Goal: Task Accomplishment & Management: Complete application form

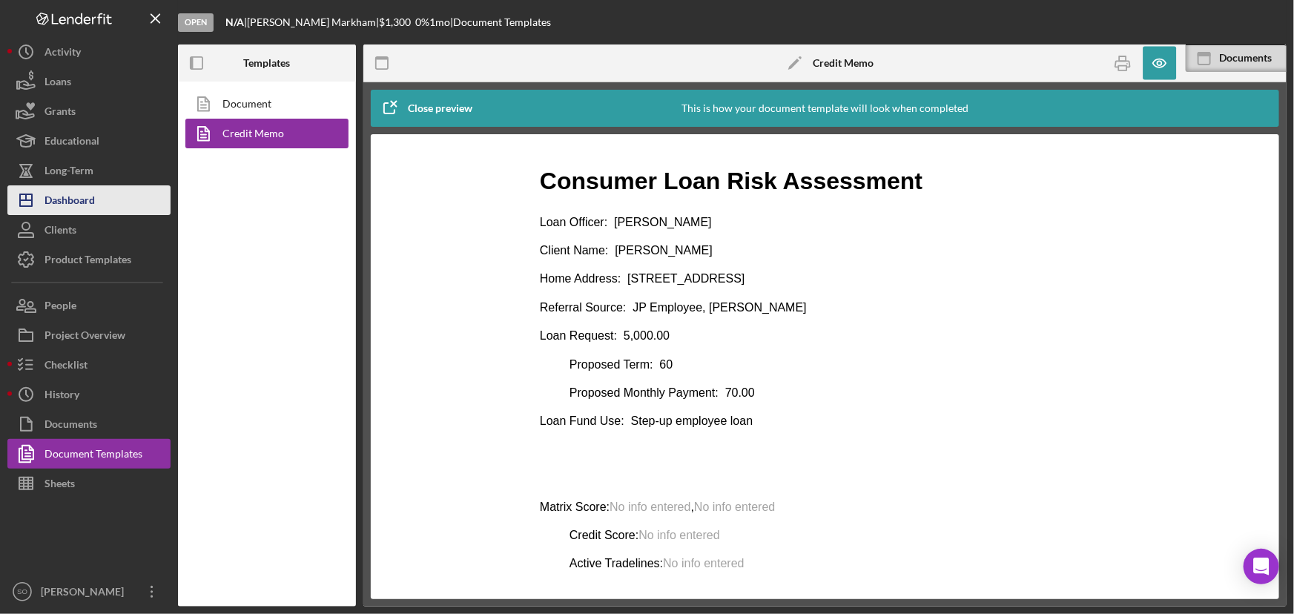
click at [76, 197] on div "Dashboard" at bounding box center [69, 201] width 50 height 33
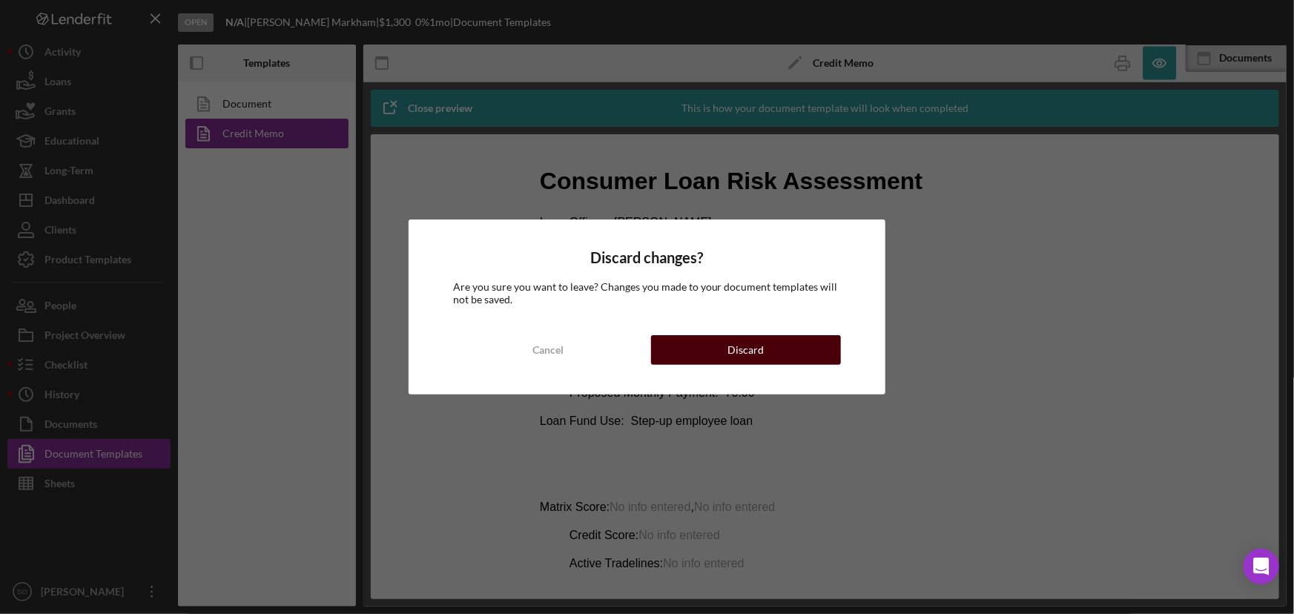
click at [764, 348] on button "Discard" at bounding box center [746, 350] width 191 height 30
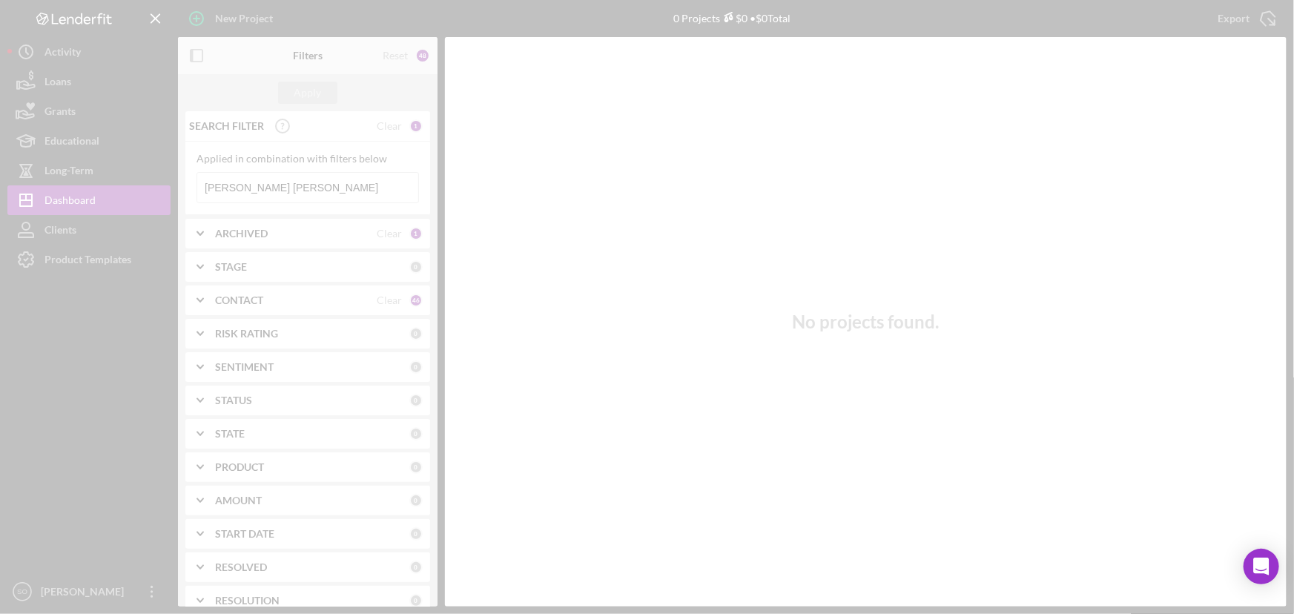
click at [297, 180] on div at bounding box center [647, 307] width 1294 height 614
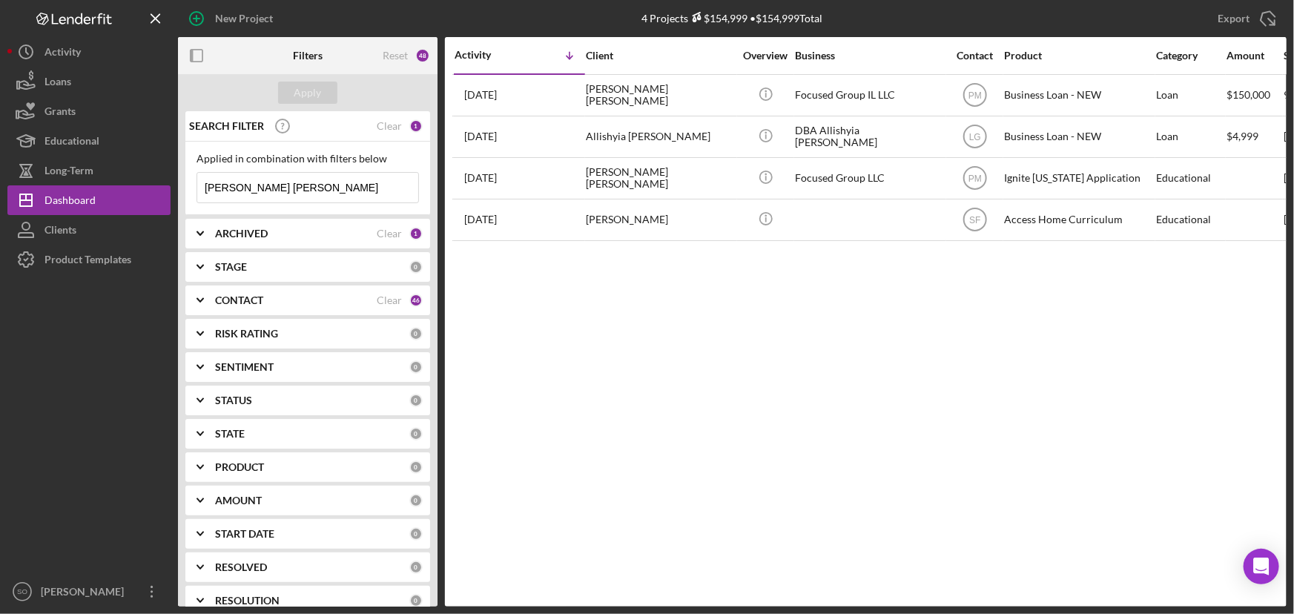
click at [303, 189] on input "[PERSON_NAME] [PERSON_NAME]" at bounding box center [307, 188] width 221 height 30
type input "N"
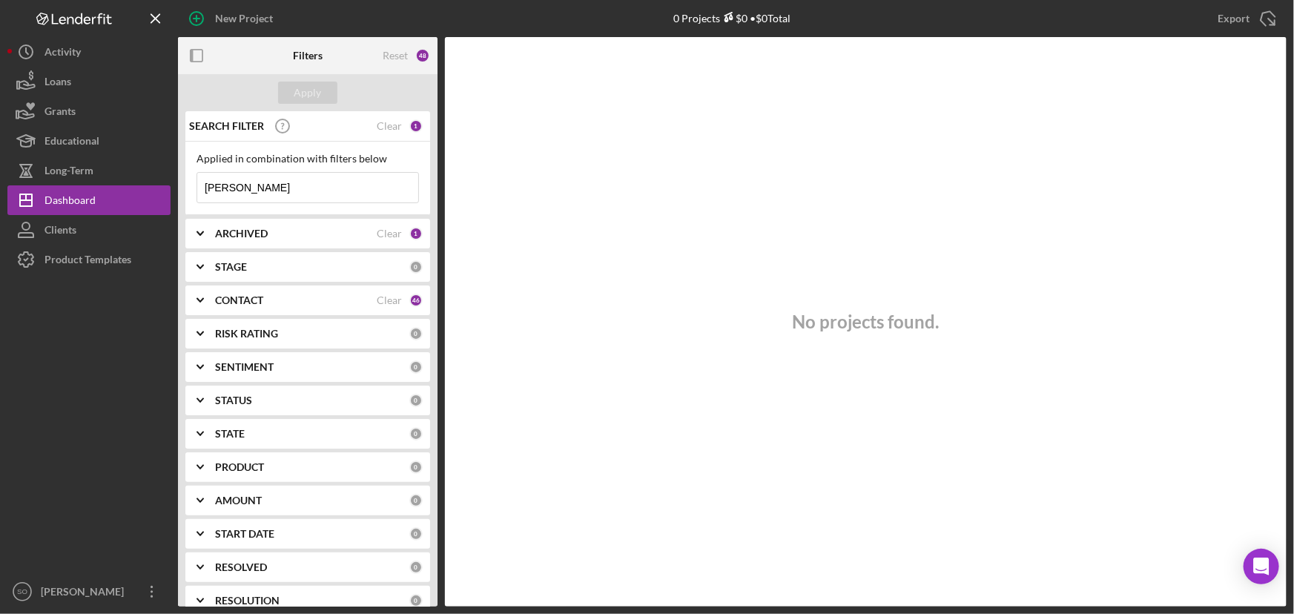
click at [304, 189] on input "[PERSON_NAME]" at bounding box center [307, 188] width 221 height 30
click at [309, 96] on div "Apply" at bounding box center [307, 93] width 27 height 22
drag, startPoint x: 264, startPoint y: 192, endPoint x: 178, endPoint y: 193, distance: 86.0
click at [178, 193] on div "SEARCH FILTER Clear 1 Applied in combination with filters below [PERSON_NAME] I…" at bounding box center [307, 358] width 259 height 495
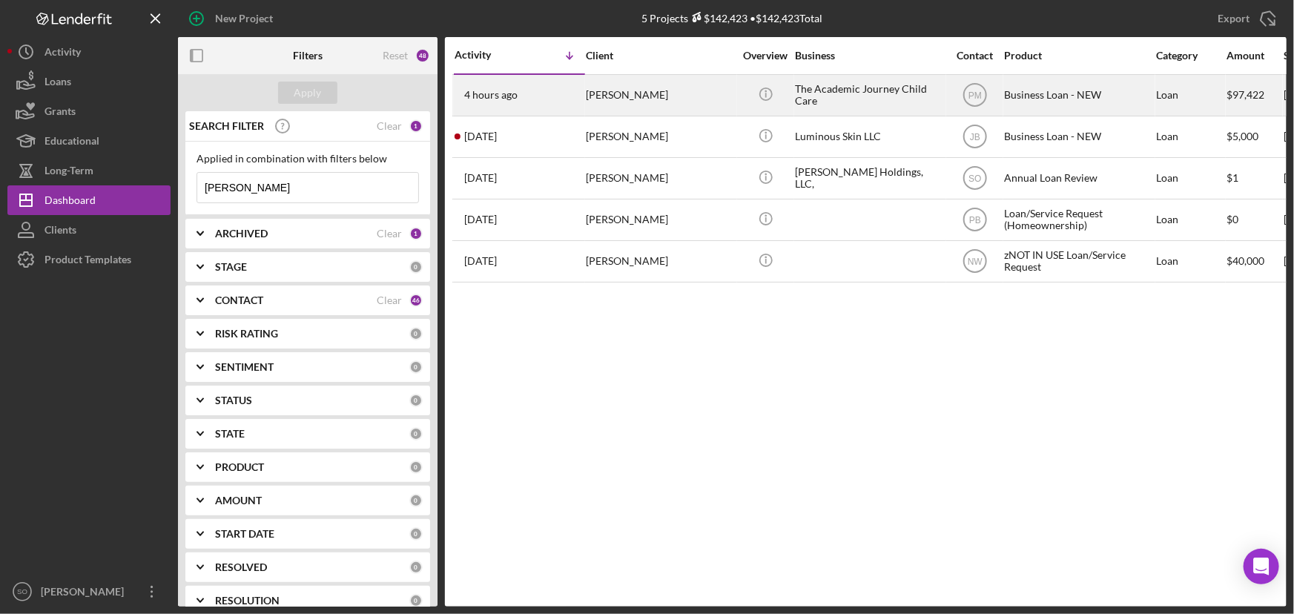
type input "[PERSON_NAME]"
click at [629, 101] on div "[PERSON_NAME]" at bounding box center [660, 95] width 148 height 39
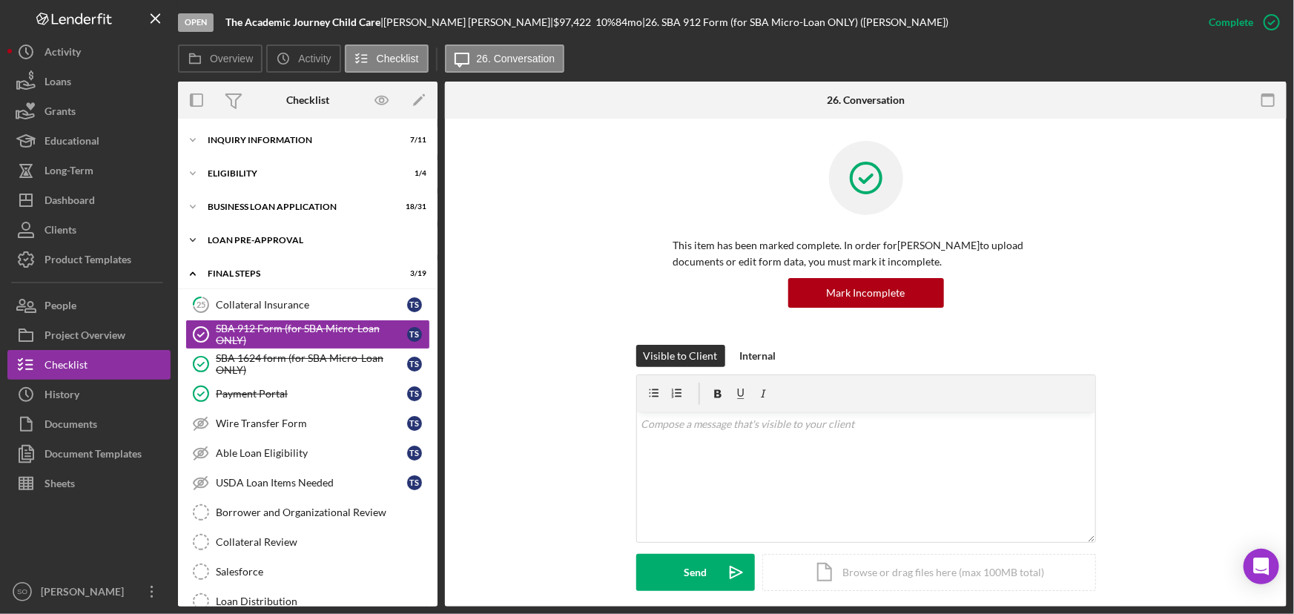
click at [272, 244] on div "Icon/Expander LOAN PRE-APPROVAL 0 / 2" at bounding box center [307, 240] width 259 height 30
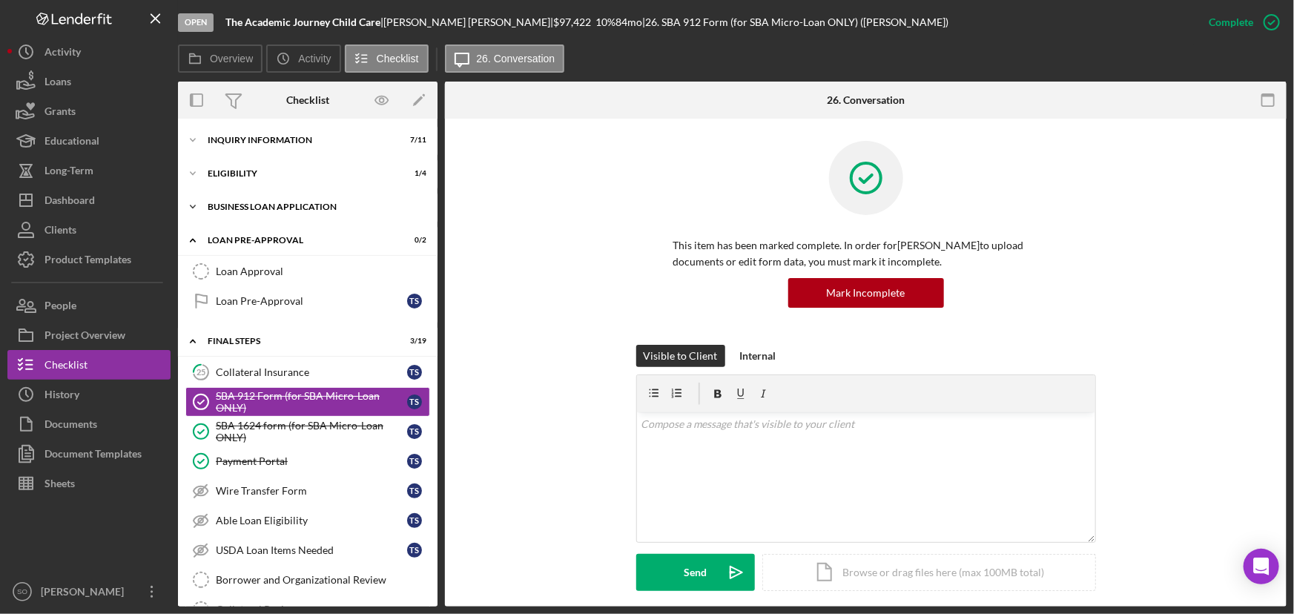
click at [282, 196] on div "Icon/Expander BUSINESS LOAN APPLICATION 18 / 31" at bounding box center [307, 207] width 259 height 30
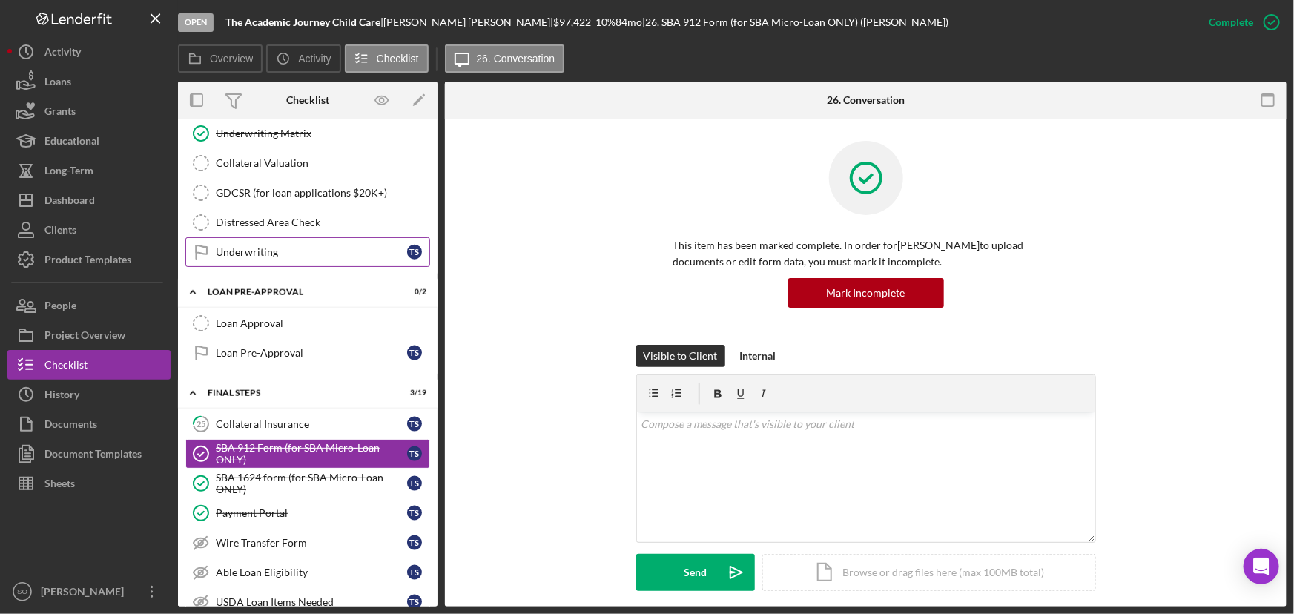
scroll to position [1145, 0]
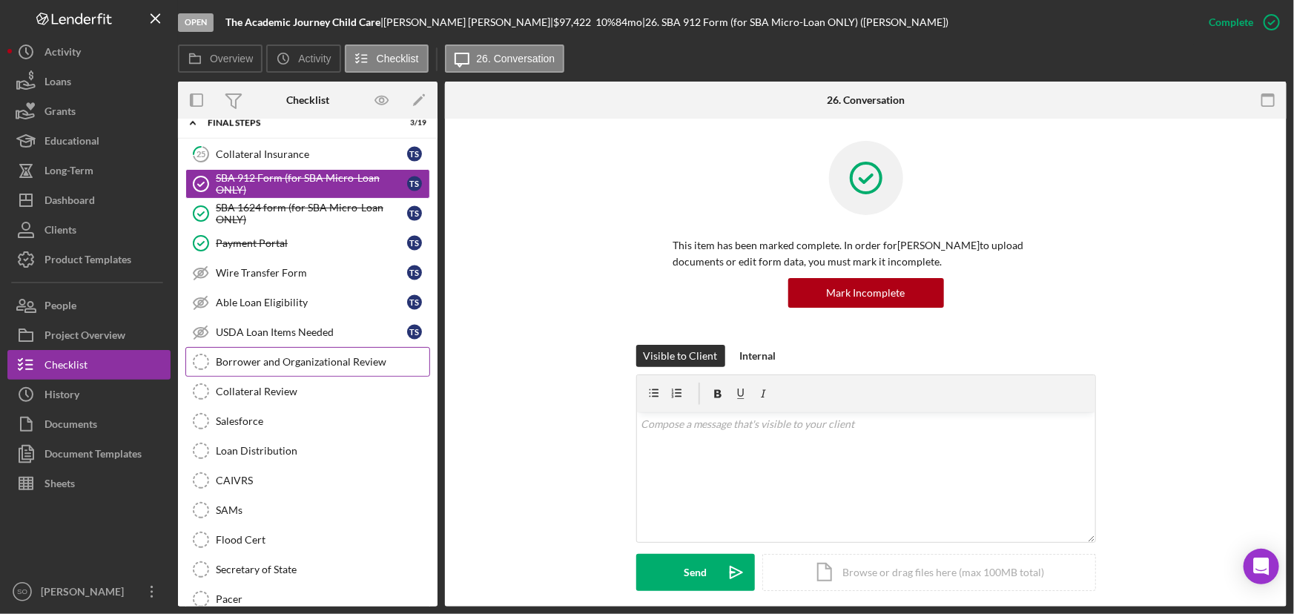
click at [271, 357] on div "Borrower and Organizational Review" at bounding box center [323, 362] width 214 height 12
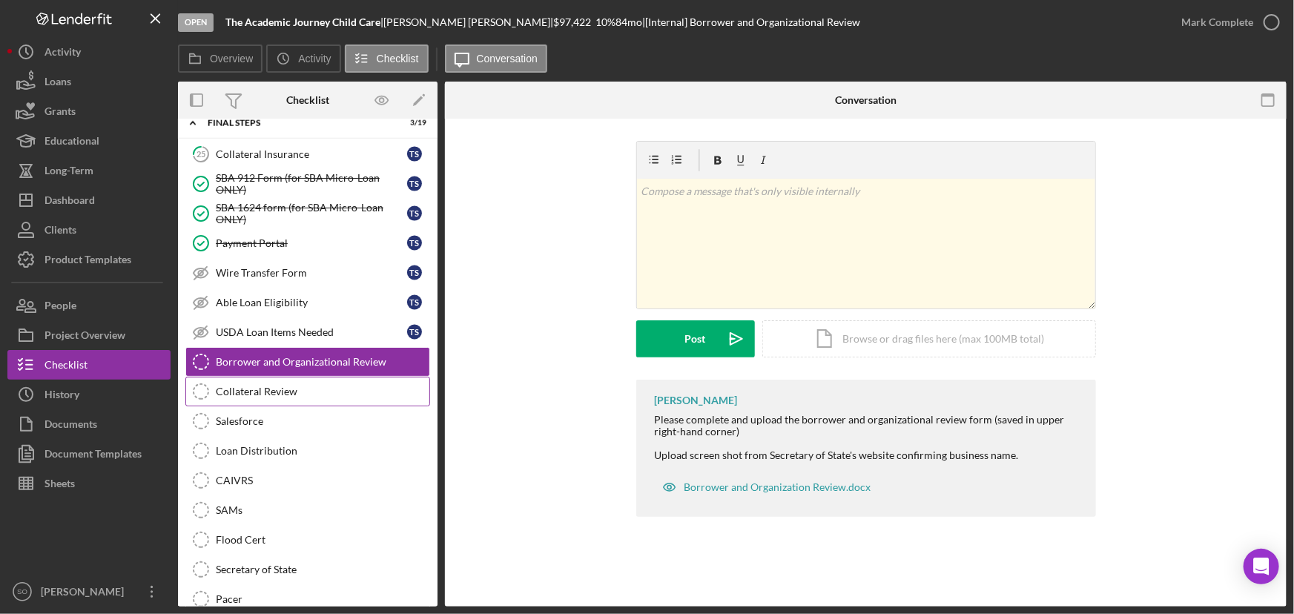
click at [265, 385] on div "Collateral Review" at bounding box center [323, 391] width 214 height 12
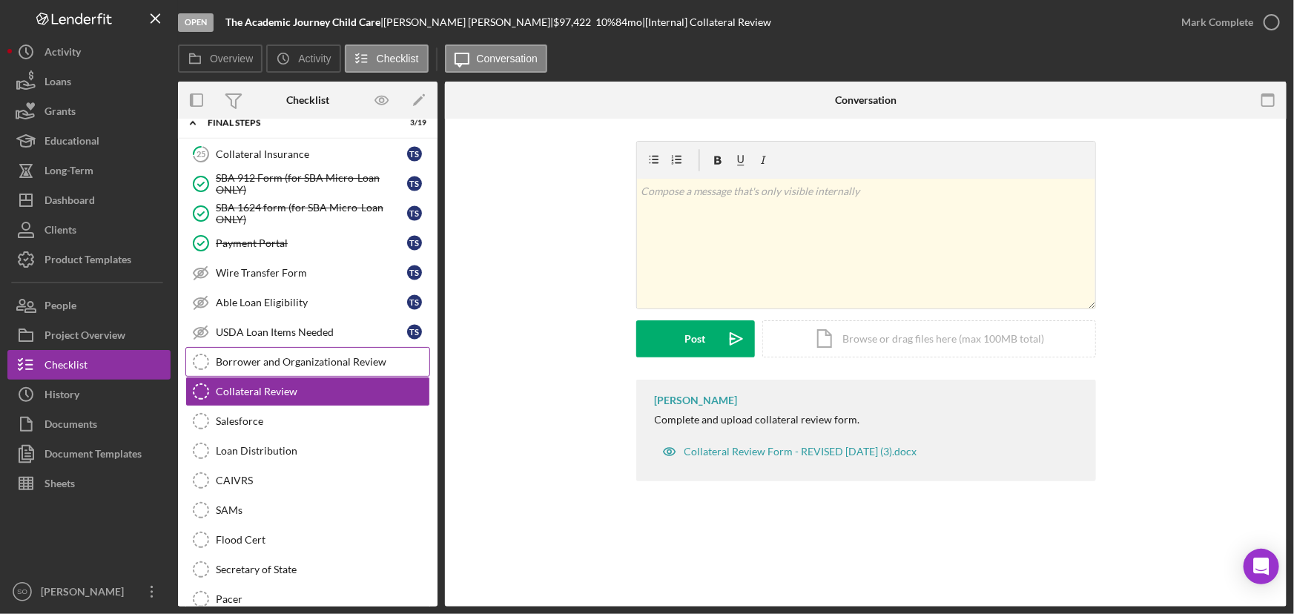
click at [283, 356] on div "Borrower and Organizational Review" at bounding box center [323, 362] width 214 height 12
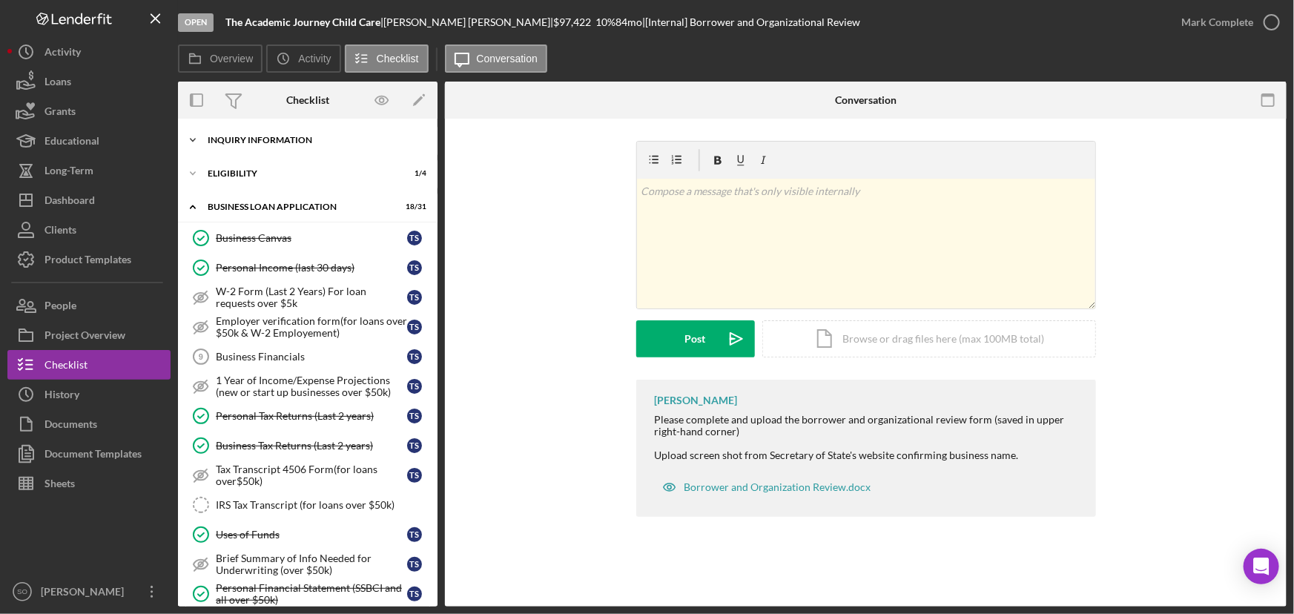
click at [272, 139] on div "INQUIRY INFORMATION" at bounding box center [313, 140] width 211 height 9
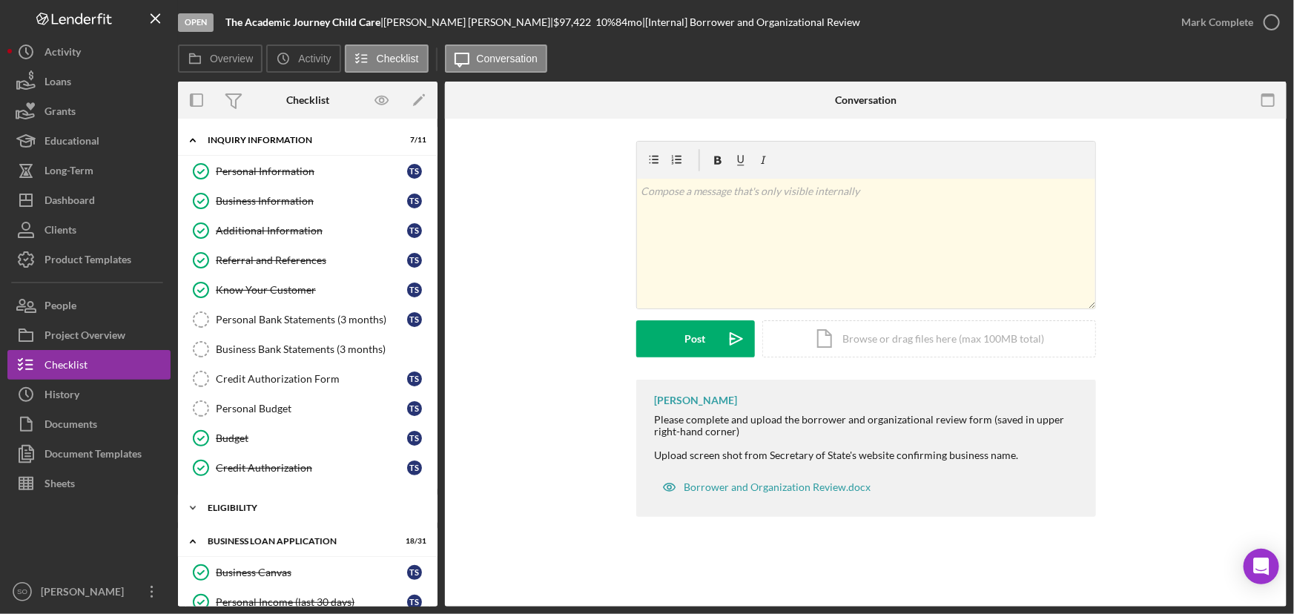
click at [252, 506] on div "ELIGIBILITY" at bounding box center [313, 507] width 211 height 9
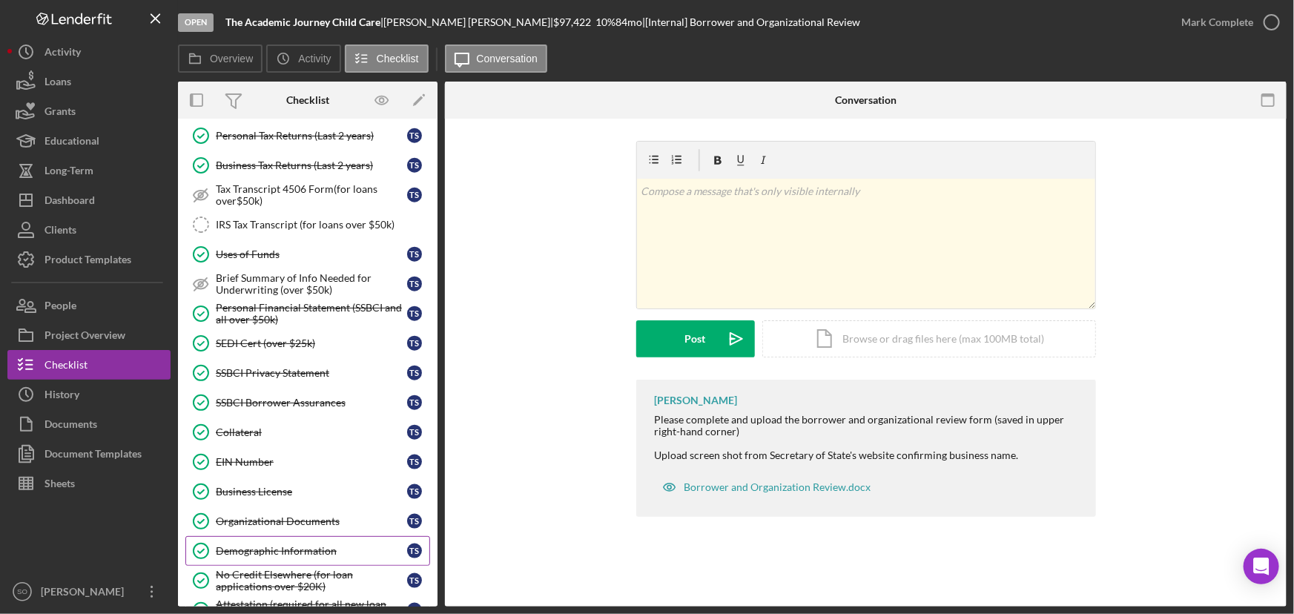
scroll to position [808, 0]
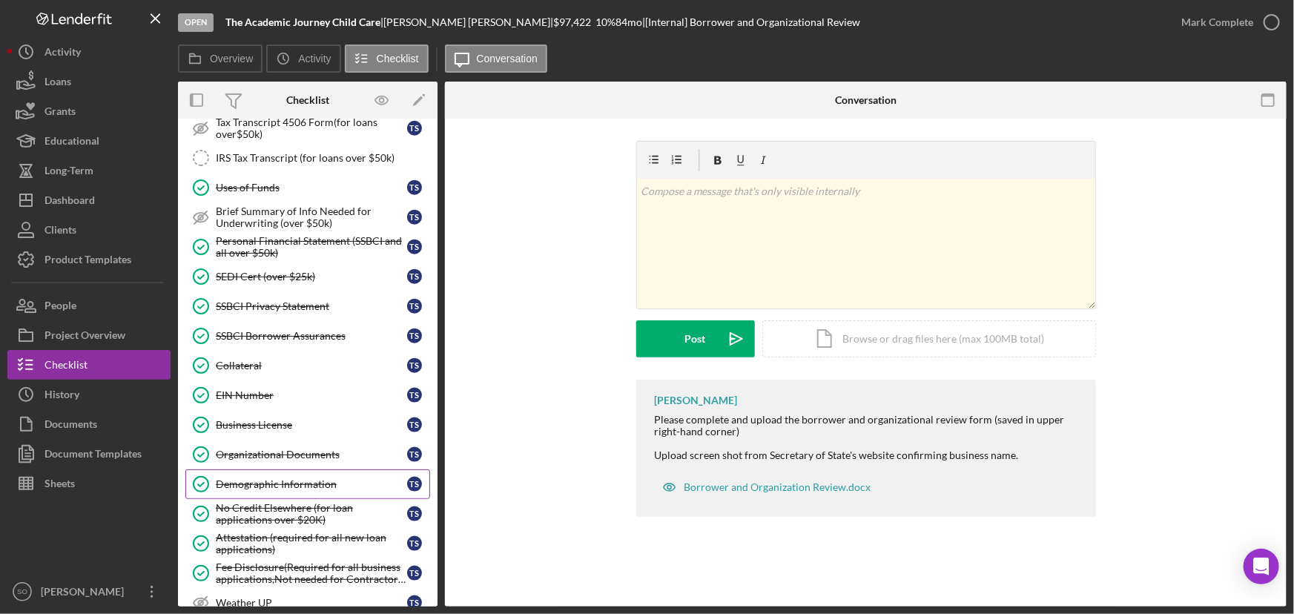
click at [279, 483] on div "Demographic Information" at bounding box center [311, 484] width 191 height 12
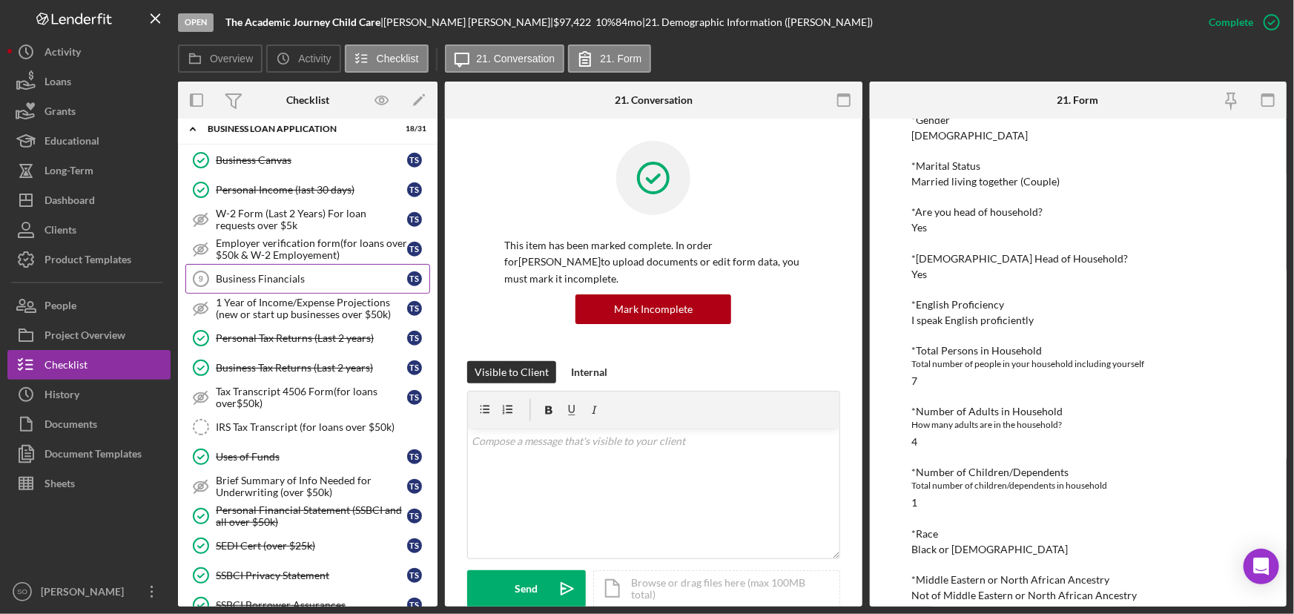
scroll to position [269, 0]
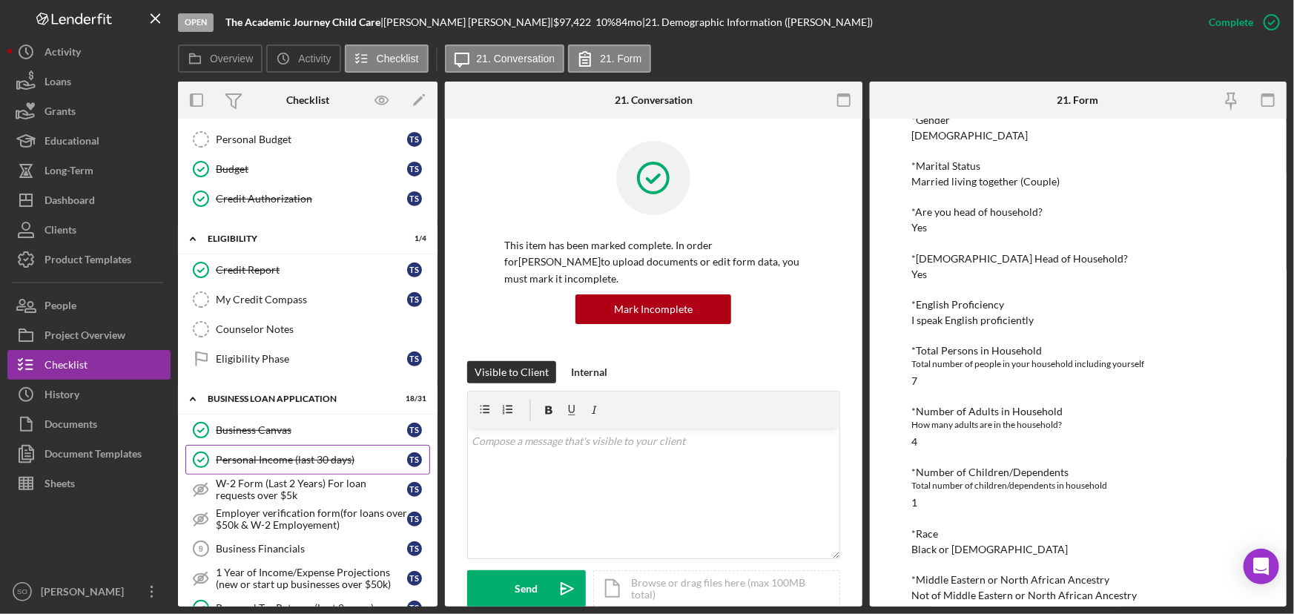
click at [285, 457] on div "Personal Income (last 30 days)" at bounding box center [311, 460] width 191 height 12
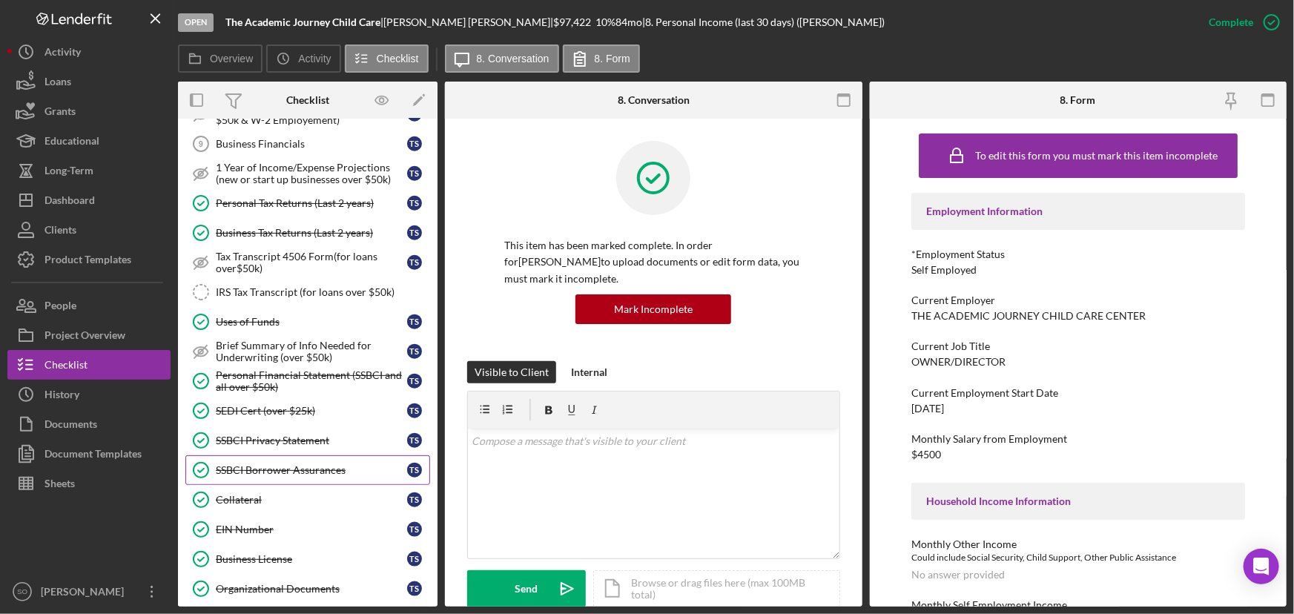
scroll to position [943, 0]
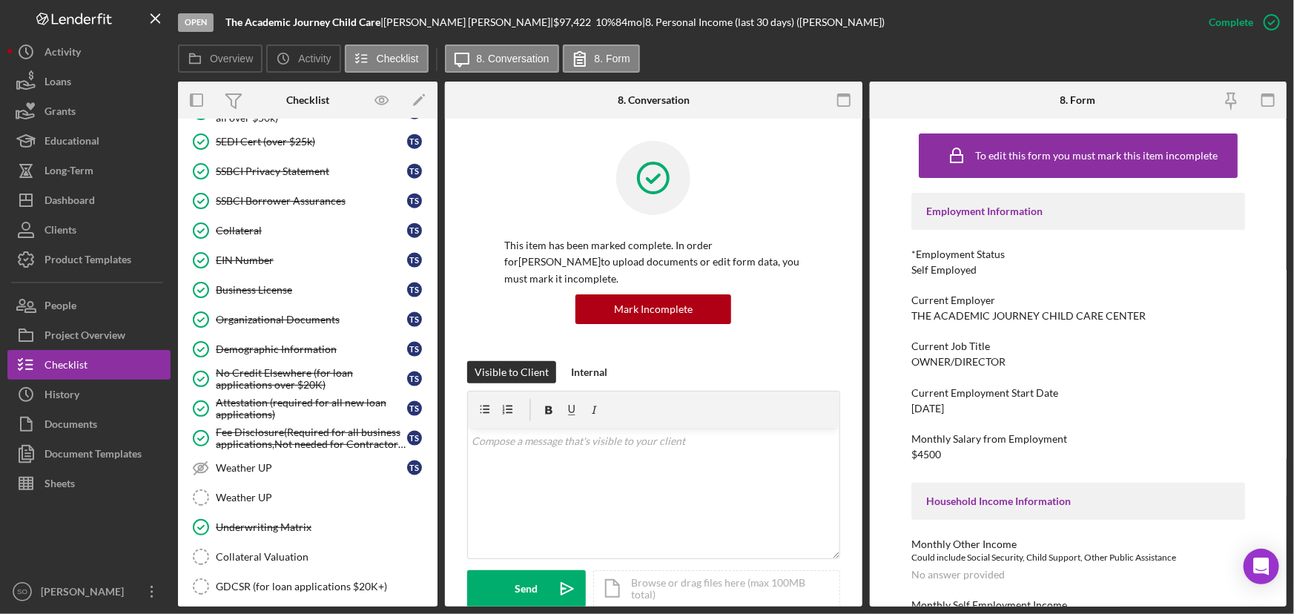
drag, startPoint x: 262, startPoint y: 344, endPoint x: 508, endPoint y: 372, distance: 247.7
click at [262, 344] on div "Demographic Information" at bounding box center [311, 349] width 191 height 12
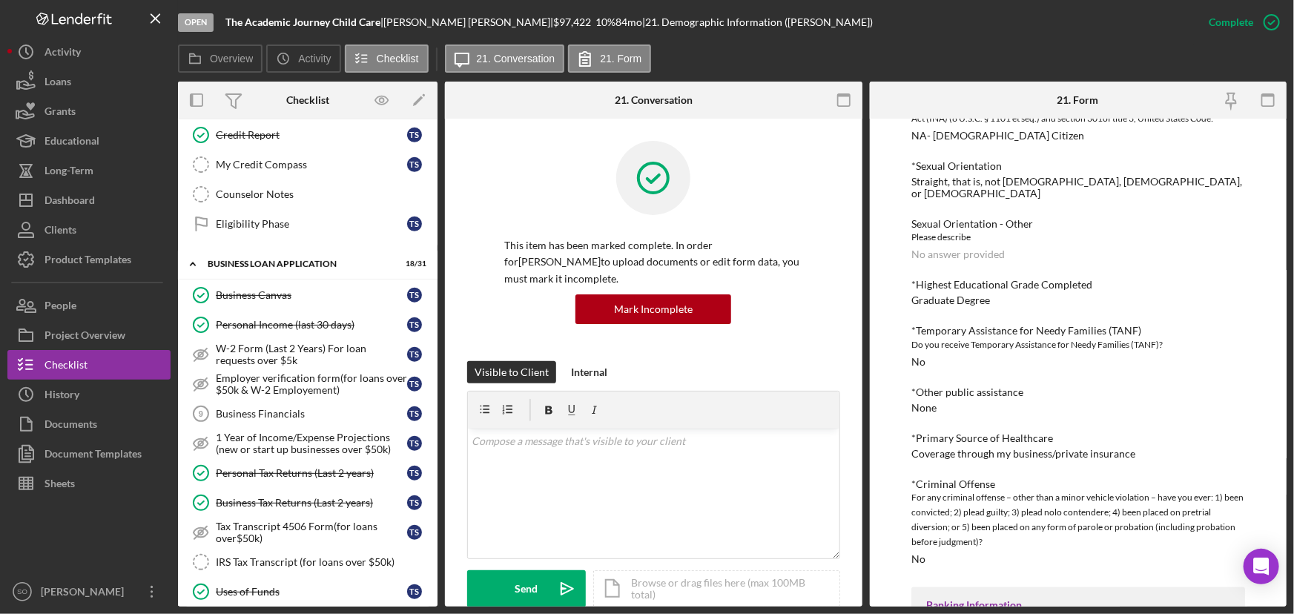
scroll to position [202, 0]
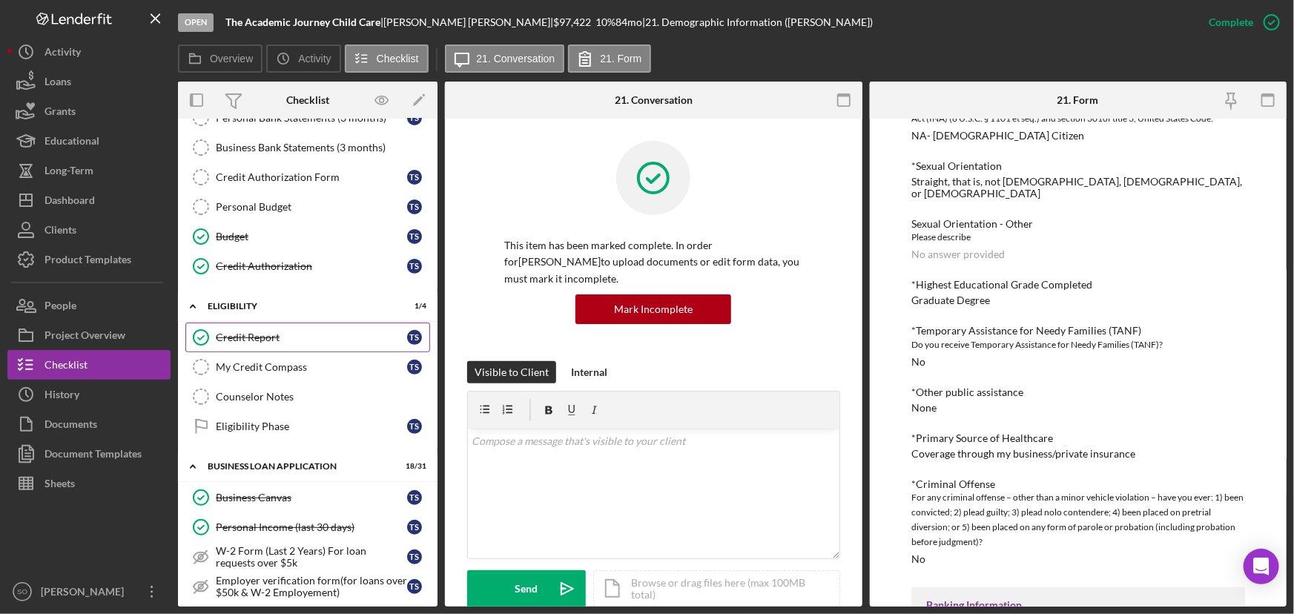
drag, startPoint x: 265, startPoint y: 340, endPoint x: 375, endPoint y: 343, distance: 109.8
click at [265, 340] on div "Credit Report" at bounding box center [311, 337] width 191 height 12
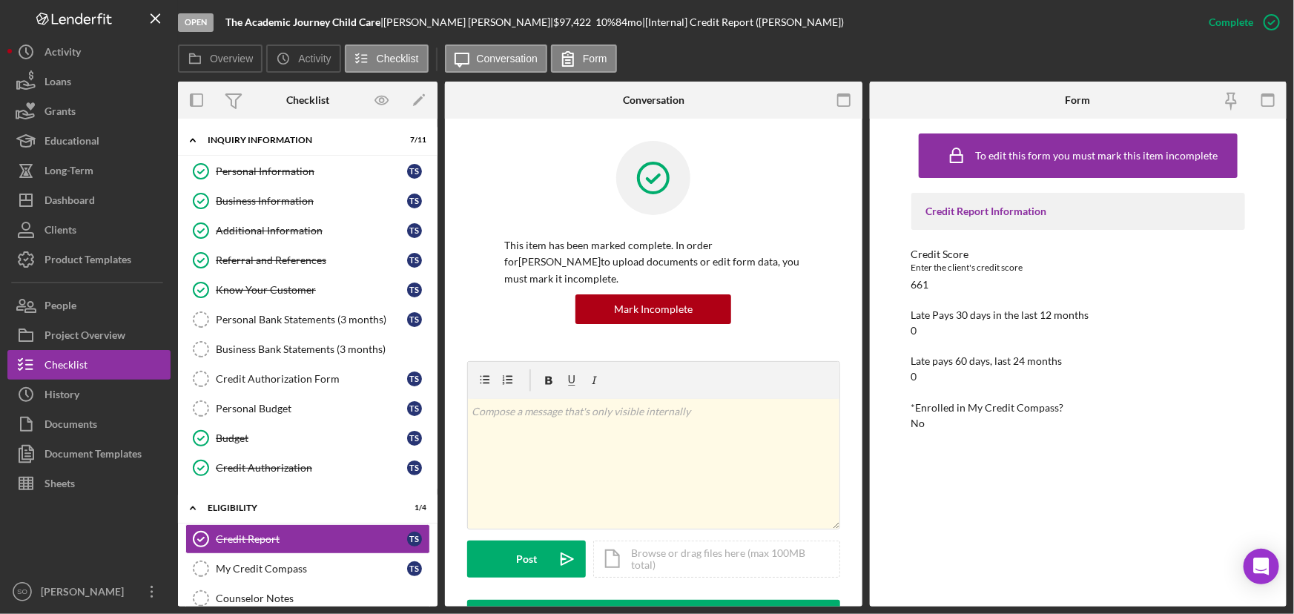
drag, startPoint x: 285, startPoint y: 251, endPoint x: 619, endPoint y: 258, distance: 333.7
click at [285, 251] on link "Referral and References [PERSON_NAME] and References T S" at bounding box center [307, 260] width 245 height 30
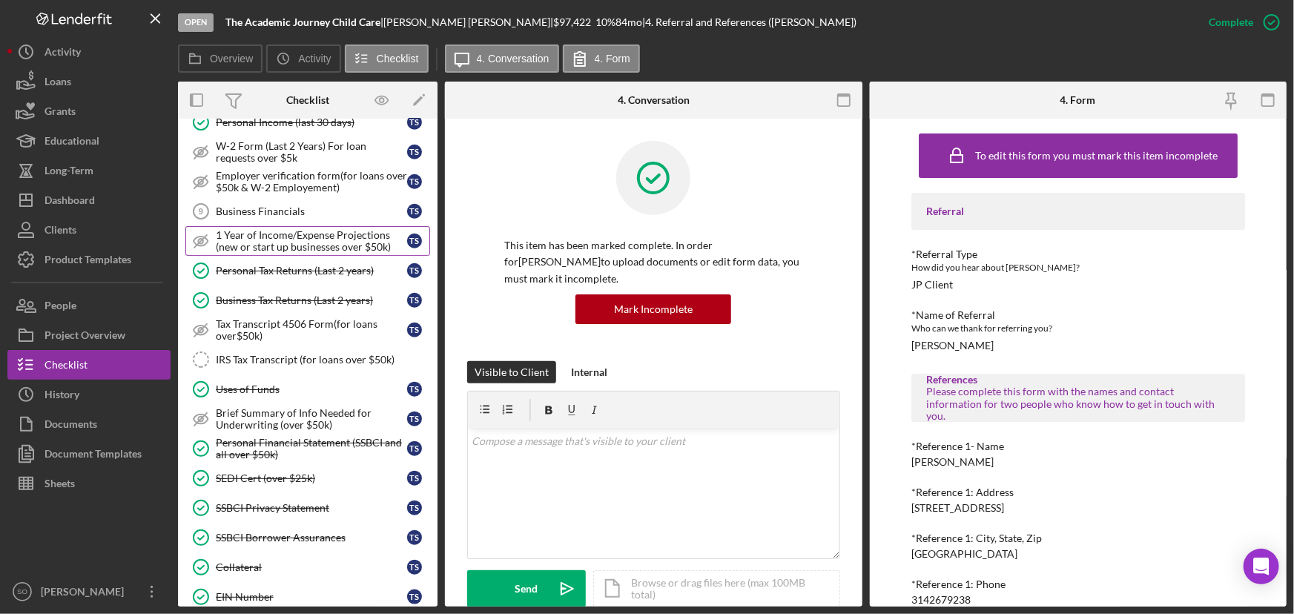
scroll to position [943, 0]
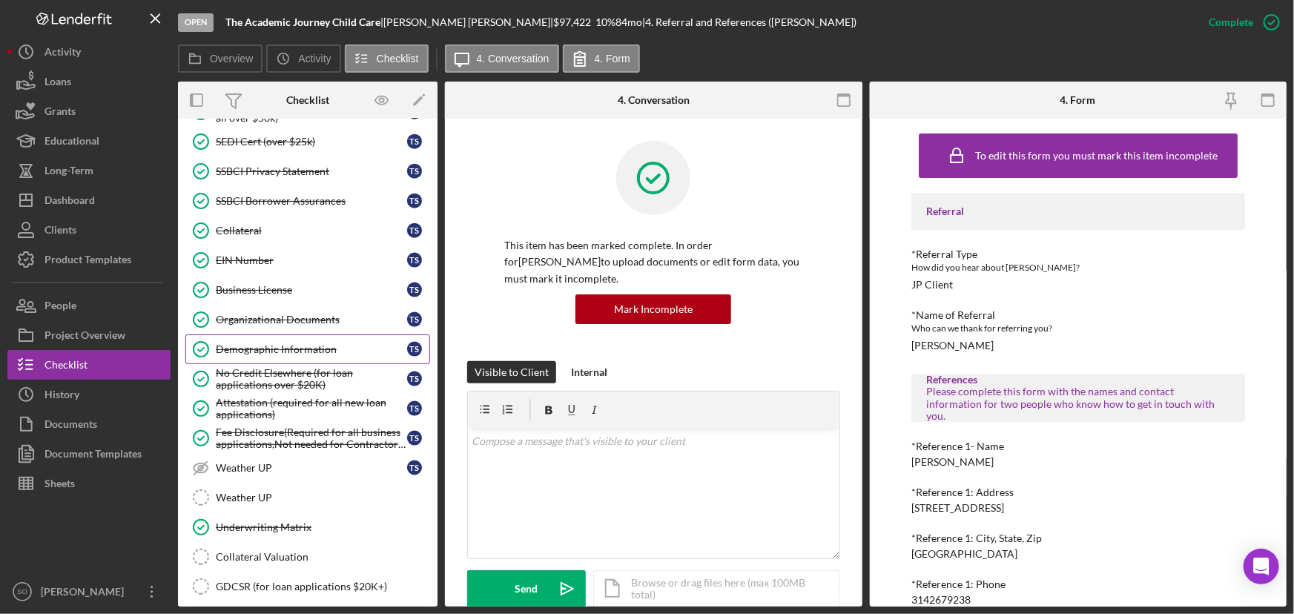
click at [271, 336] on link "Demographic Information Demographic Information T S" at bounding box center [307, 349] width 245 height 30
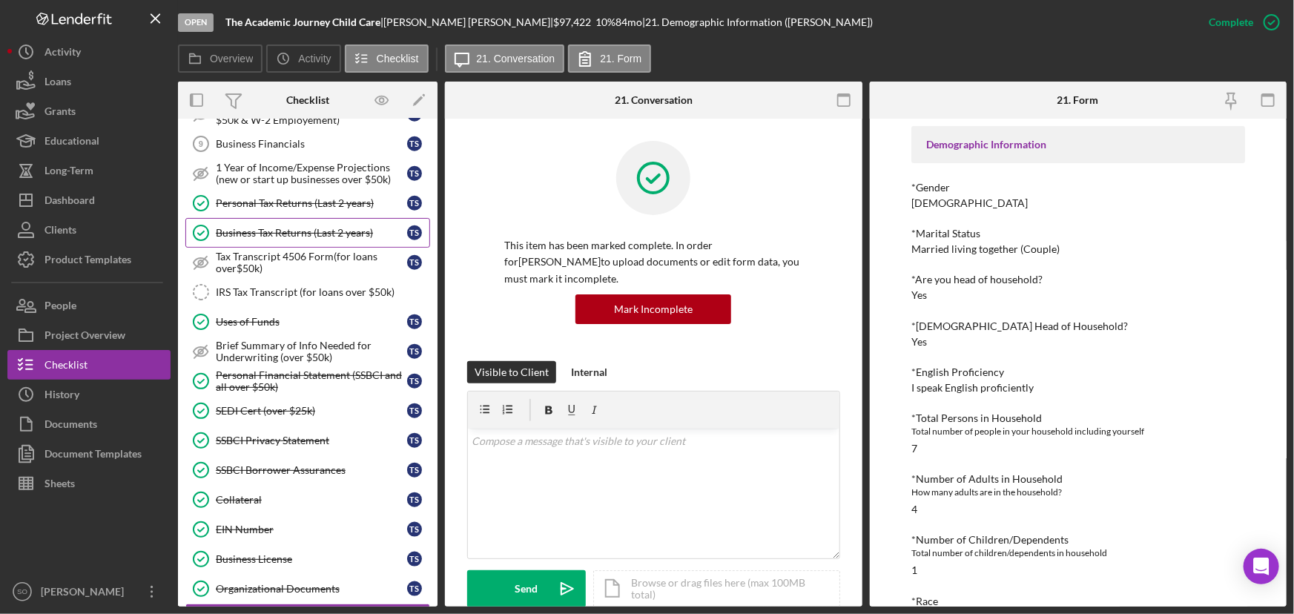
scroll to position [471, 0]
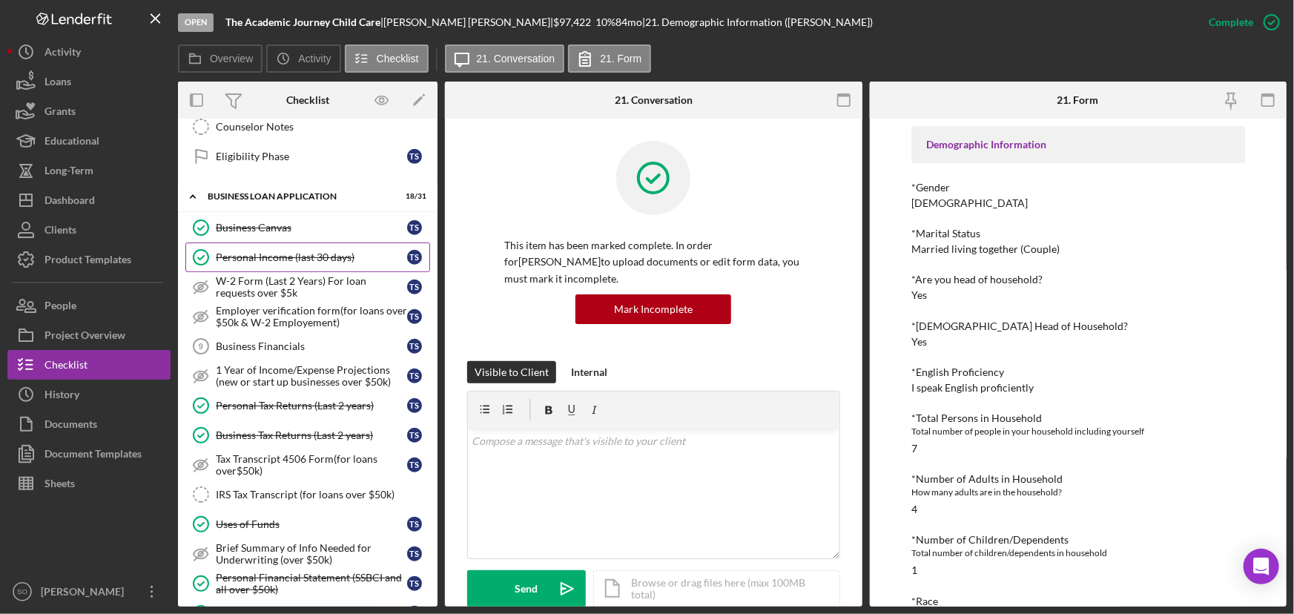
drag, startPoint x: 265, startPoint y: 257, endPoint x: 374, endPoint y: 257, distance: 109.0
click at [265, 257] on div "Personal Income (last 30 days)" at bounding box center [311, 257] width 191 height 12
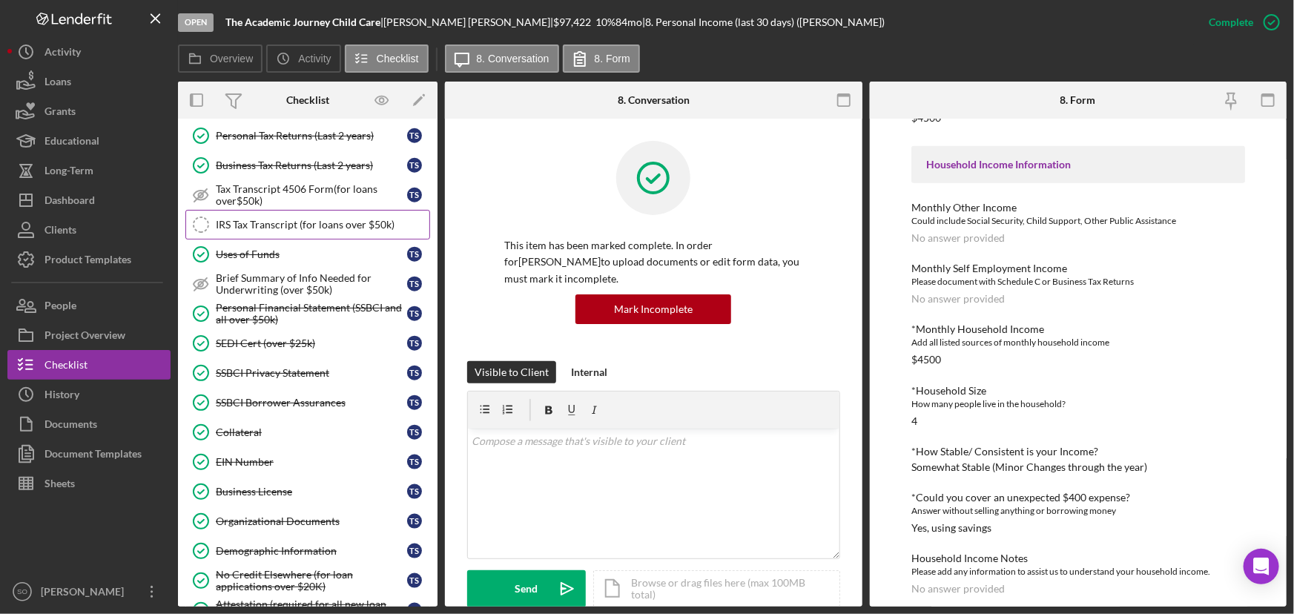
scroll to position [808, 0]
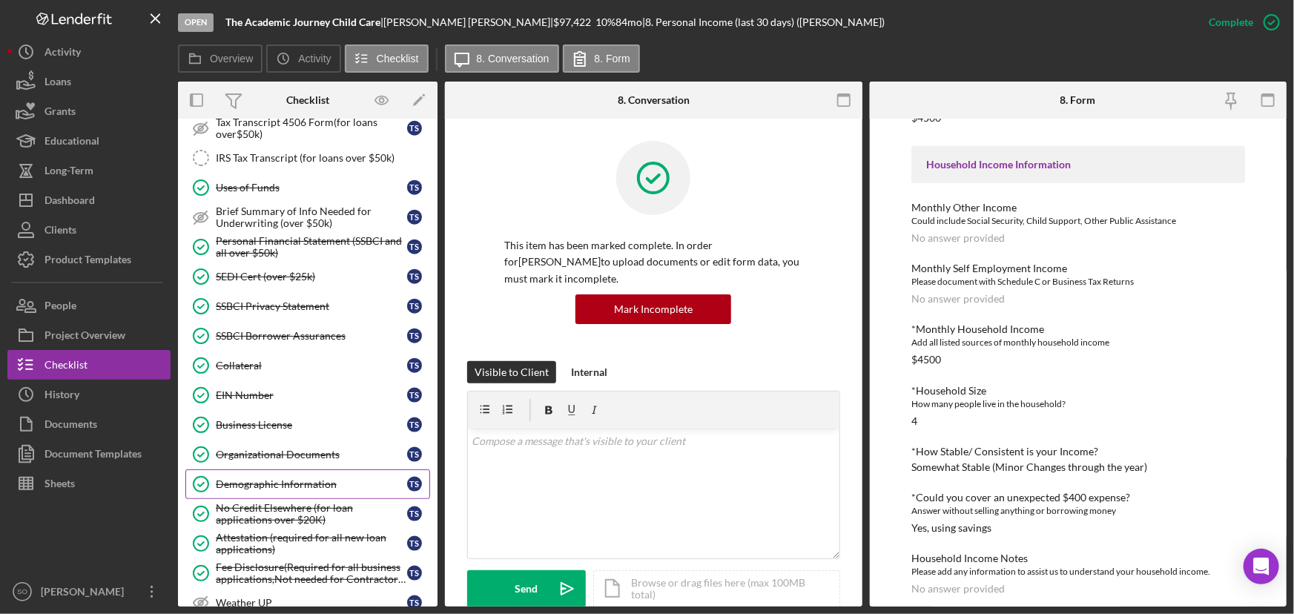
click at [247, 478] on div "Demographic Information" at bounding box center [311, 484] width 191 height 12
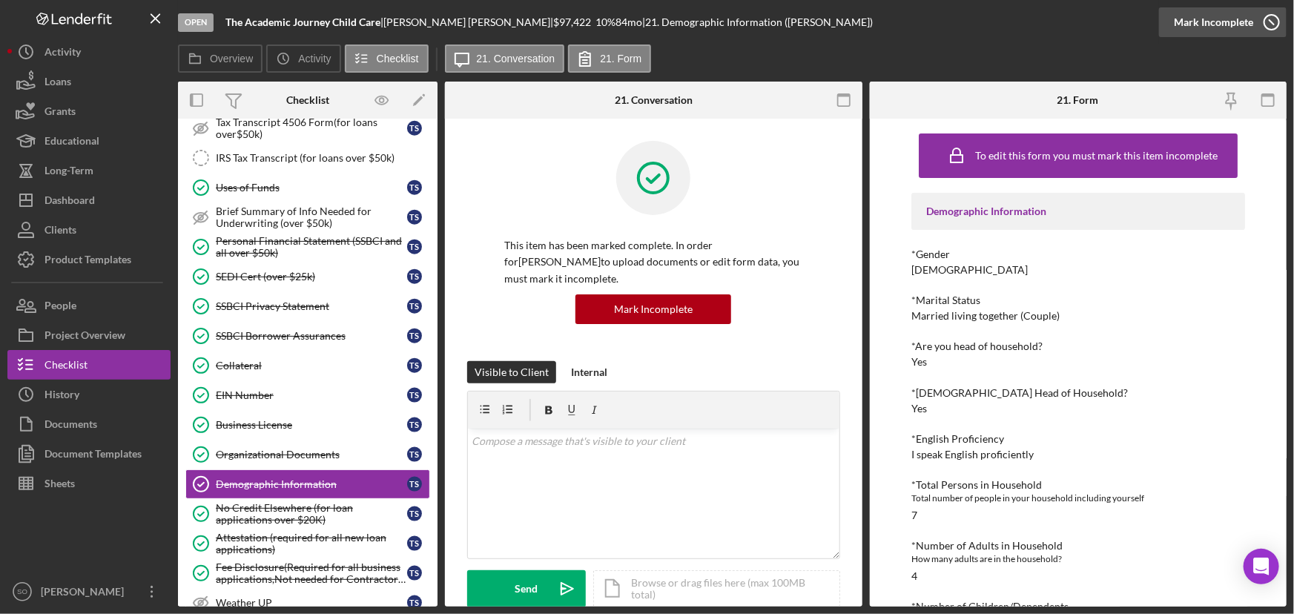
click at [1267, 24] on icon "button" at bounding box center [1271, 22] width 37 height 37
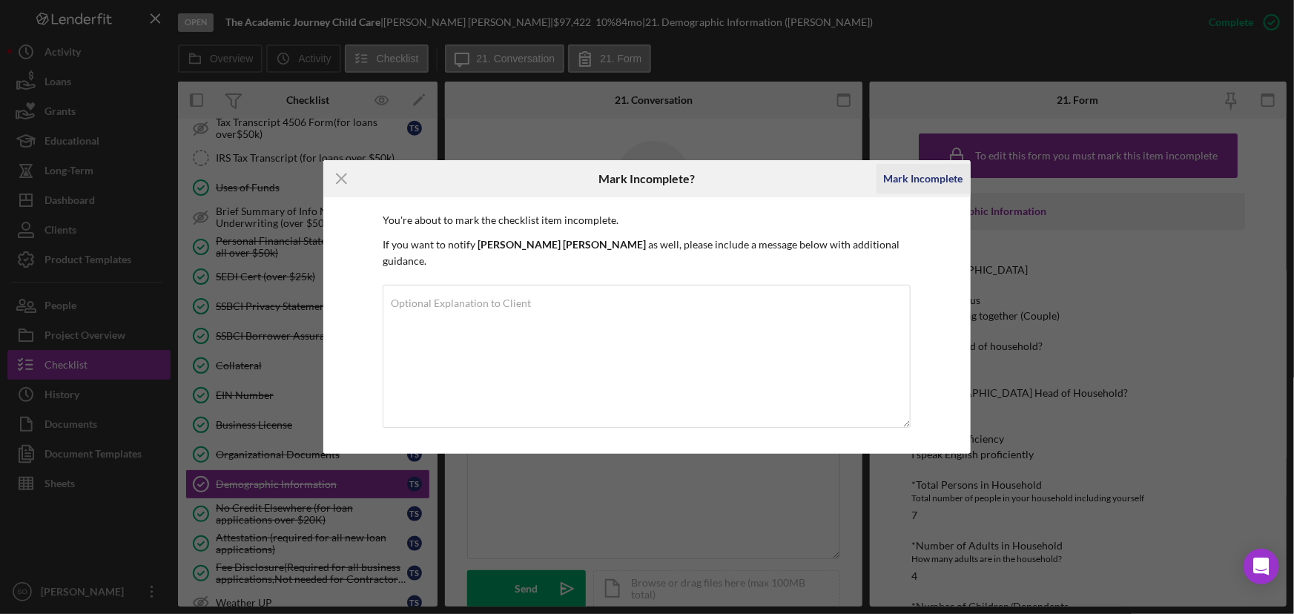
click at [918, 186] on div "Mark Incomplete" at bounding box center [923, 179] width 79 height 30
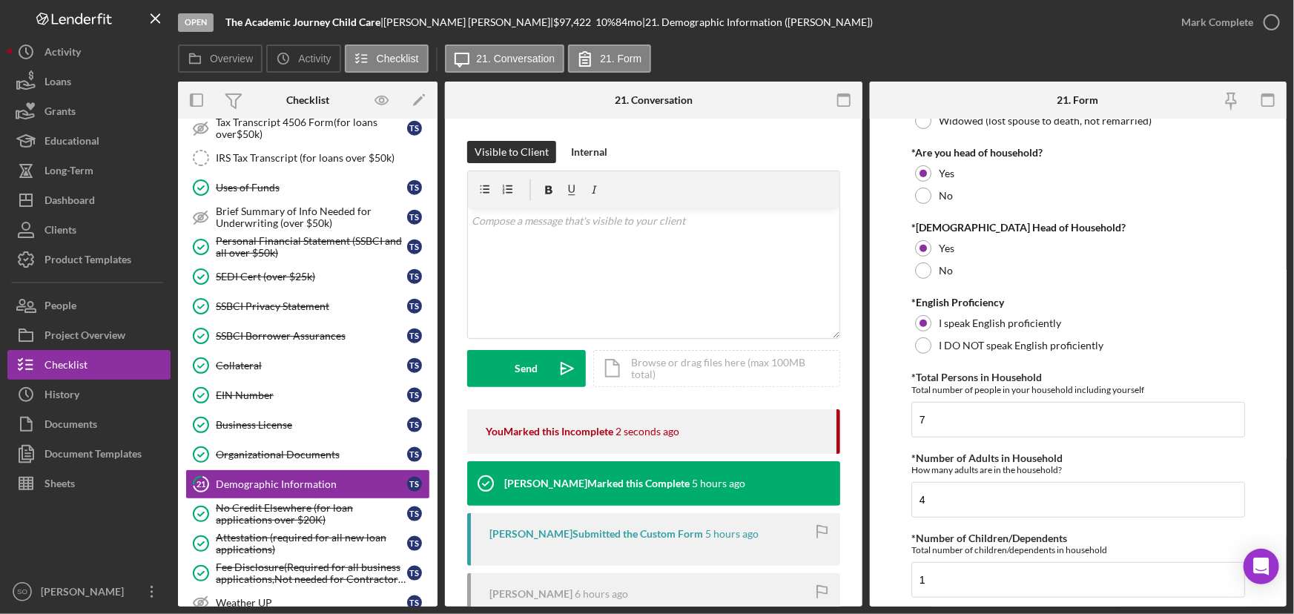
scroll to position [471, 0]
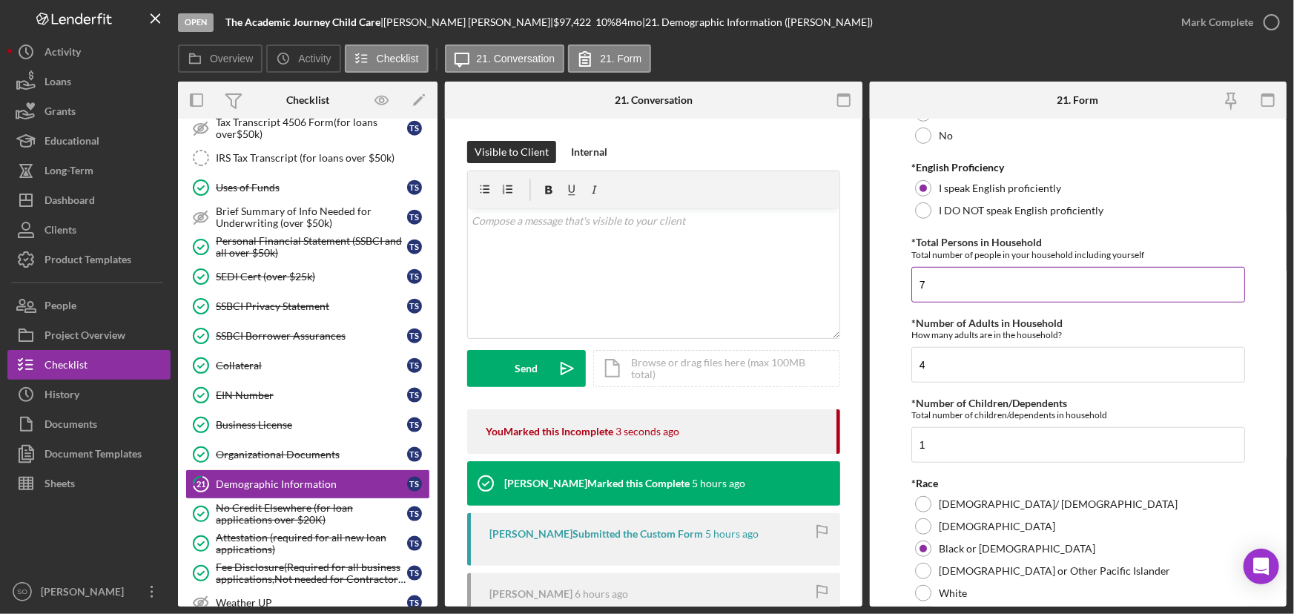
drag, startPoint x: 936, startPoint y: 284, endPoint x: 913, endPoint y: 284, distance: 22.2
click at [913, 284] on input "7" at bounding box center [1078, 285] width 334 height 36
type input "4"
drag, startPoint x: 927, startPoint y: 359, endPoint x: 916, endPoint y: 359, distance: 10.4
click at [916, 359] on input "4" at bounding box center [1078, 365] width 334 height 36
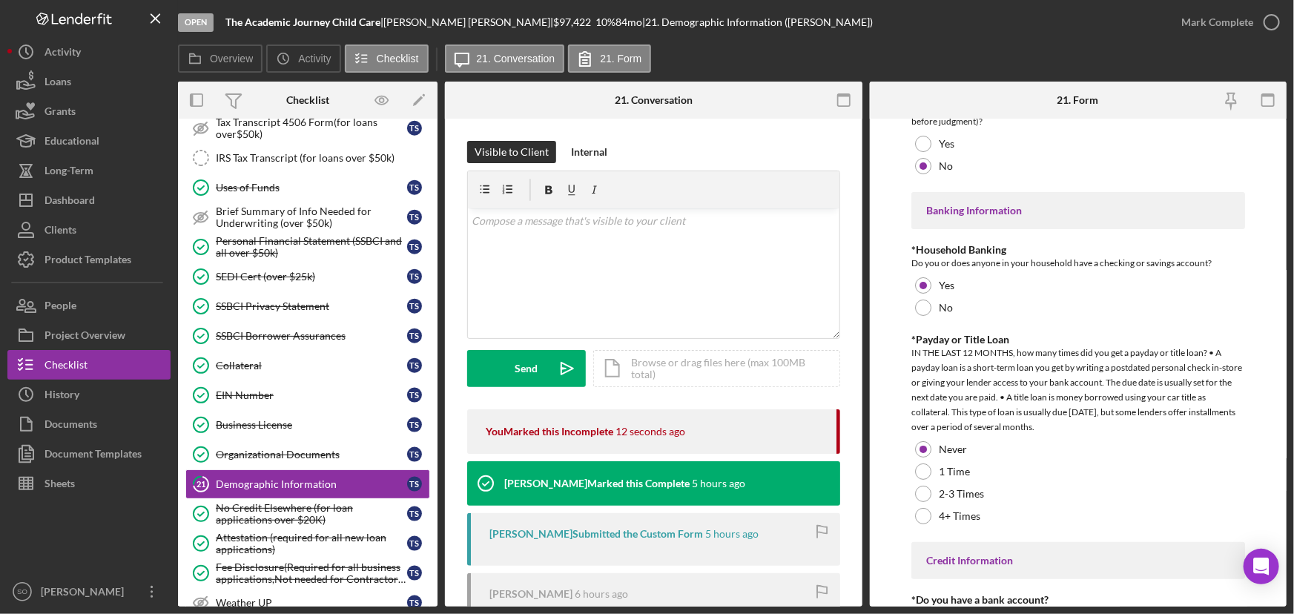
scroll to position [3002, 0]
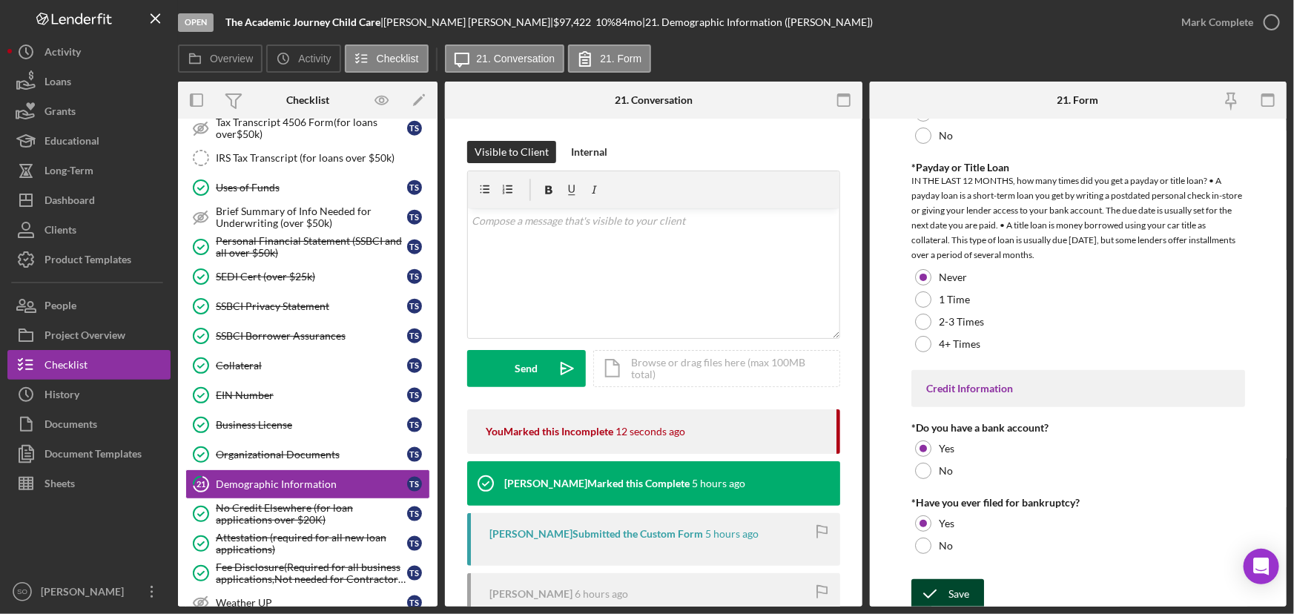
type input "3"
click at [945, 586] on icon "submit" at bounding box center [929, 593] width 37 height 37
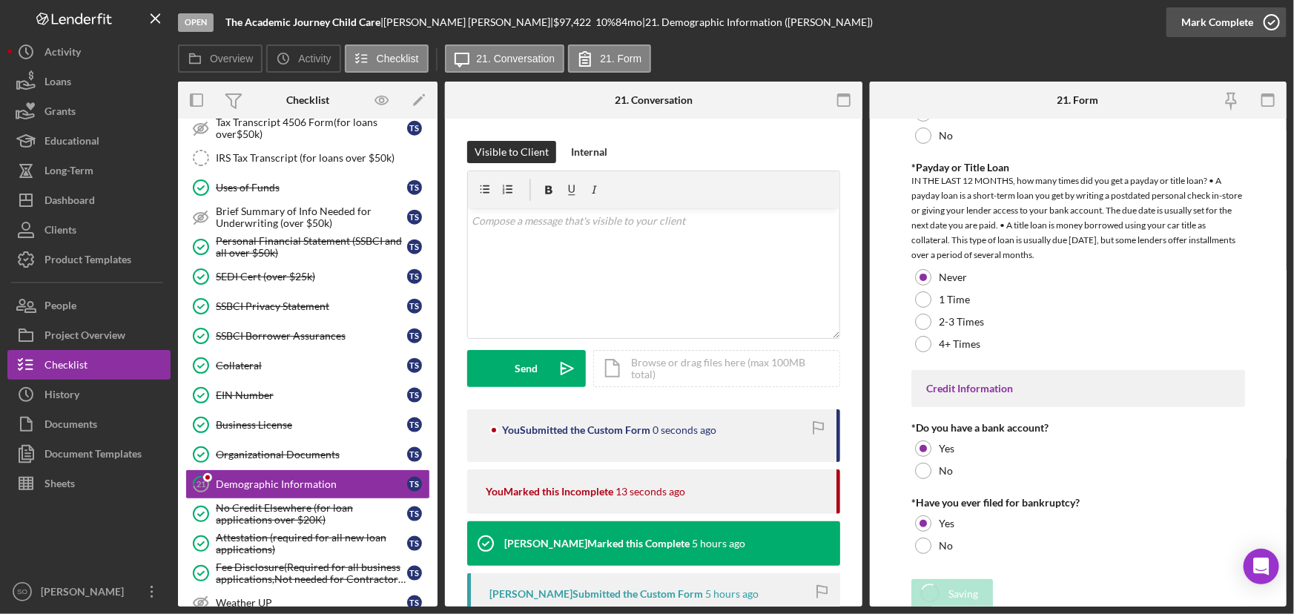
click at [1219, 24] on div "Mark Complete" at bounding box center [1217, 22] width 72 height 30
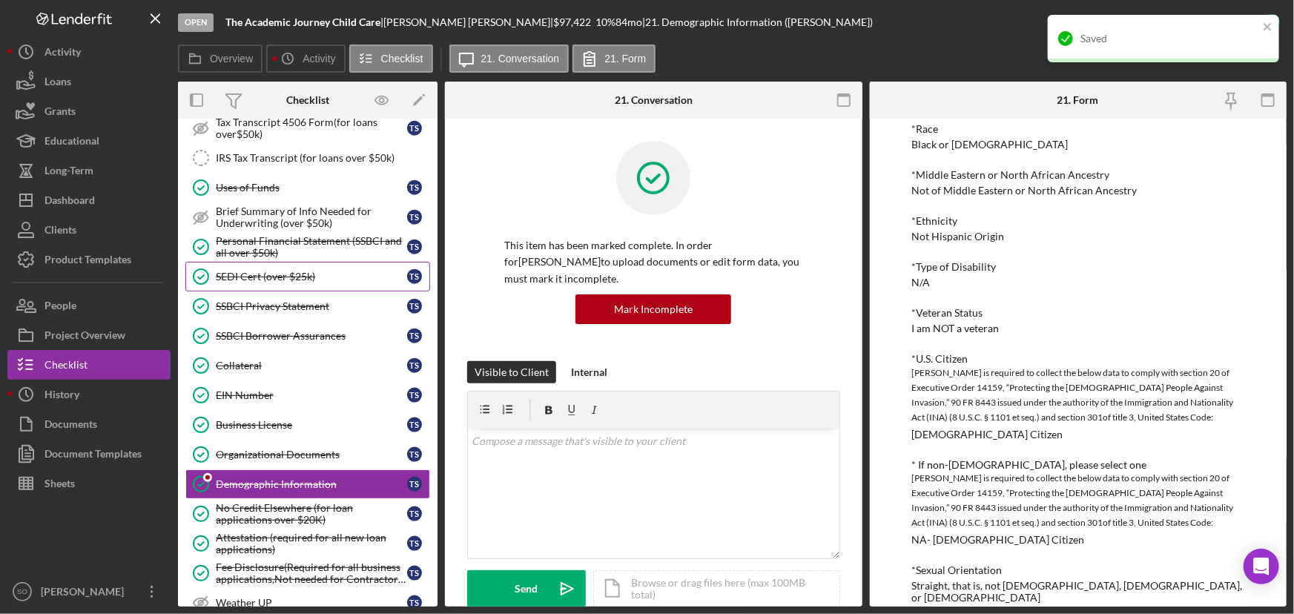
scroll to position [539, 0]
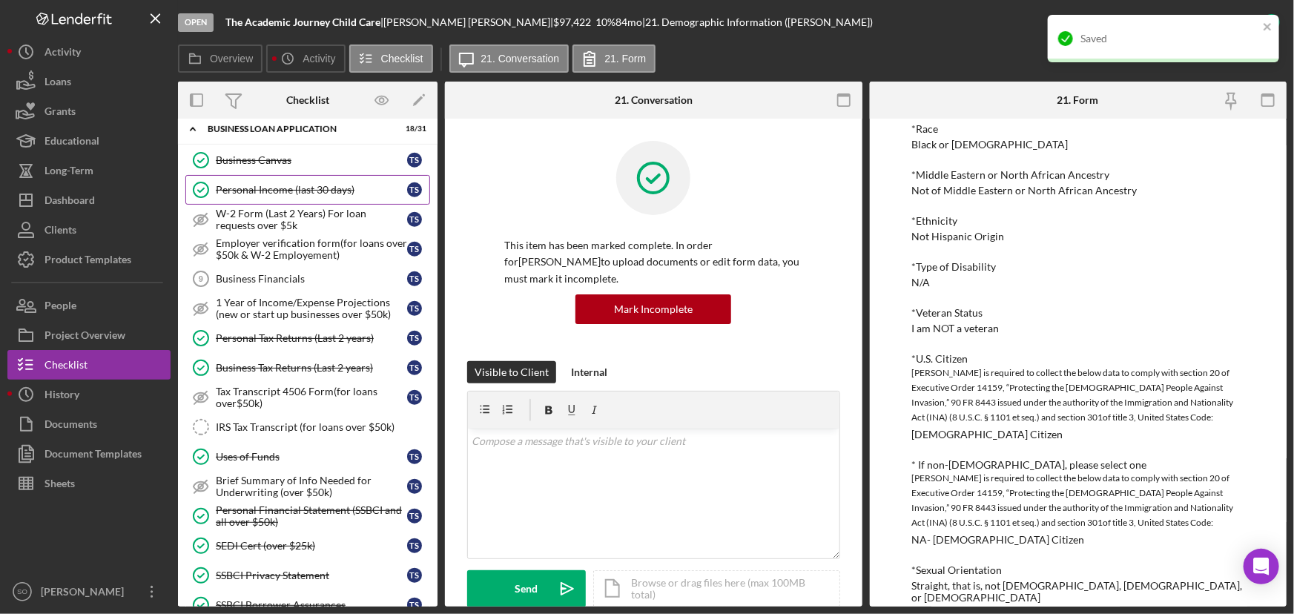
click at [305, 192] on div "Personal Income (last 30 days)" at bounding box center [311, 190] width 191 height 12
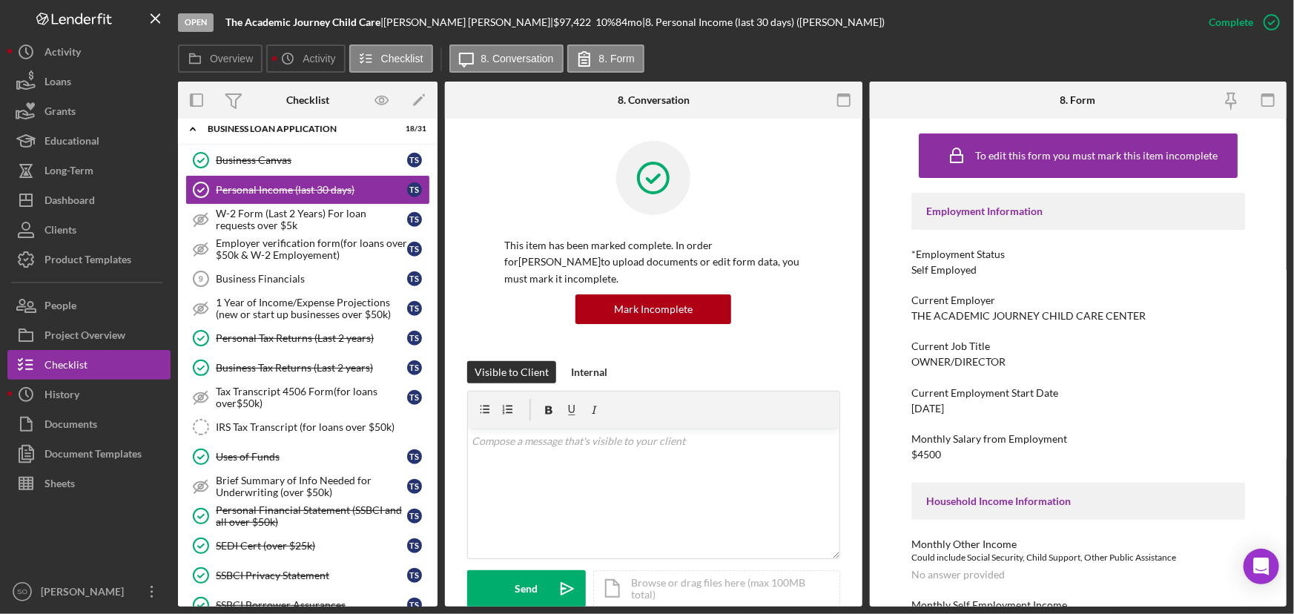
scroll to position [269, 0]
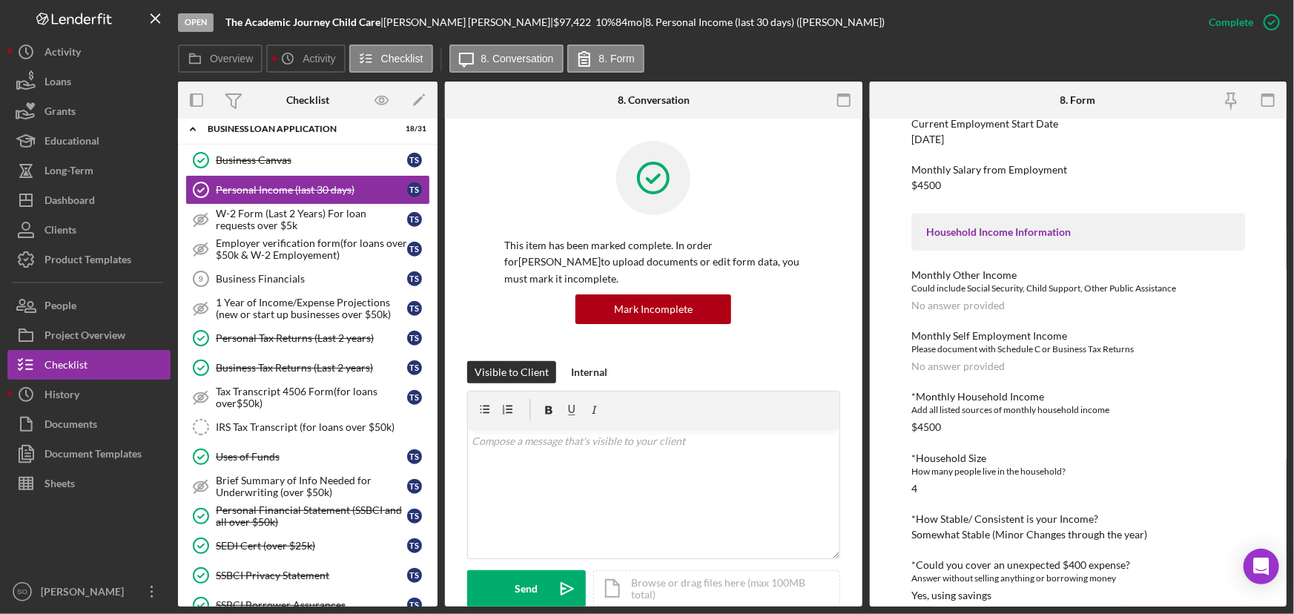
drag, startPoint x: 259, startPoint y: 331, endPoint x: 686, endPoint y: 352, distance: 428.3
click at [259, 332] on div "Personal Tax Returns (Last 2 years)" at bounding box center [311, 338] width 191 height 12
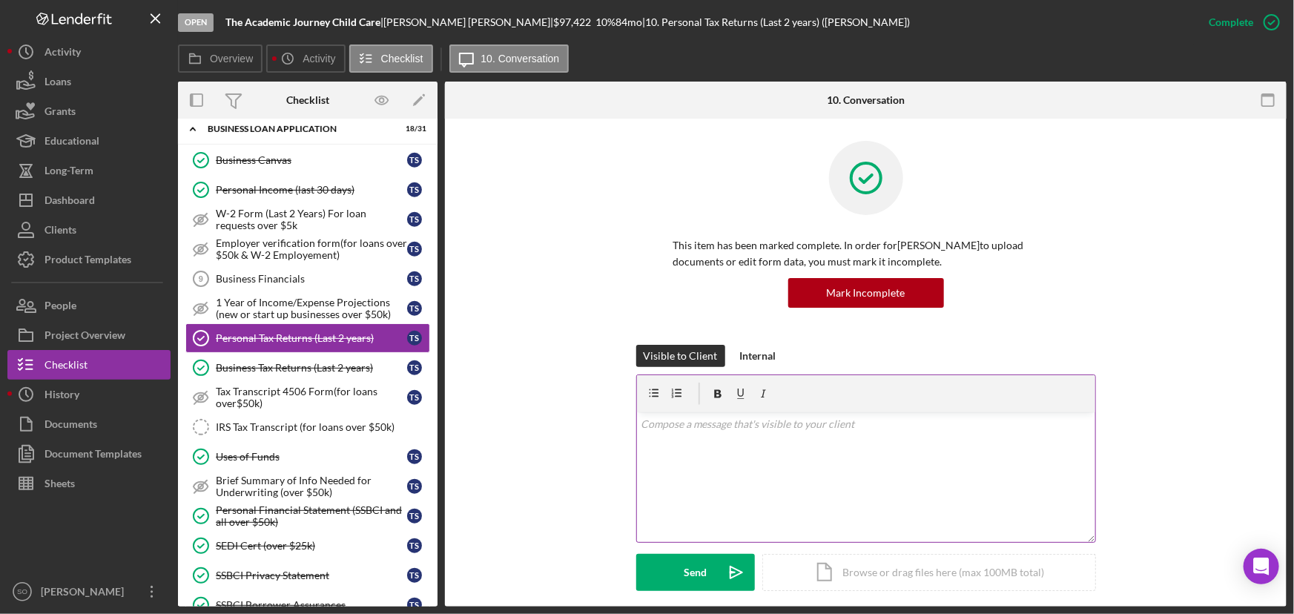
scroll to position [269, 0]
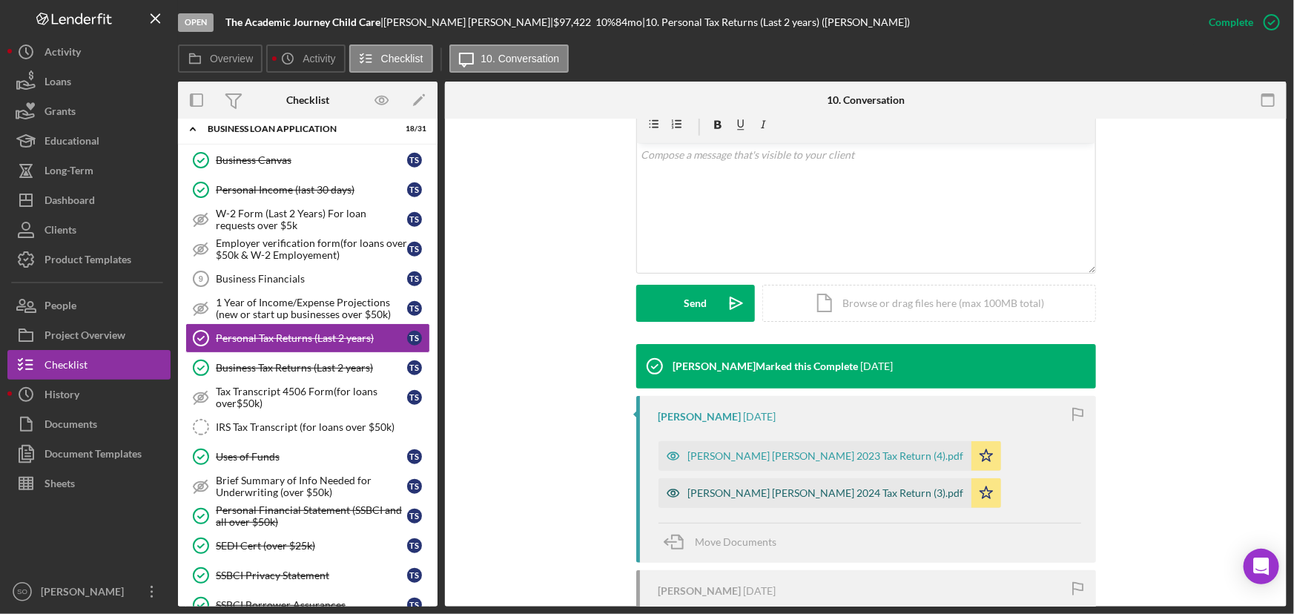
click at [826, 495] on div "[PERSON_NAME] [PERSON_NAME] 2024 Tax Return (3).pdf" at bounding box center [826, 493] width 276 height 12
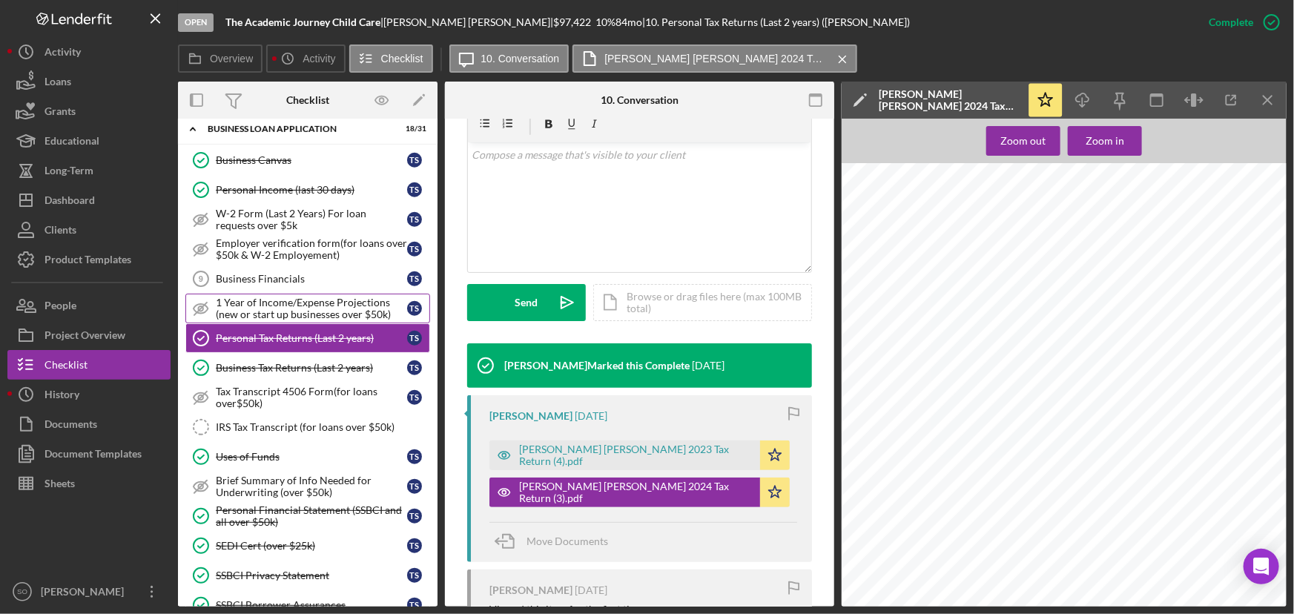
scroll to position [404, 0]
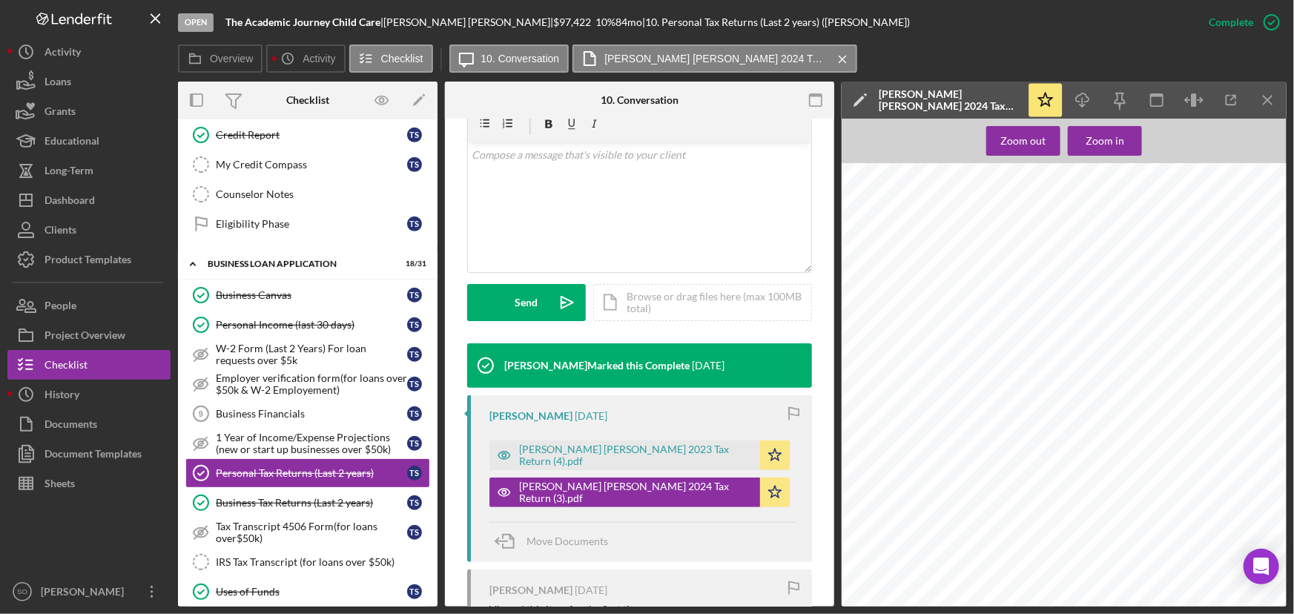
drag, startPoint x: 264, startPoint y: 316, endPoint x: 1016, endPoint y: 297, distance: 751.9
click at [264, 319] on div "Personal Income (last 30 days)" at bounding box center [311, 325] width 191 height 12
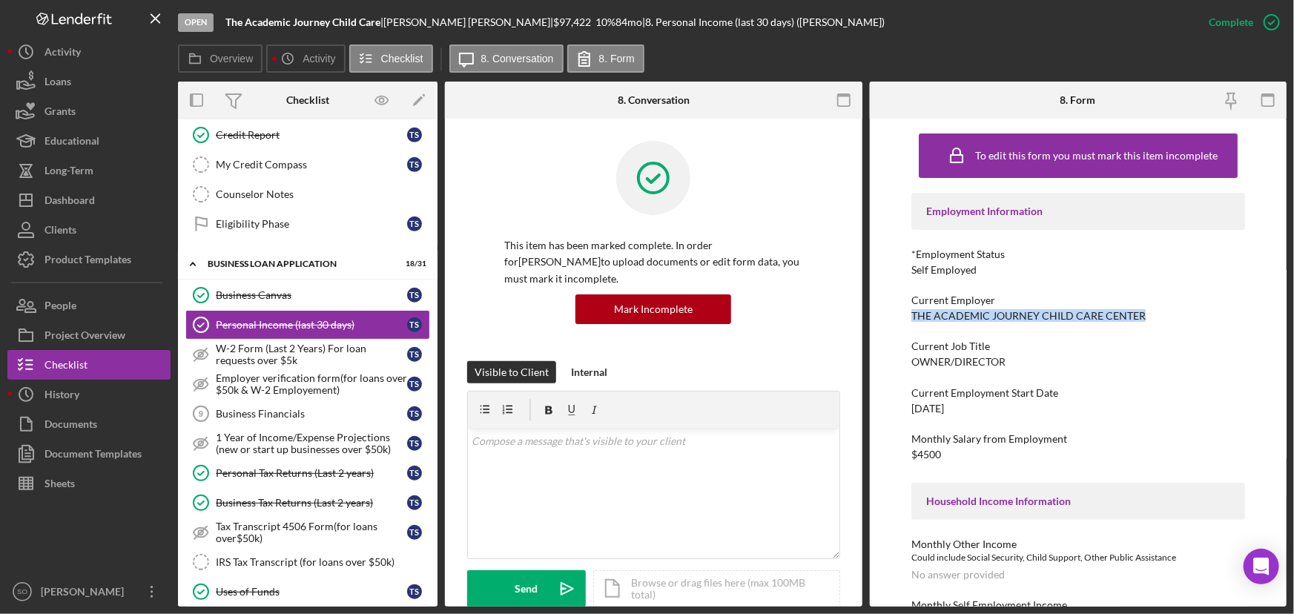
drag, startPoint x: 1149, startPoint y: 311, endPoint x: 910, endPoint y: 317, distance: 239.5
click at [910, 317] on div "To edit this form you must mark this item incomplete Employment Information *Em…" at bounding box center [1078, 363] width 417 height 488
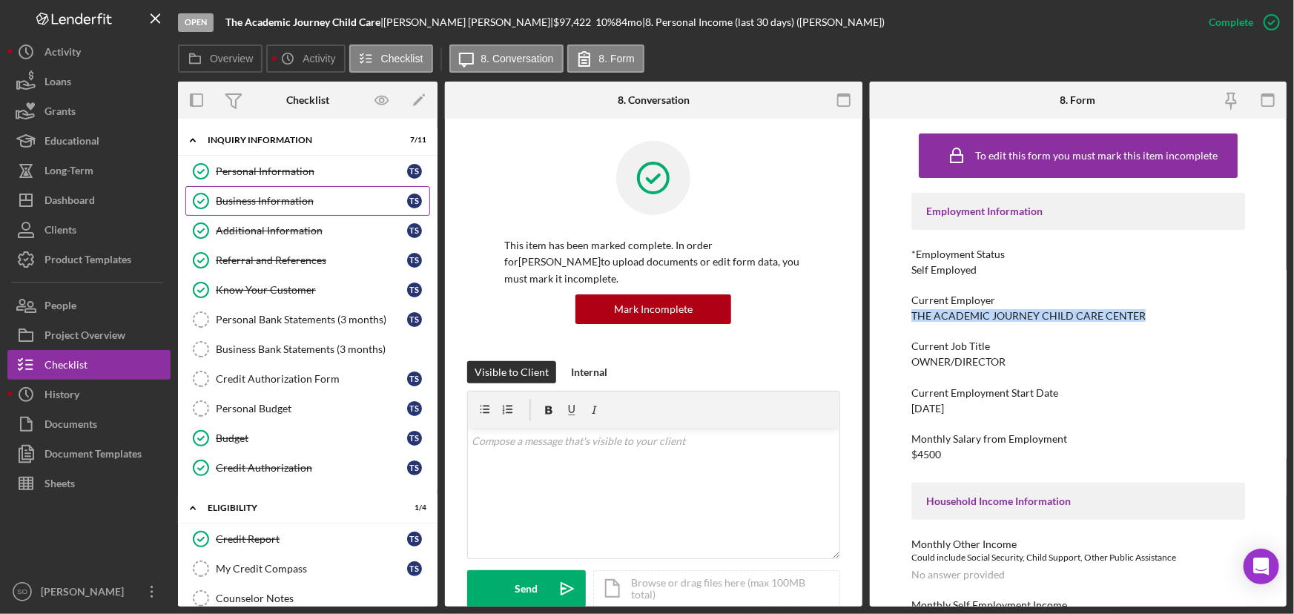
drag, startPoint x: 278, startPoint y: 199, endPoint x: 344, endPoint y: 199, distance: 66.0
click at [278, 199] on div "Business Information" at bounding box center [311, 201] width 191 height 12
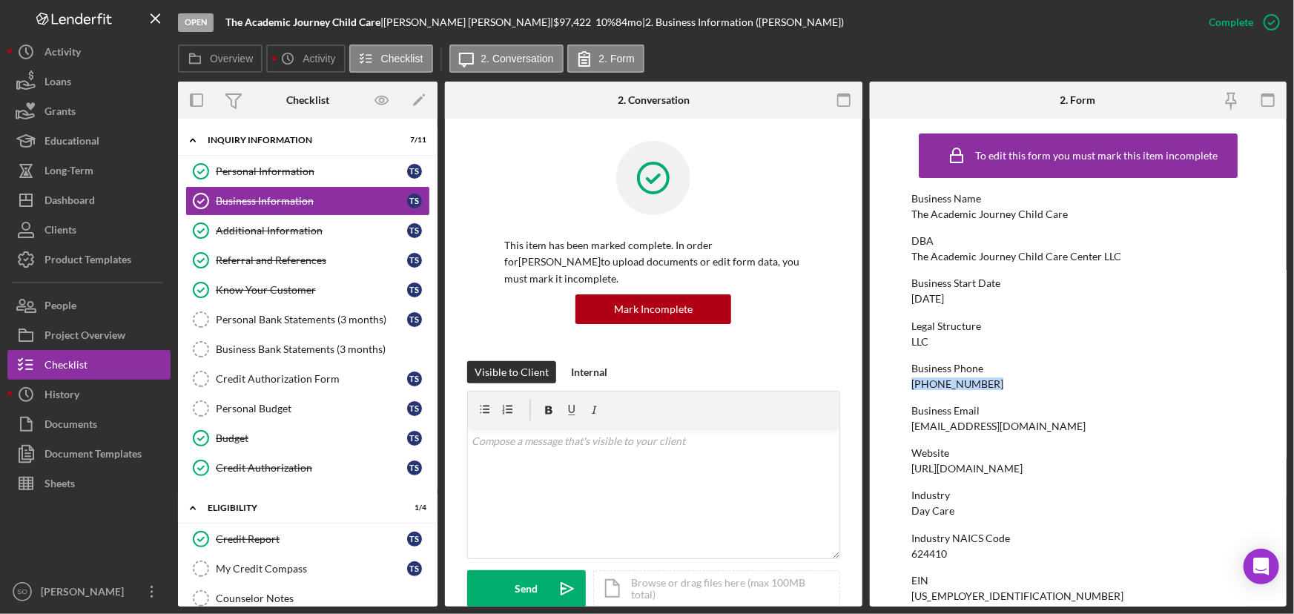
drag, startPoint x: 946, startPoint y: 385, endPoint x: 878, endPoint y: 386, distance: 67.5
click at [878, 386] on form "To edit this form you must mark this item incomplete Business Name The Academic…" at bounding box center [1078, 363] width 417 height 488
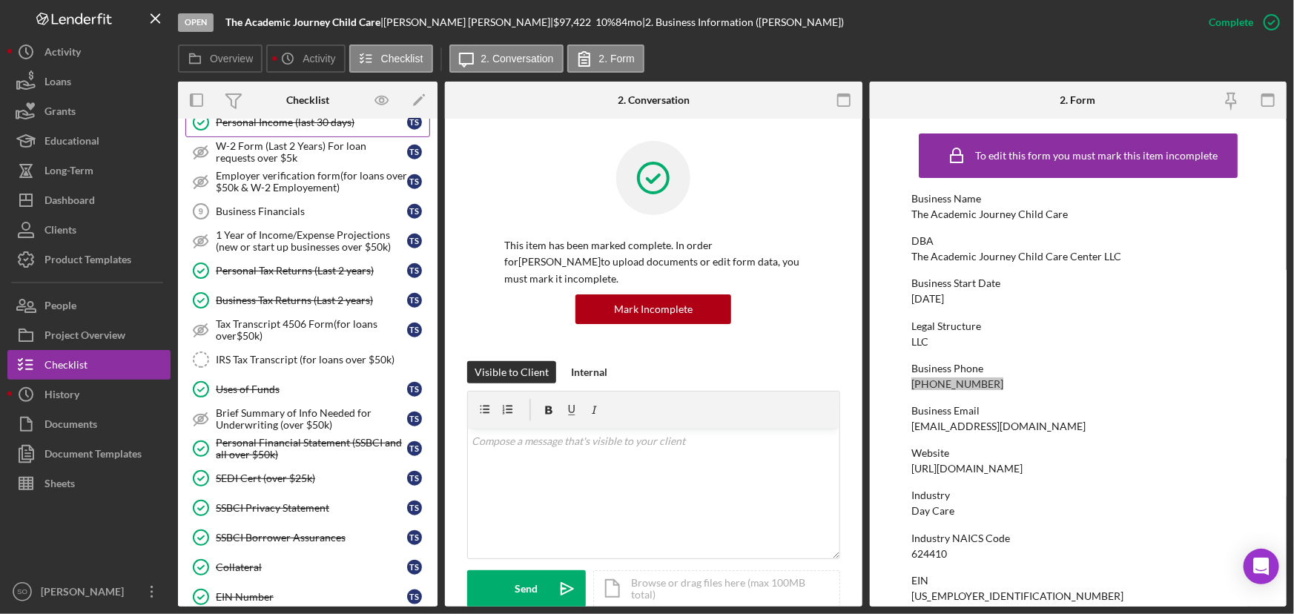
scroll to position [943, 0]
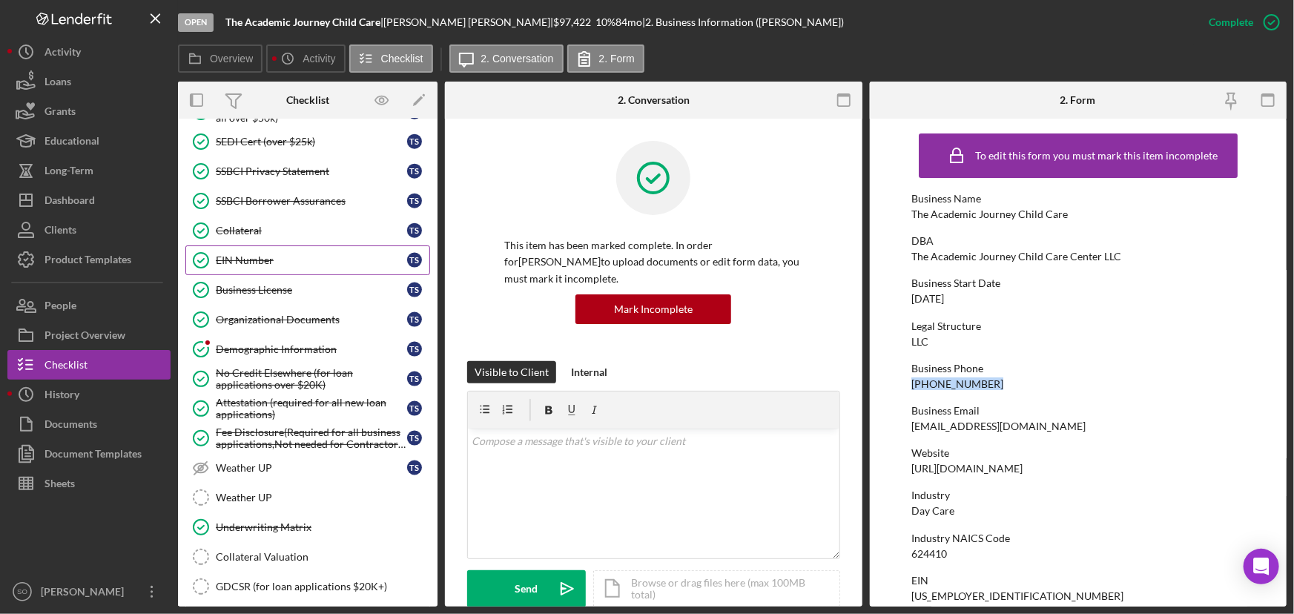
drag, startPoint x: 246, startPoint y: 254, endPoint x: 282, endPoint y: 254, distance: 35.6
click at [246, 254] on div "EIN Number" at bounding box center [311, 260] width 191 height 12
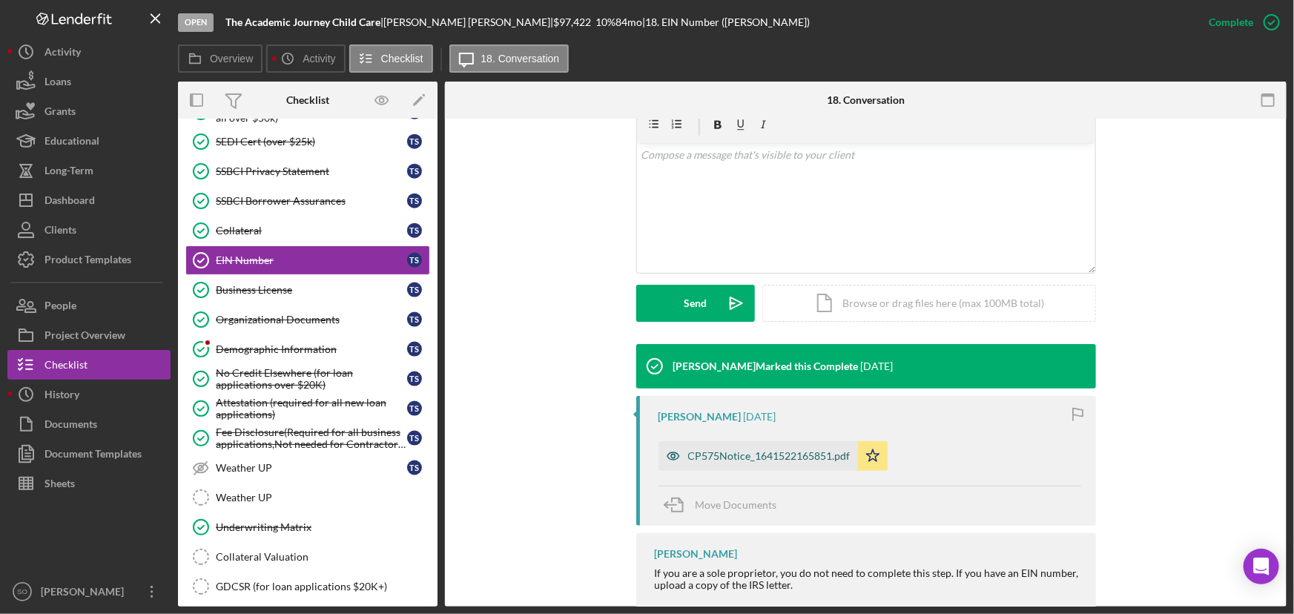
click at [764, 454] on div "CP575Notice_1641522165851.pdf" at bounding box center [769, 456] width 162 height 12
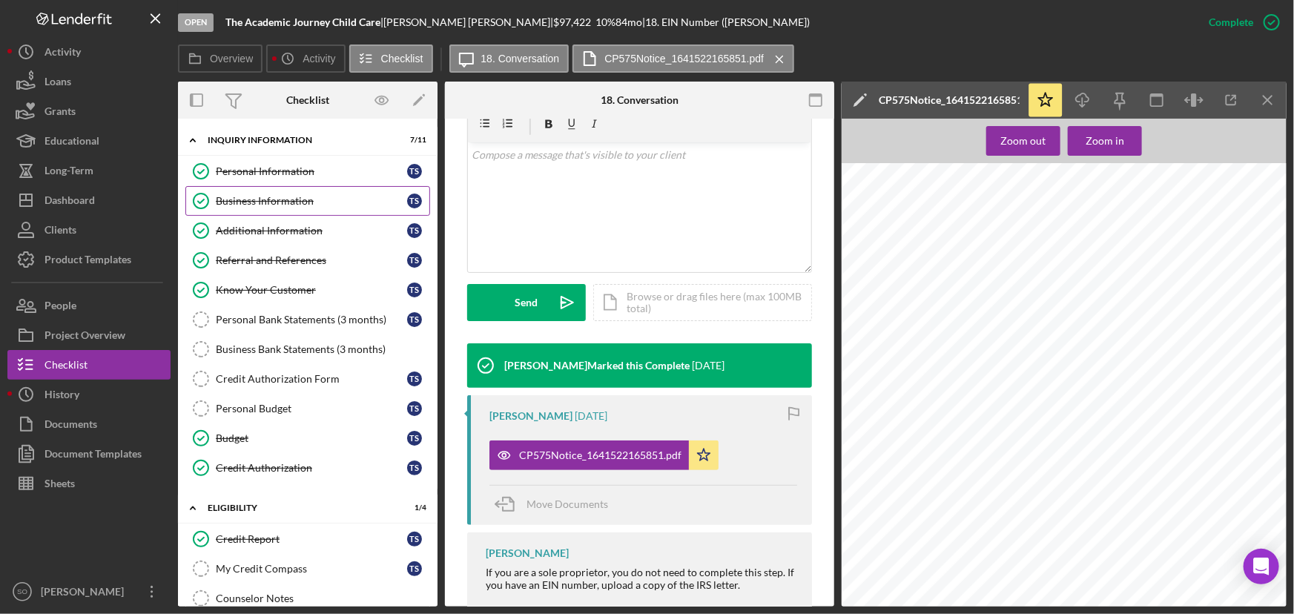
drag, startPoint x: 274, startPoint y: 202, endPoint x: 325, endPoint y: 199, distance: 50.5
click at [274, 202] on div "Business Information" at bounding box center [311, 201] width 191 height 12
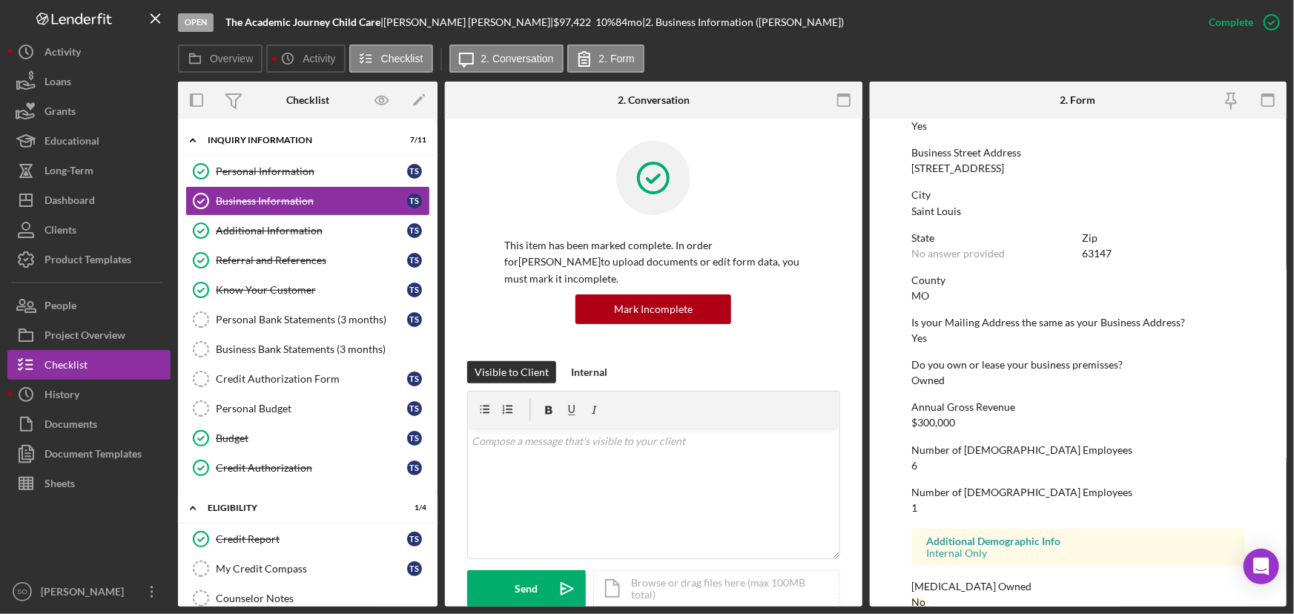
scroll to position [630, 0]
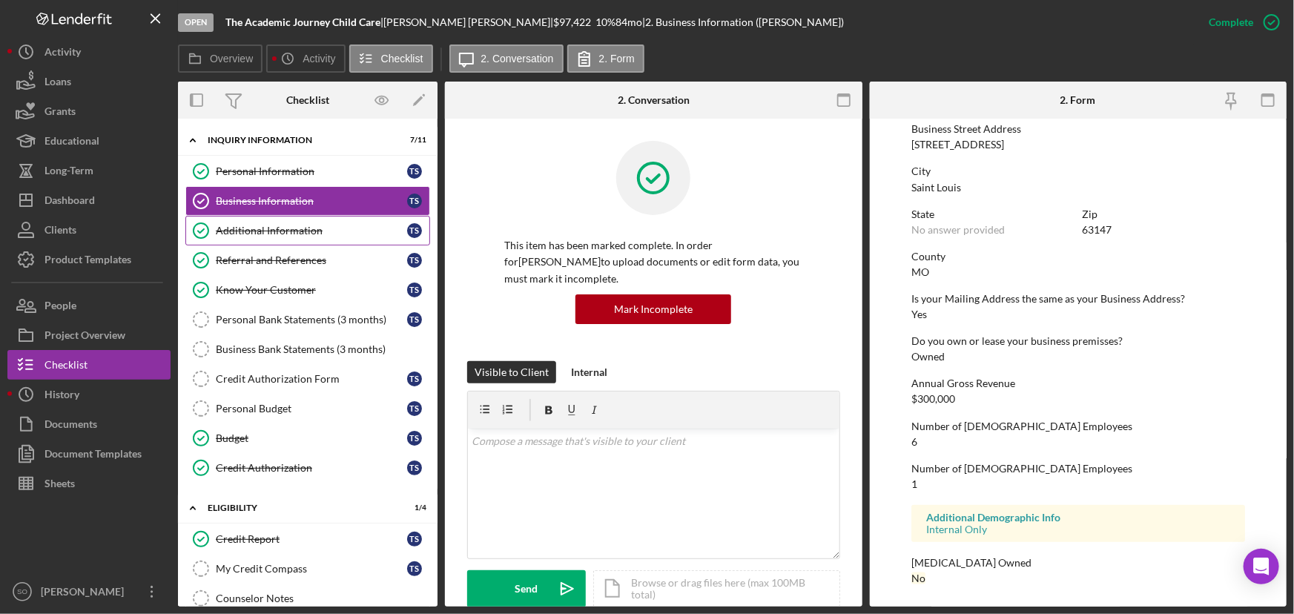
click at [254, 227] on div "Additional Information" at bounding box center [311, 231] width 191 height 12
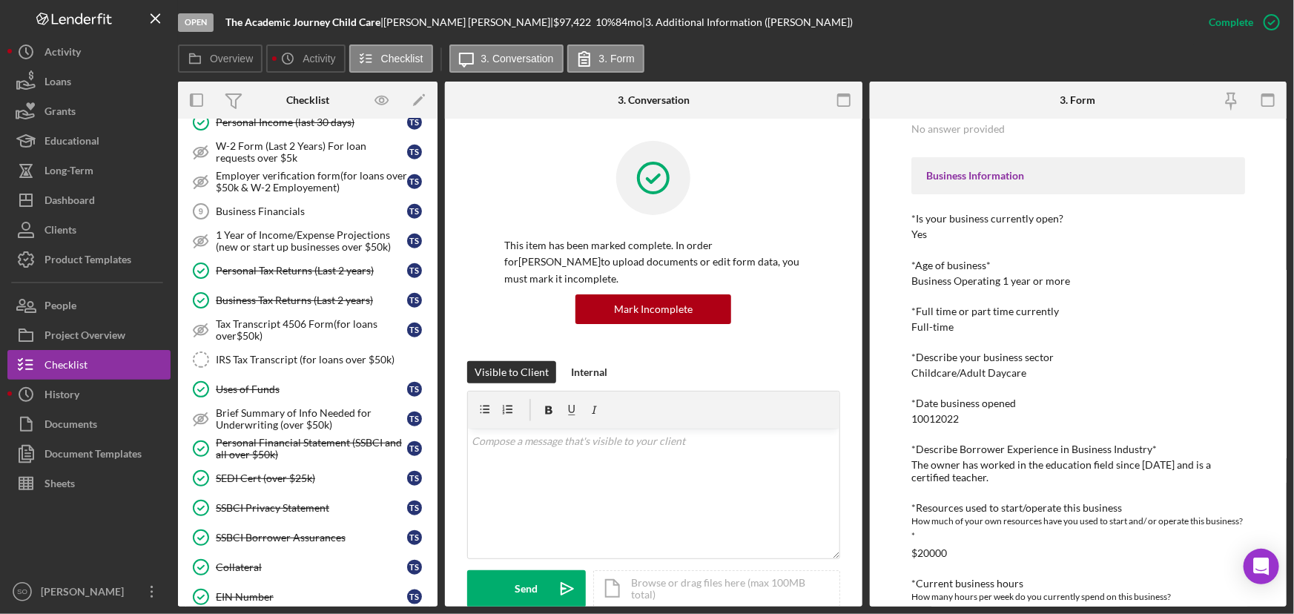
scroll to position [943, 0]
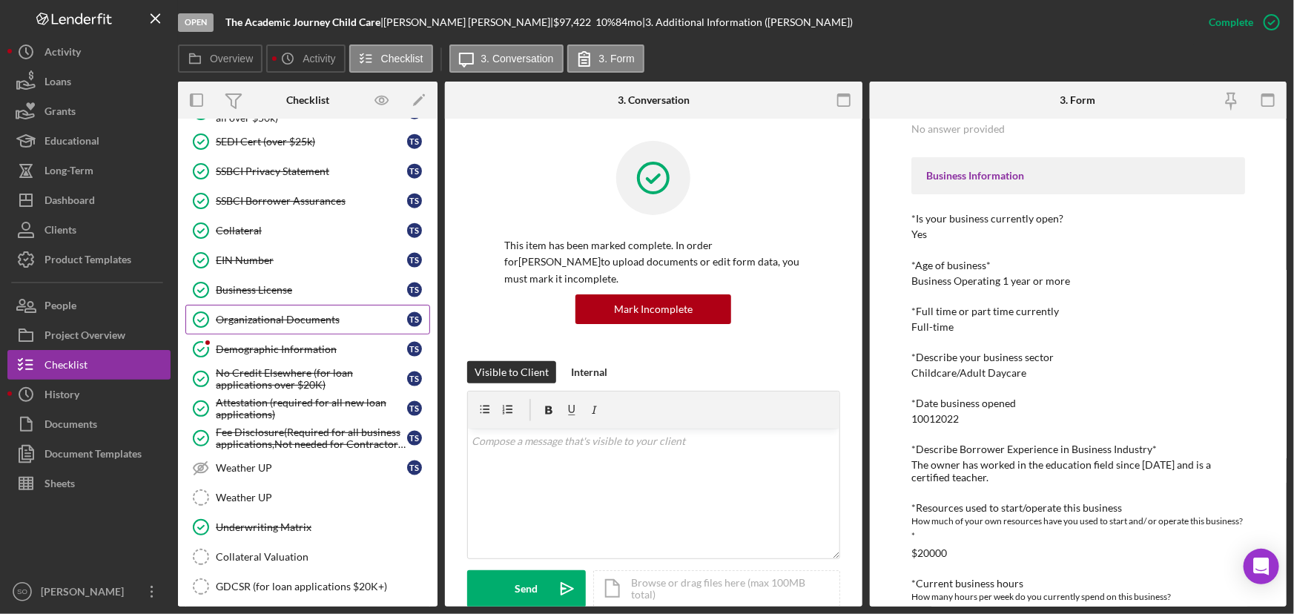
click at [279, 318] on div "Organizational Documents" at bounding box center [311, 320] width 191 height 12
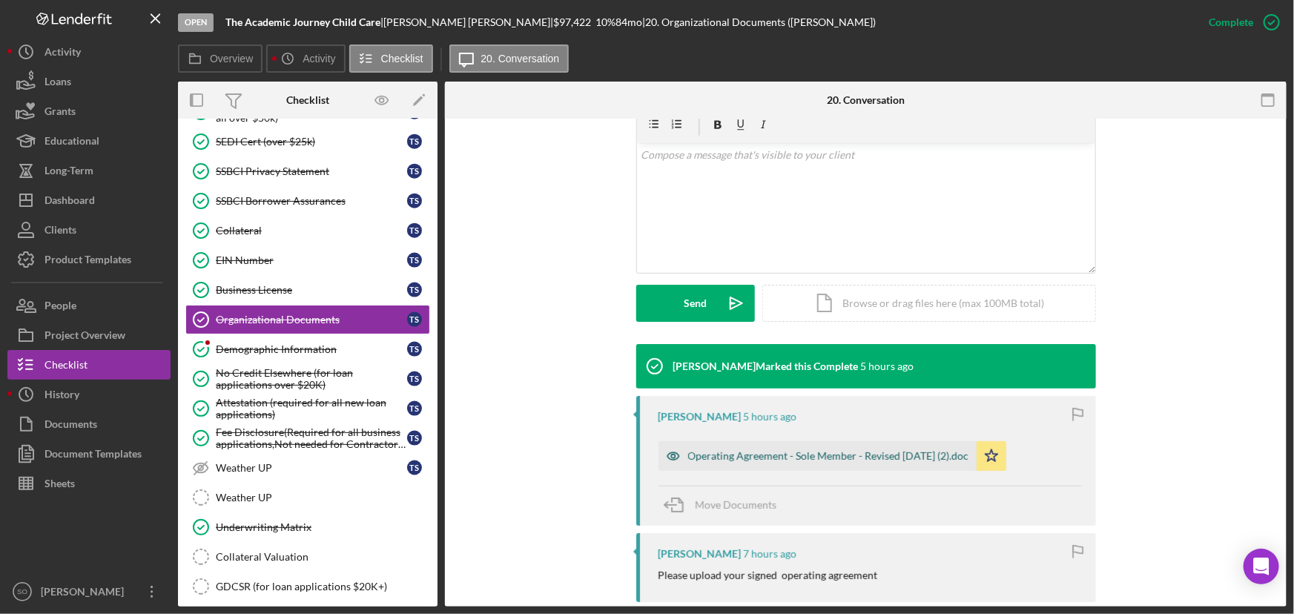
click at [794, 450] on div "Operating Agreement - Sole Member - Revised [DATE] (2).doc" at bounding box center [828, 456] width 281 height 12
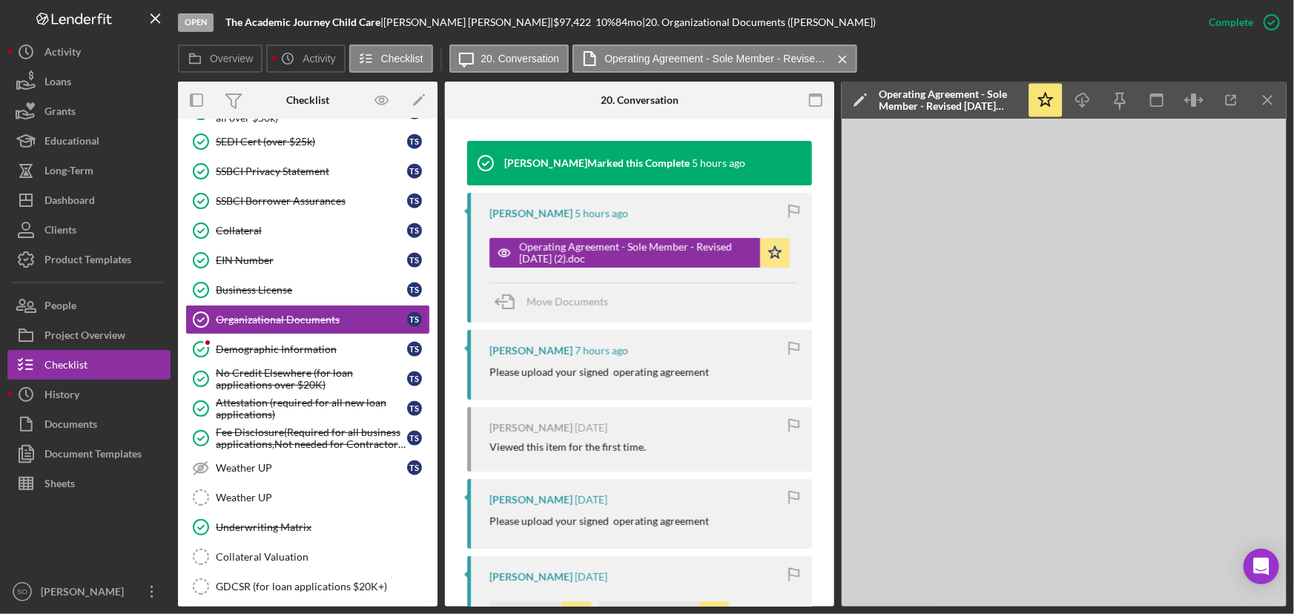
scroll to position [741, 0]
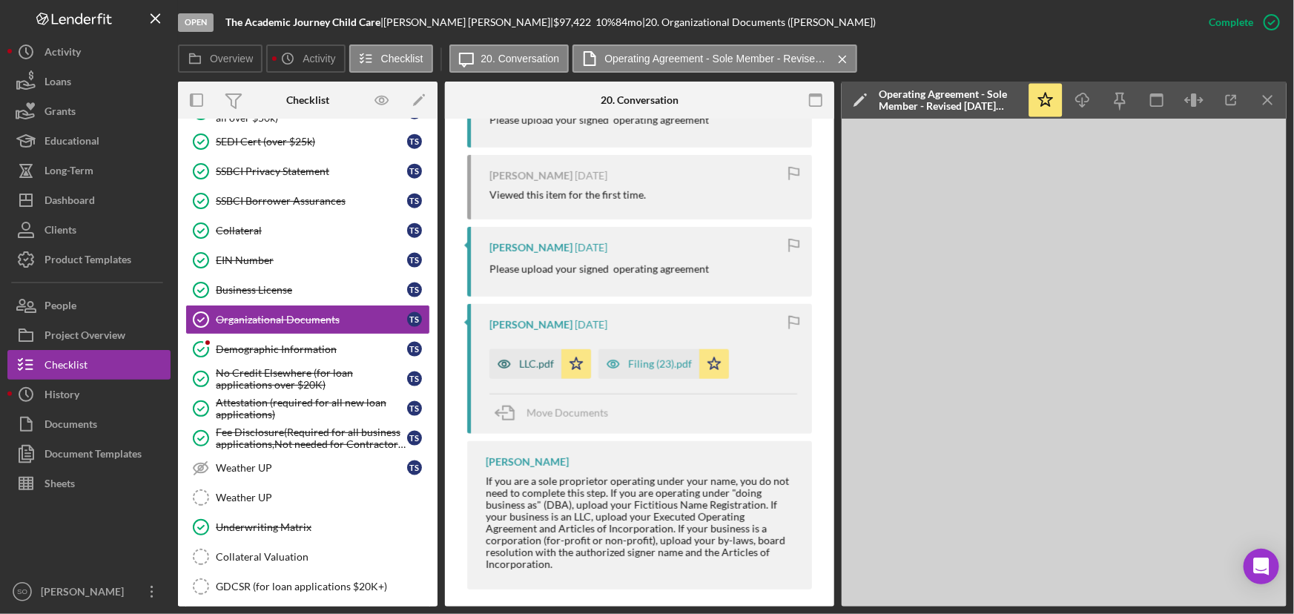
click at [539, 362] on div "LLC.pdf" at bounding box center [536, 364] width 35 height 12
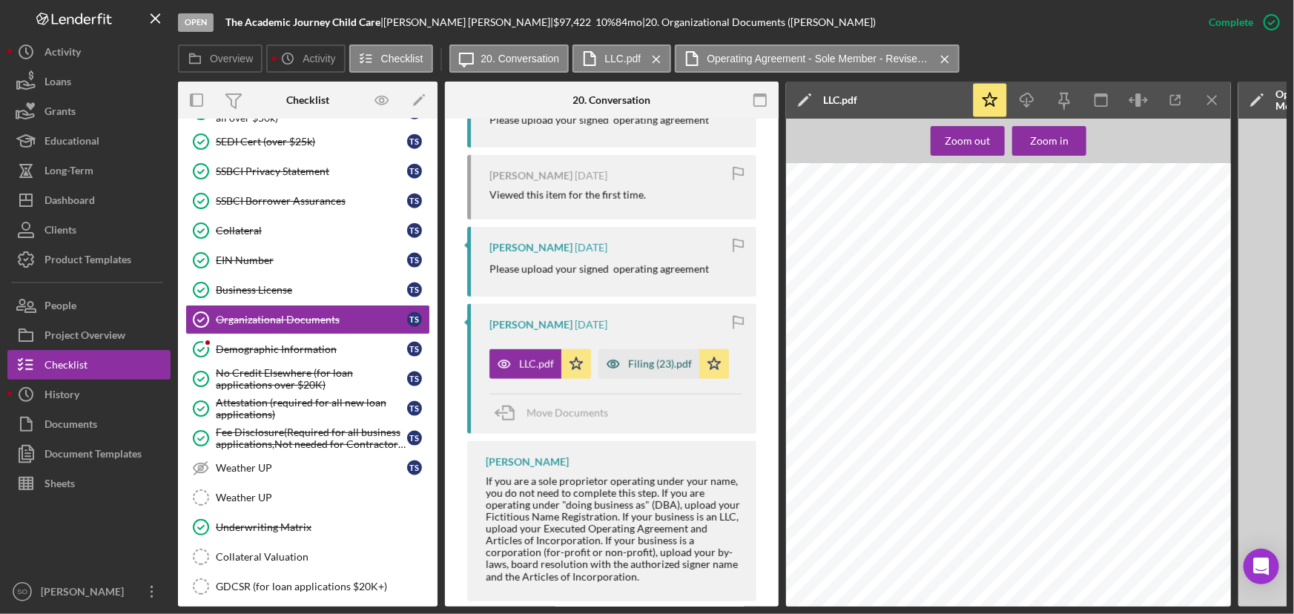
click at [656, 358] on div "Filing (23).pdf" at bounding box center [660, 364] width 64 height 12
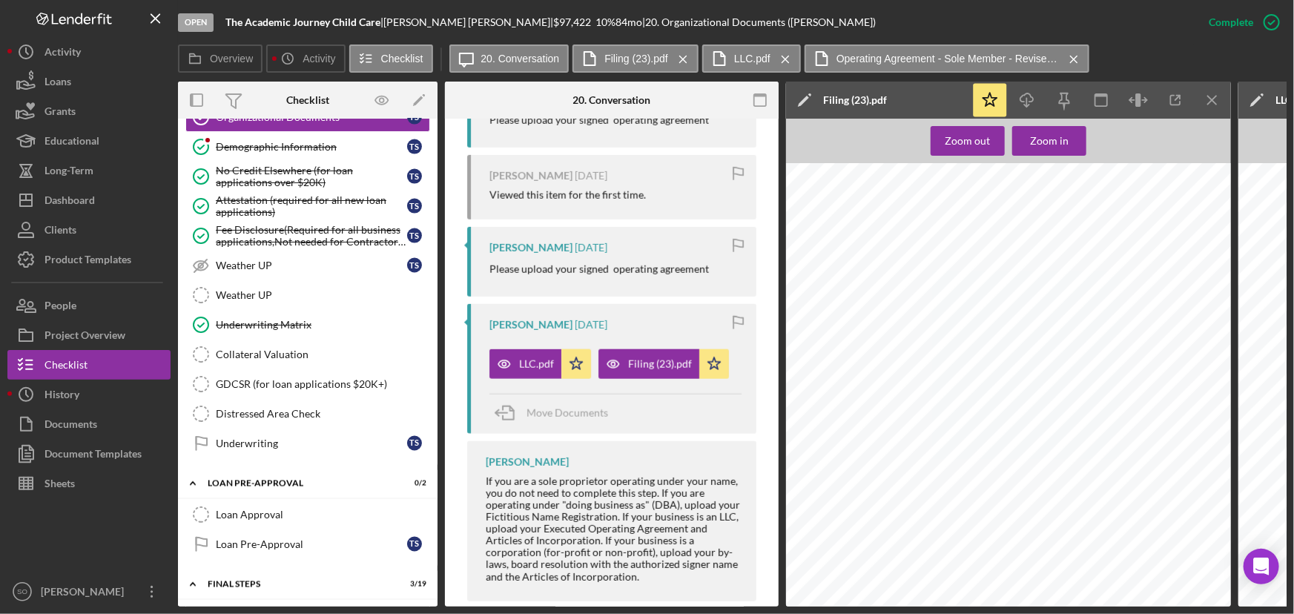
scroll to position [1483, 0]
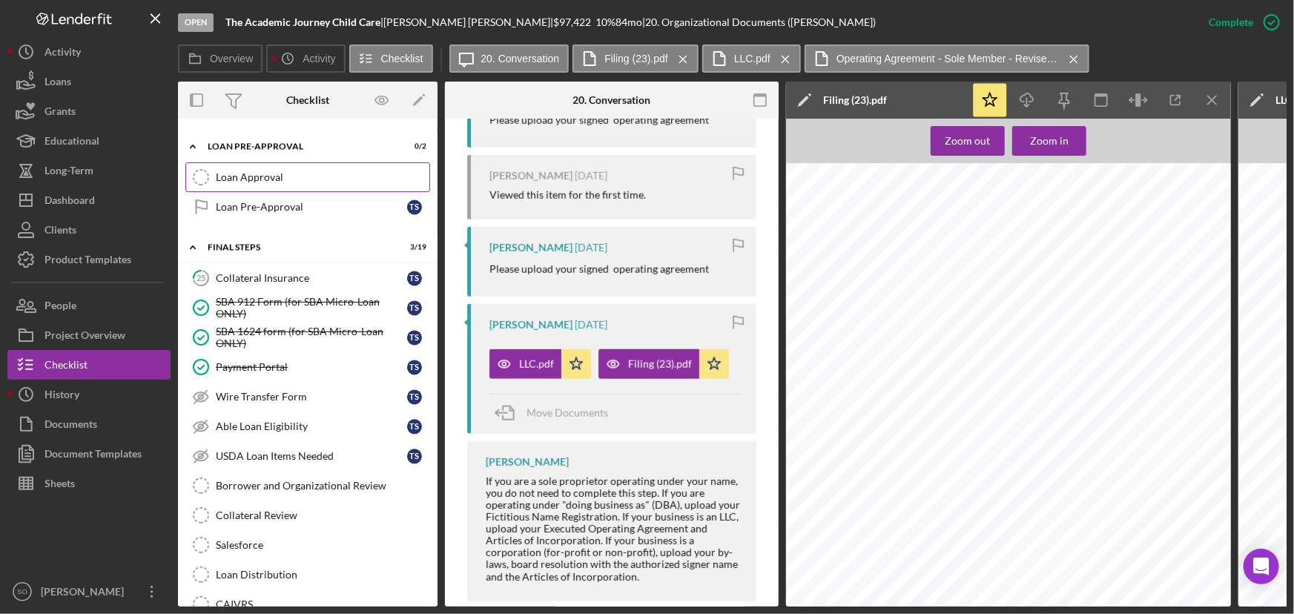
click at [266, 174] on div "Loan Approval" at bounding box center [323, 177] width 214 height 12
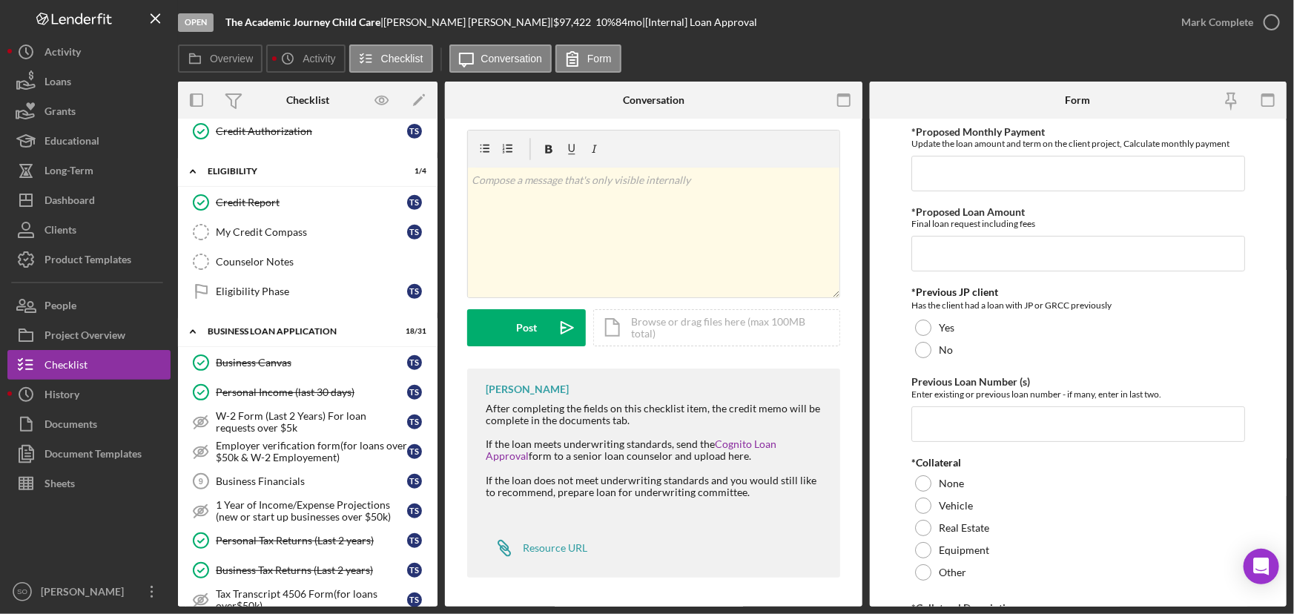
scroll to position [67, 0]
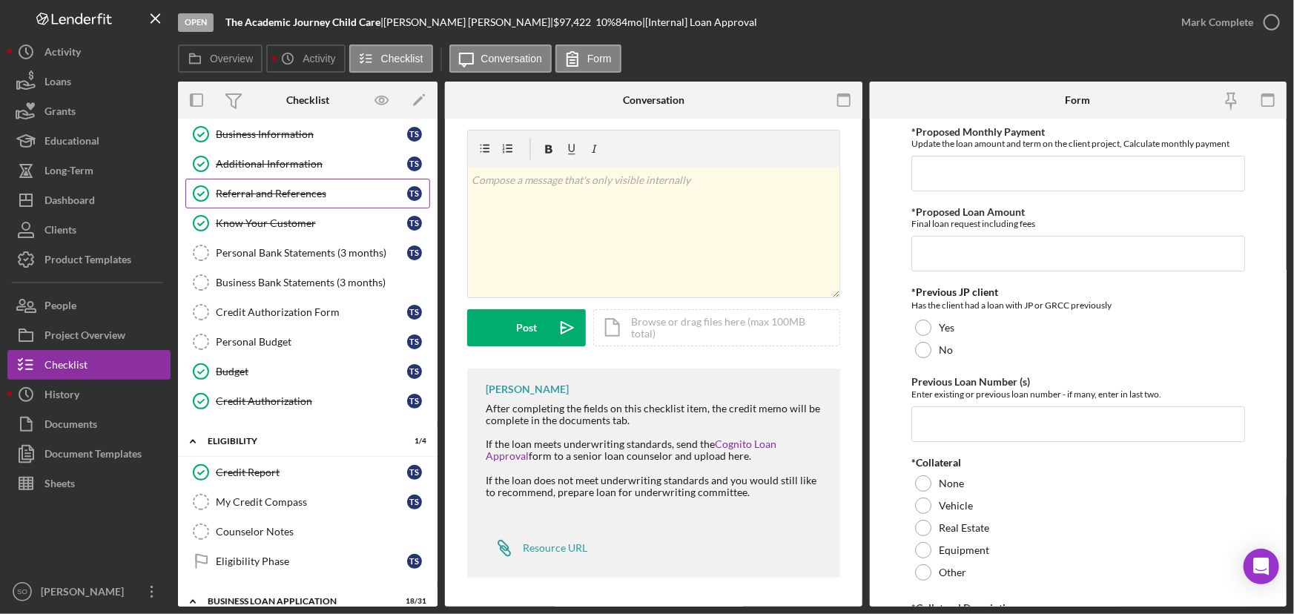
click at [284, 185] on link "Referral and References [PERSON_NAME] and References T S" at bounding box center [307, 194] width 245 height 30
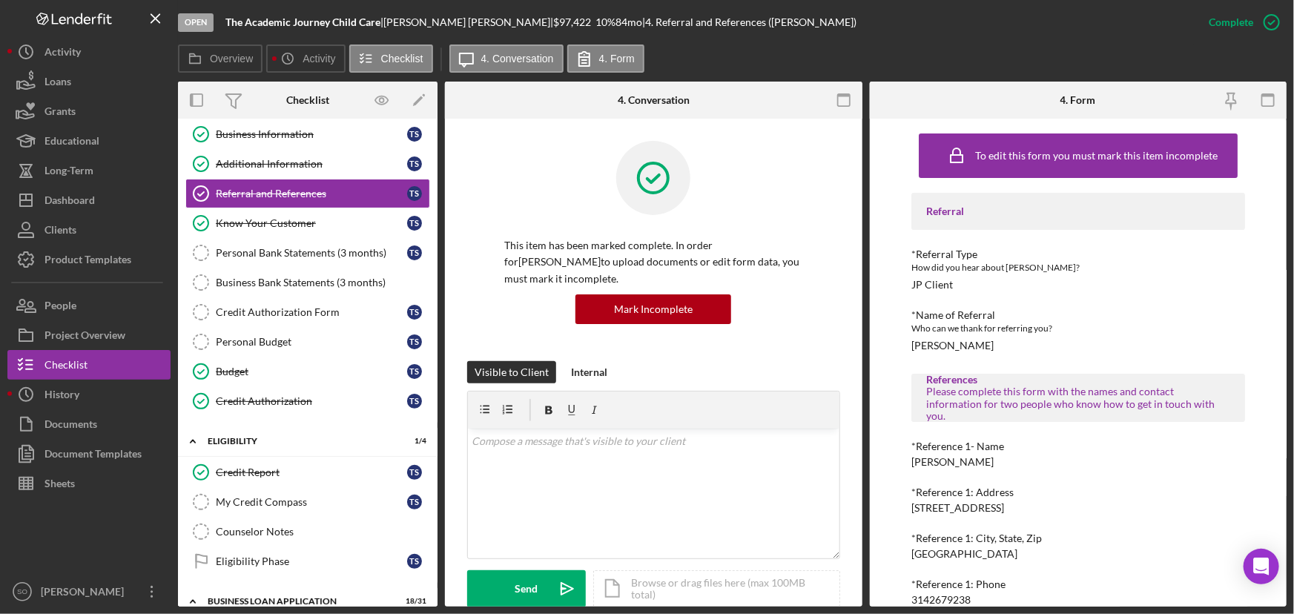
scroll to position [195, 0]
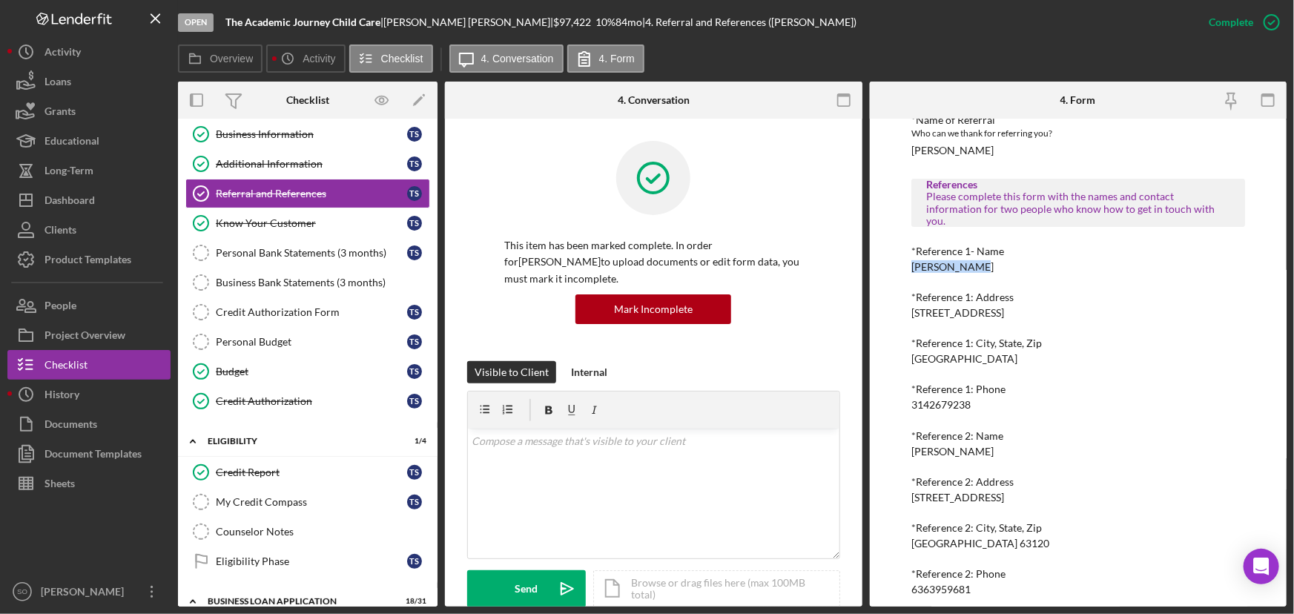
drag, startPoint x: 990, startPoint y: 254, endPoint x: 899, endPoint y: 252, distance: 91.2
click at [899, 252] on div "To edit this form you must mark this item incomplete Referral *Referral Type Ho…" at bounding box center [1078, 363] width 417 height 488
copy div "[PERSON_NAME]"
drag, startPoint x: 991, startPoint y: 391, endPoint x: 908, endPoint y: 393, distance: 83.1
click at [908, 393] on div "To edit this form you must mark this item incomplete Referral *Referral Type Ho…" at bounding box center [1078, 363] width 417 height 488
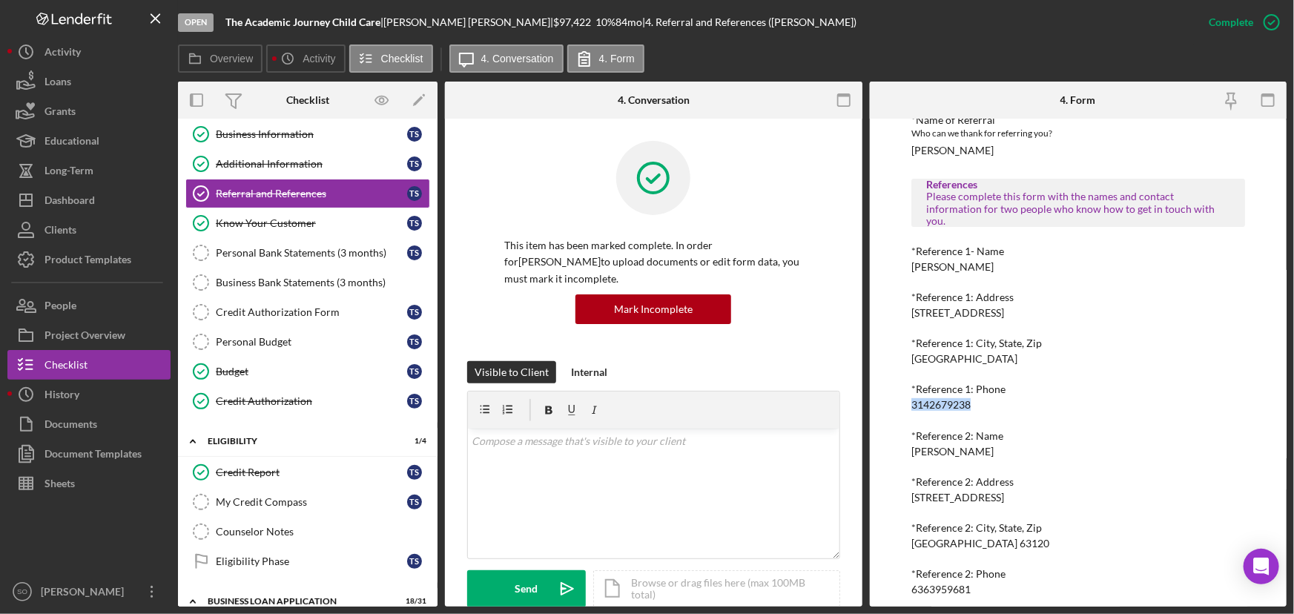
copy div "3142679238"
drag, startPoint x: 1027, startPoint y: 437, endPoint x: 902, endPoint y: 440, distance: 125.3
click at [902, 440] on div "To edit this form you must mark this item incomplete Referral *Referral Type Ho…" at bounding box center [1078, 363] width 417 height 488
copy div "[PERSON_NAME]"
drag, startPoint x: 980, startPoint y: 581, endPoint x: 875, endPoint y: 585, distance: 105.3
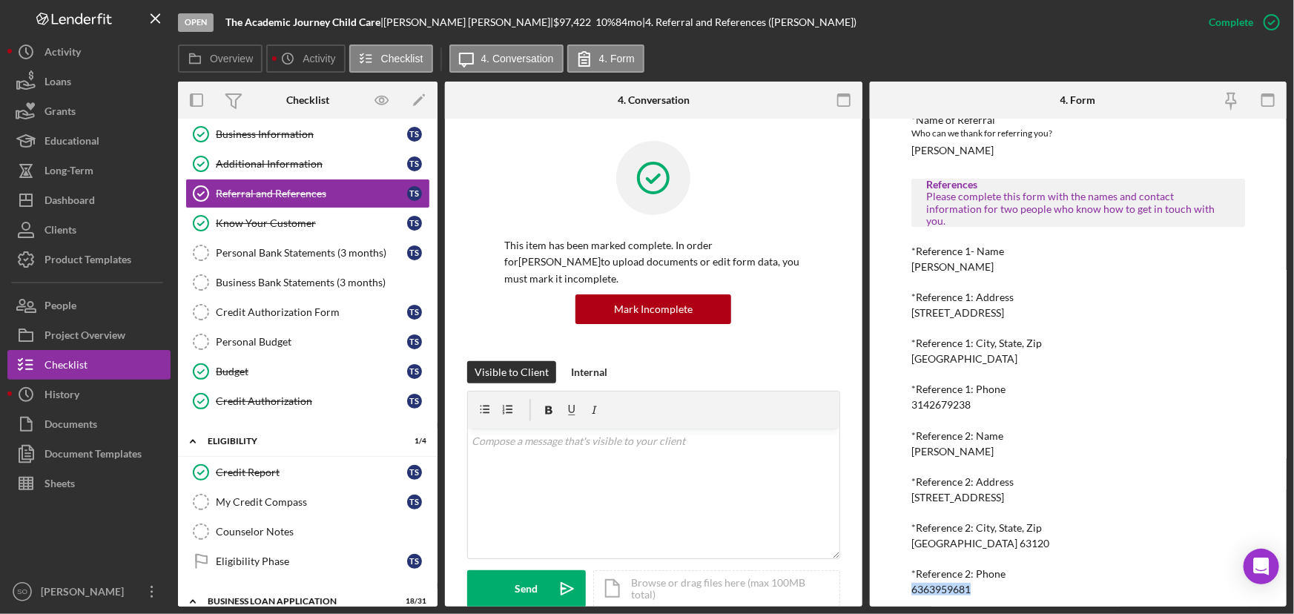
click at [875, 585] on div "To edit this form you must mark this item incomplete Referral *Referral Type Ho…" at bounding box center [1078, 363] width 417 height 488
copy div "6363959681"
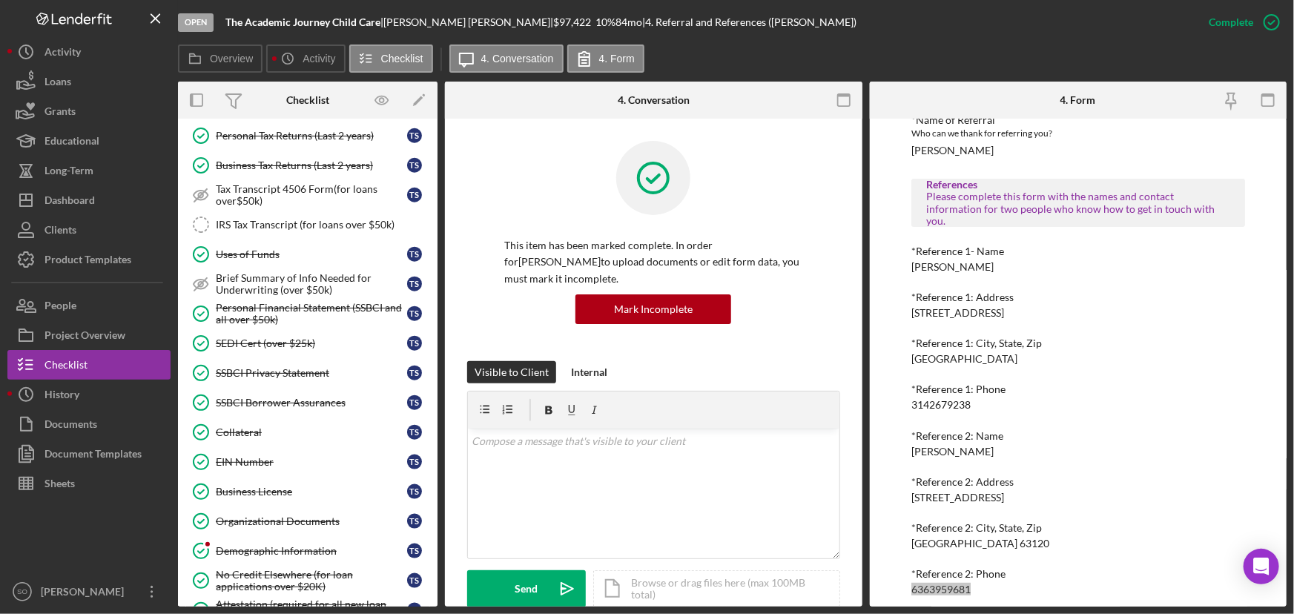
scroll to position [943, 0]
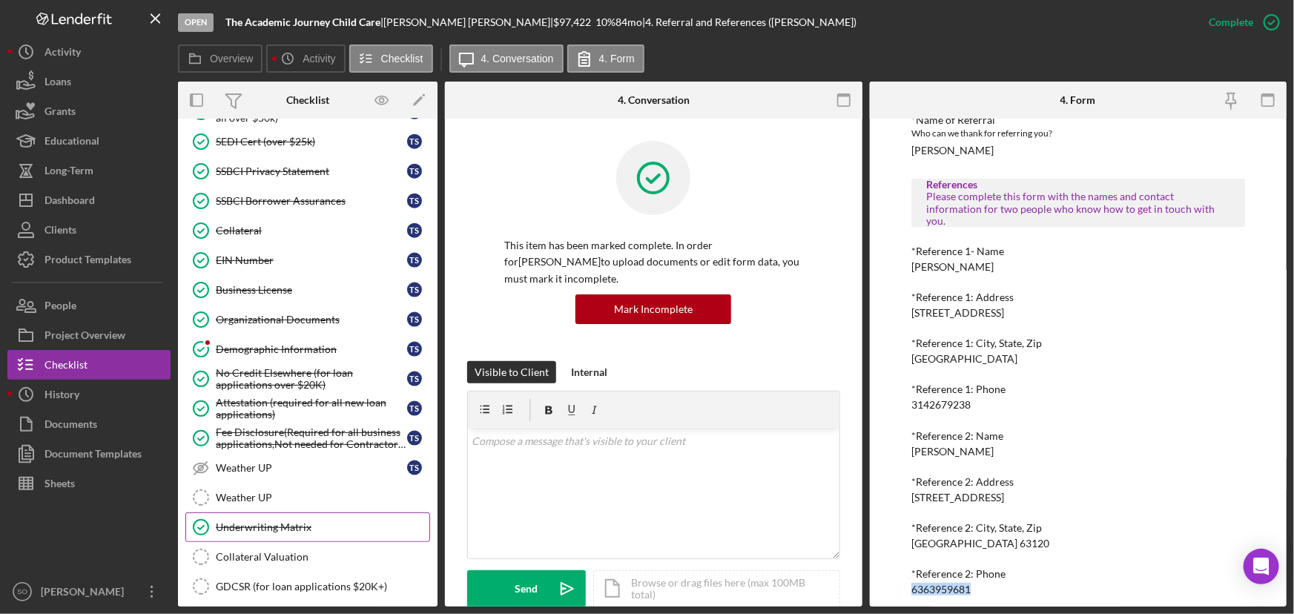
click at [283, 512] on link "Underwriting Matrix Underwriting Matrix" at bounding box center [307, 527] width 245 height 30
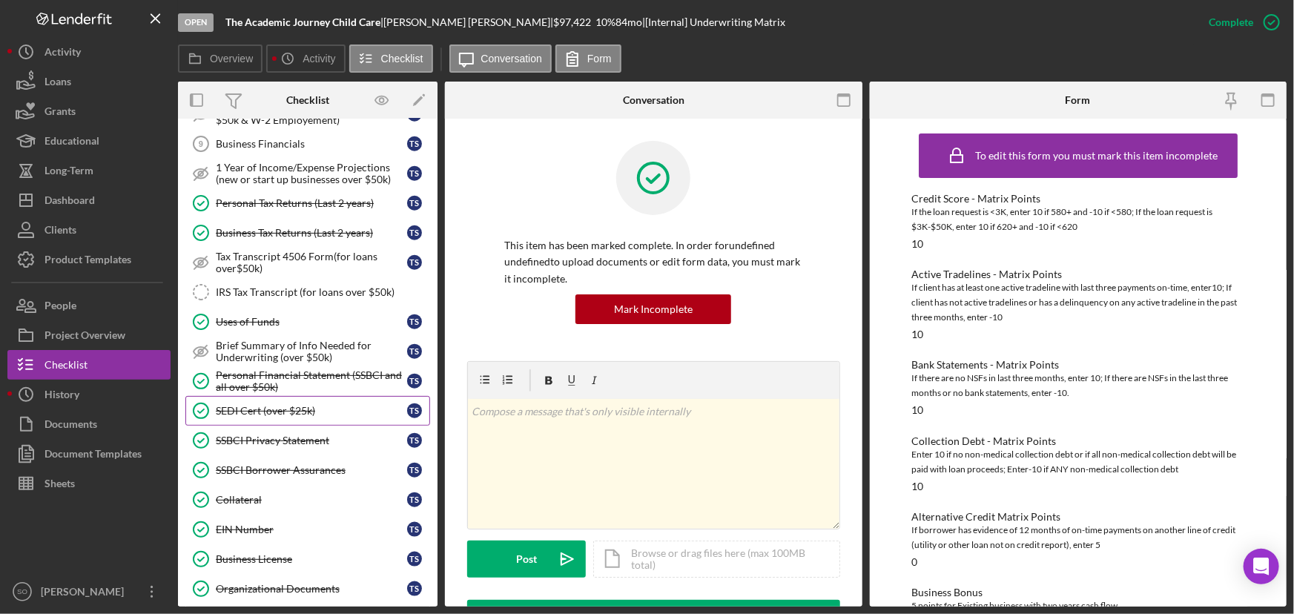
scroll to position [471, 0]
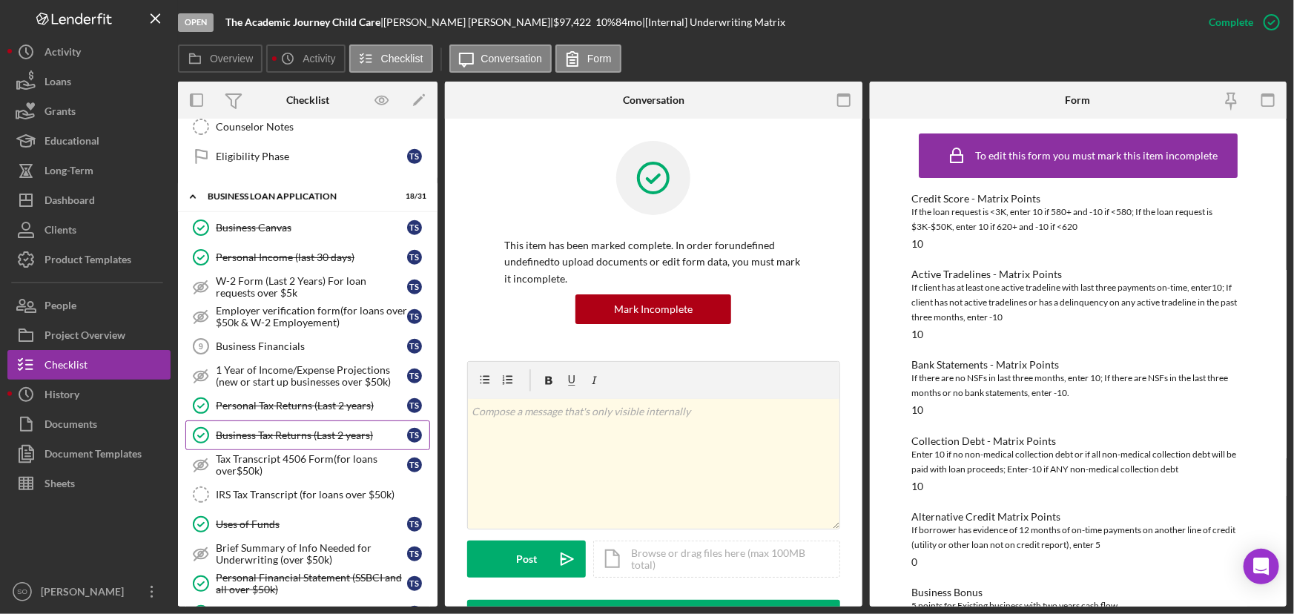
click at [265, 429] on div "Business Tax Returns (Last 2 years)" at bounding box center [311, 435] width 191 height 12
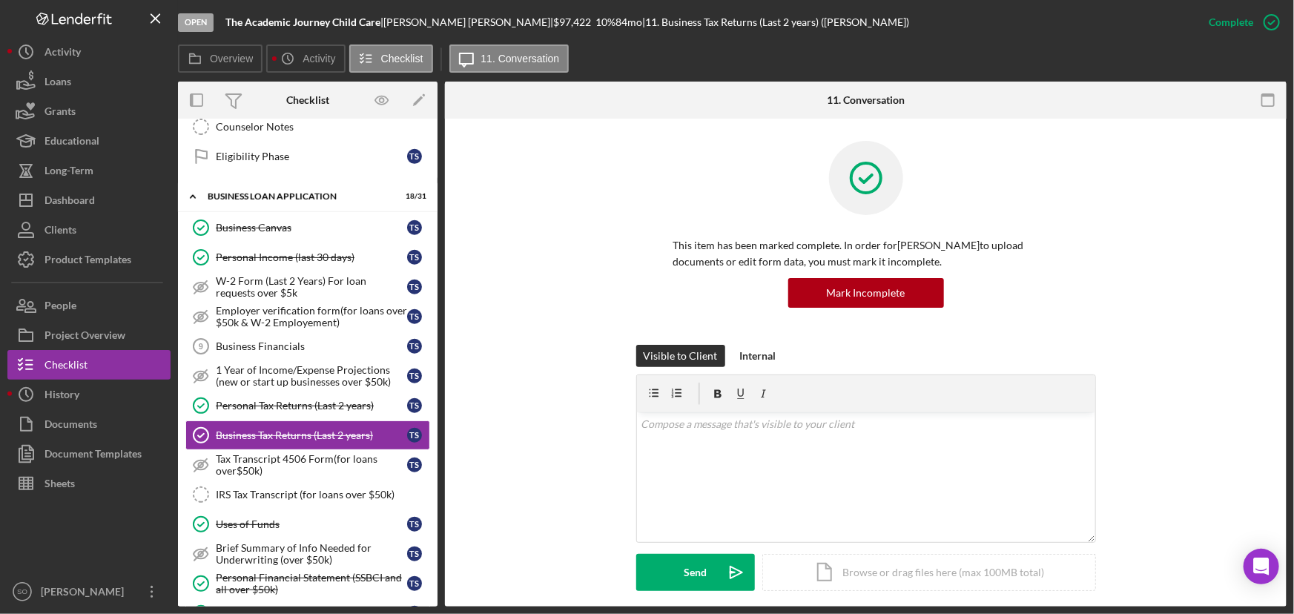
scroll to position [269, 0]
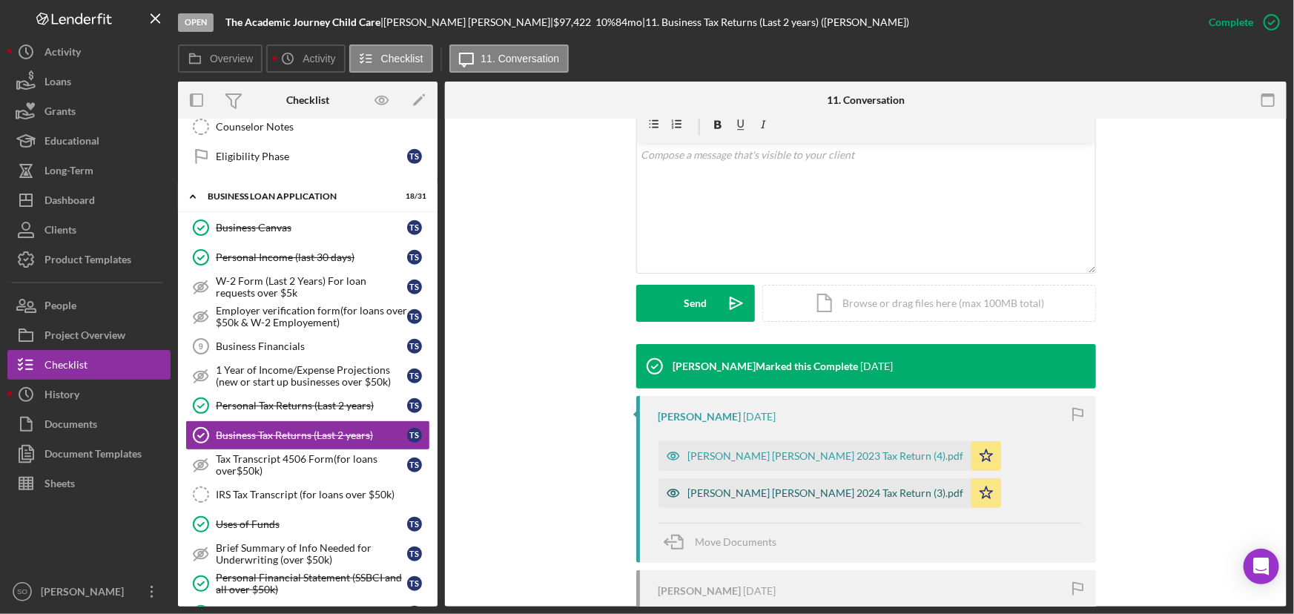
click at [762, 488] on div "[PERSON_NAME] [PERSON_NAME] 2024 Tax Return (3).pdf" at bounding box center [826, 493] width 276 height 12
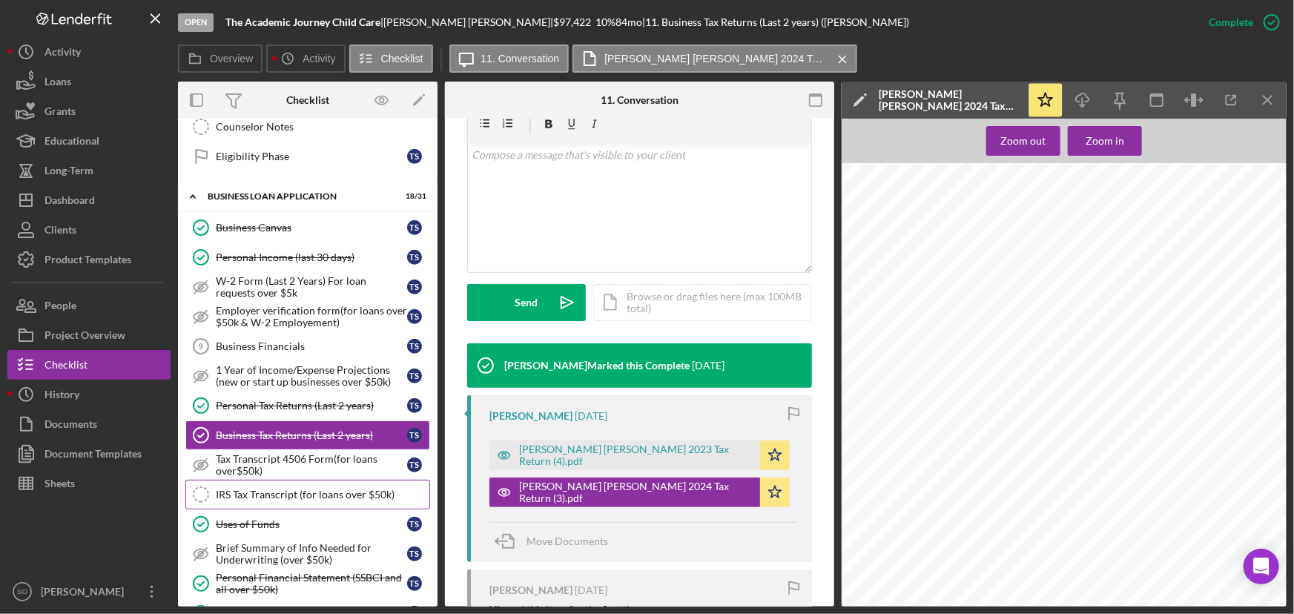
scroll to position [337, 0]
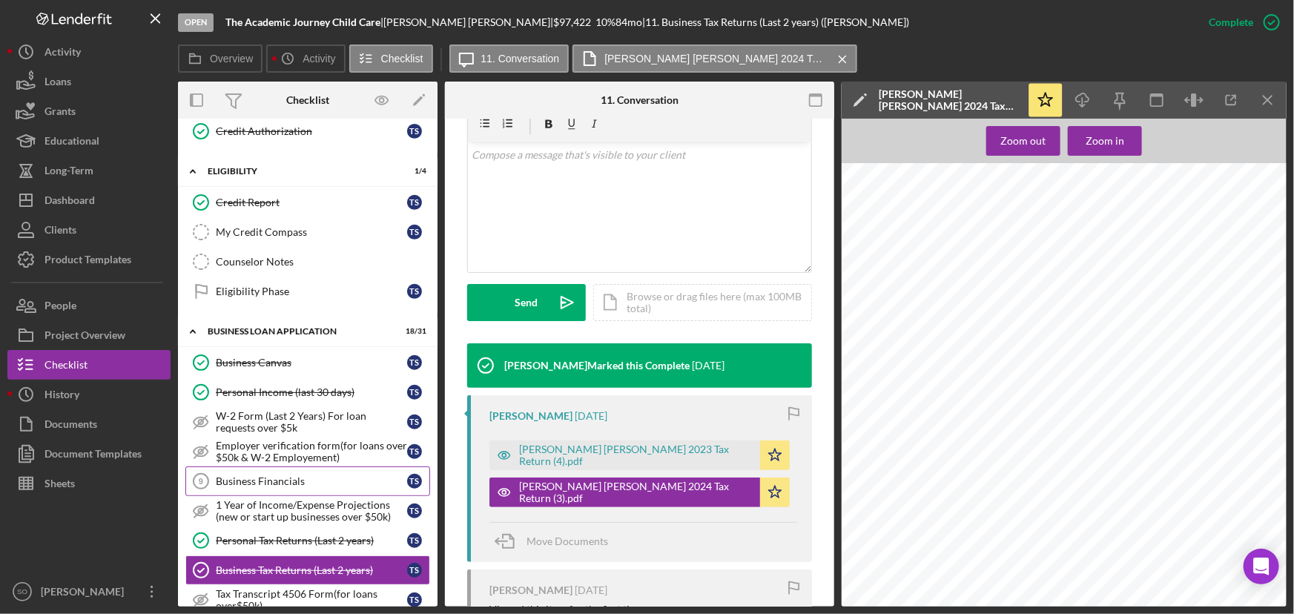
click at [275, 481] on div "Business Financials" at bounding box center [311, 481] width 191 height 12
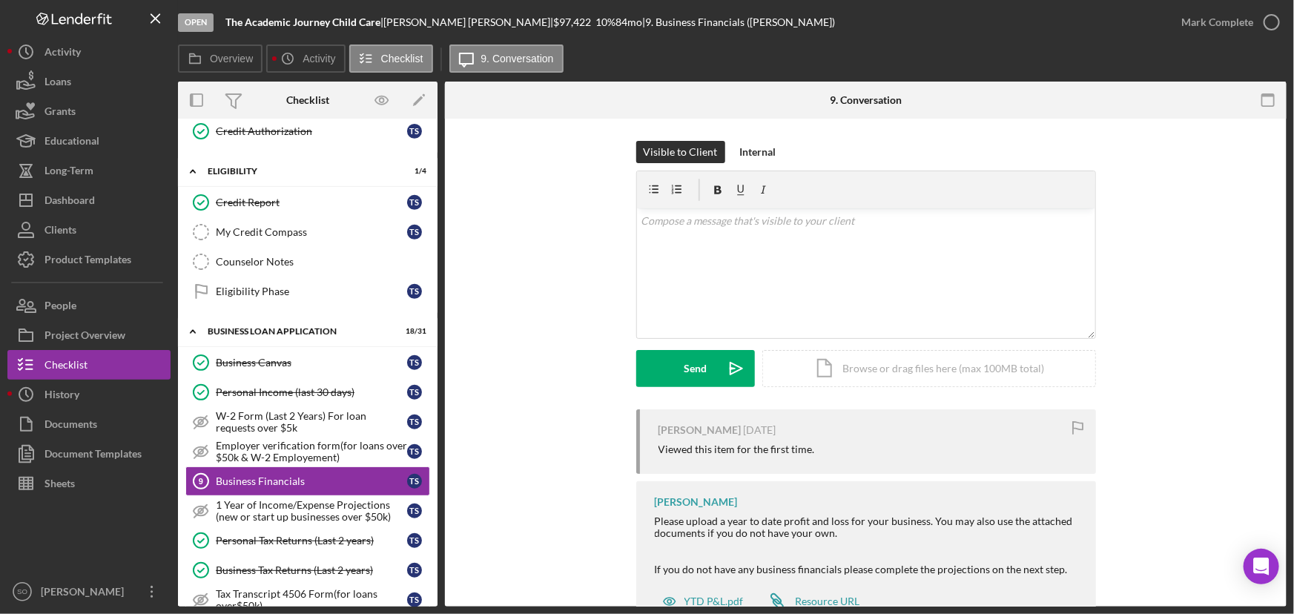
scroll to position [53, 0]
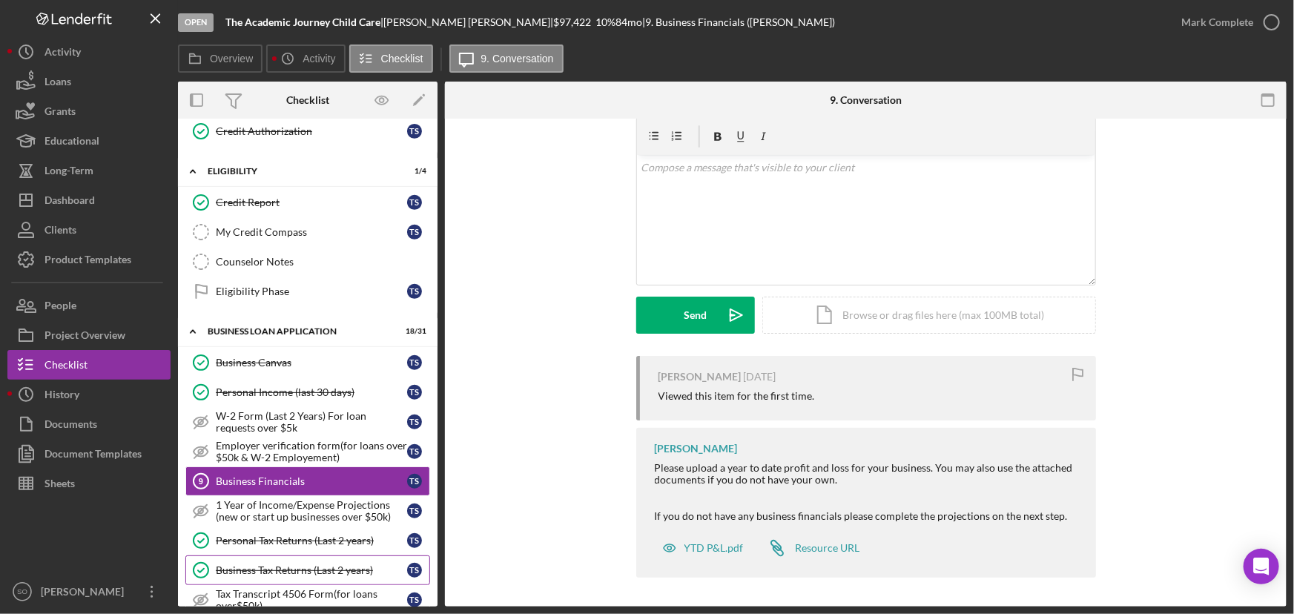
click at [291, 564] on div "Business Tax Returns (Last 2 years)" at bounding box center [311, 570] width 191 height 12
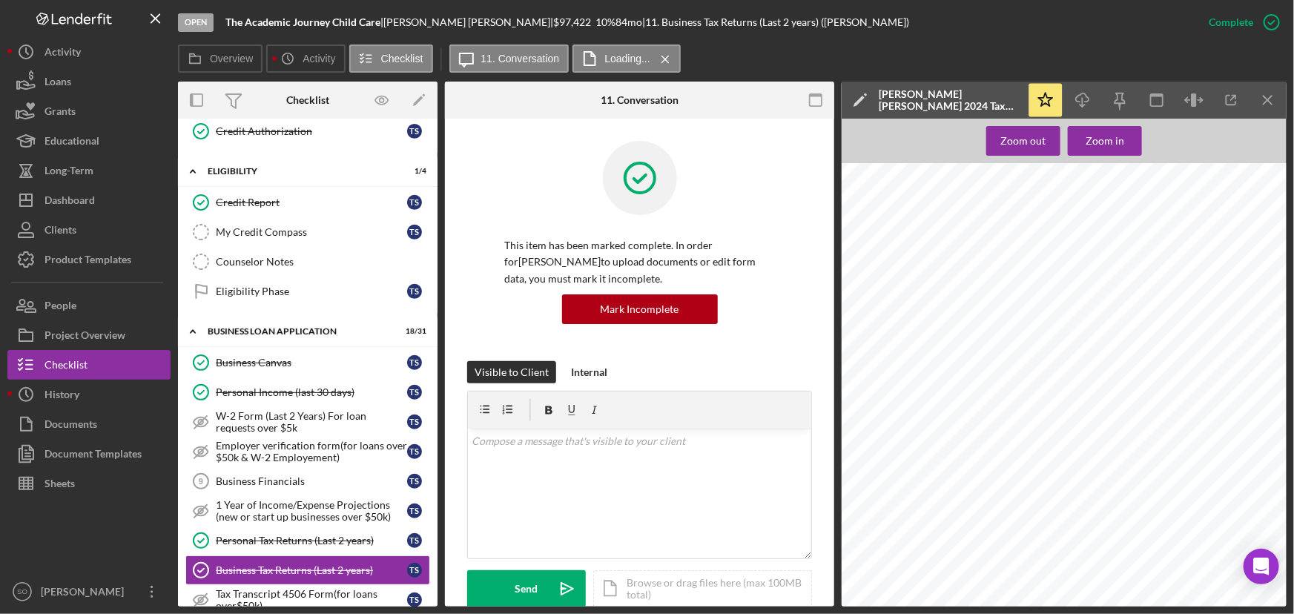
scroll to position [7144, 0]
drag, startPoint x: 289, startPoint y: 351, endPoint x: 846, endPoint y: 391, distance: 558.1
click at [289, 351] on link "Business Canvas Business Canvas T S" at bounding box center [307, 363] width 245 height 30
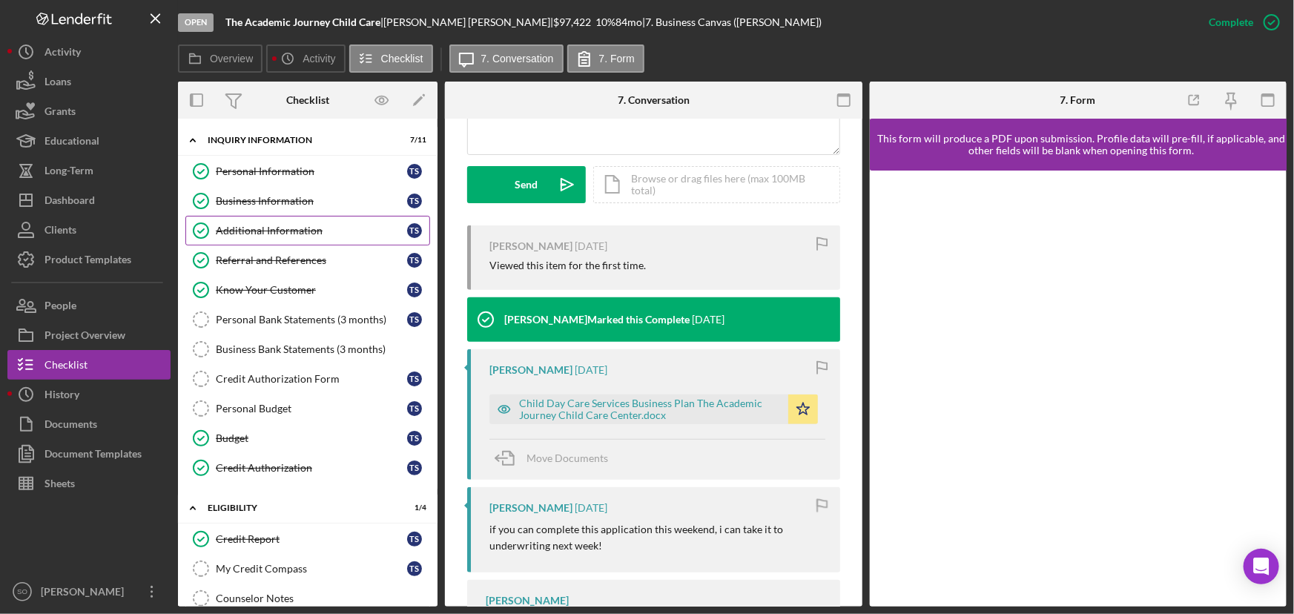
click at [257, 236] on div "Additional Information" at bounding box center [311, 231] width 191 height 12
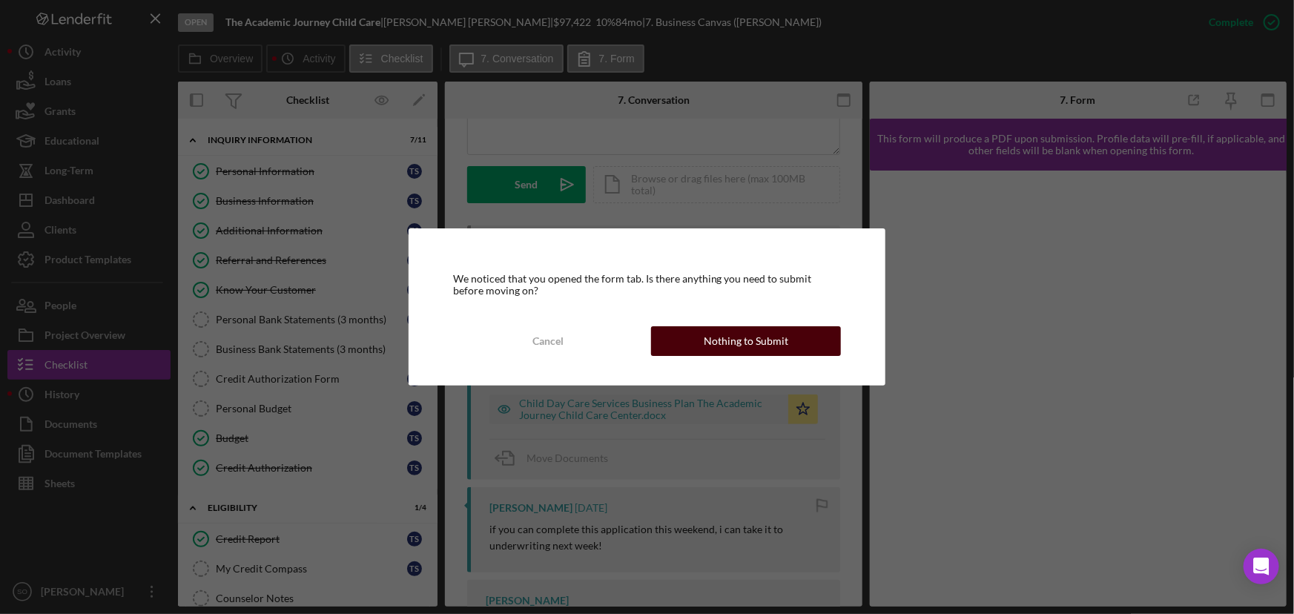
click at [715, 345] on div "Nothing to Submit" at bounding box center [746, 341] width 85 height 30
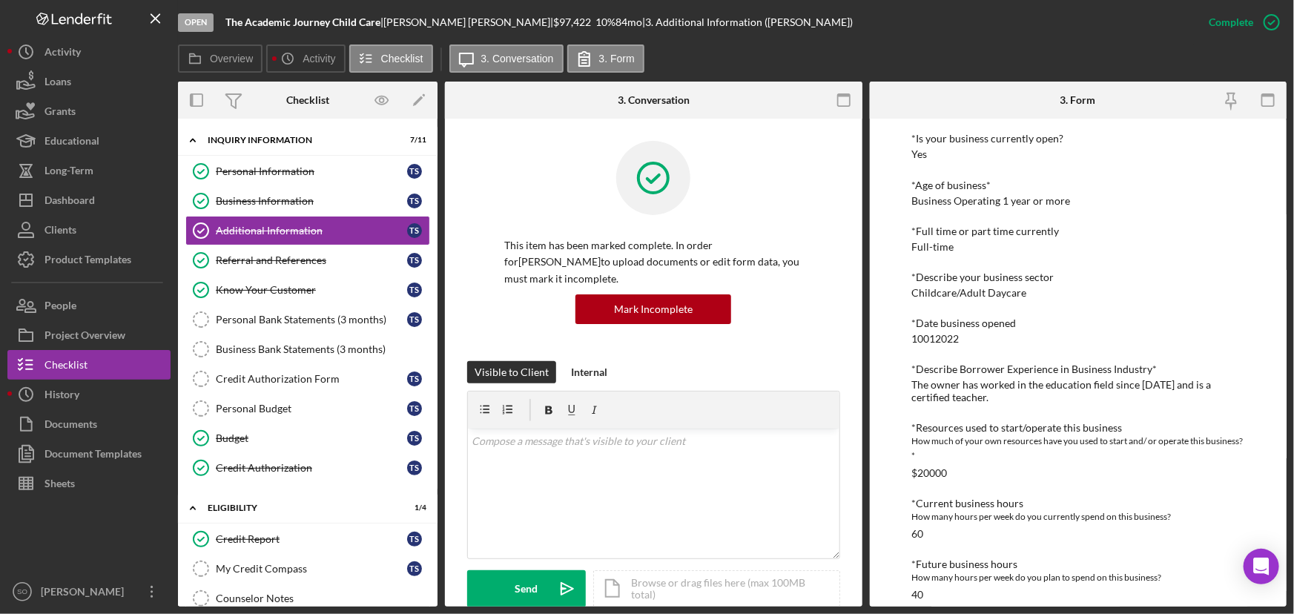
scroll to position [13, 0]
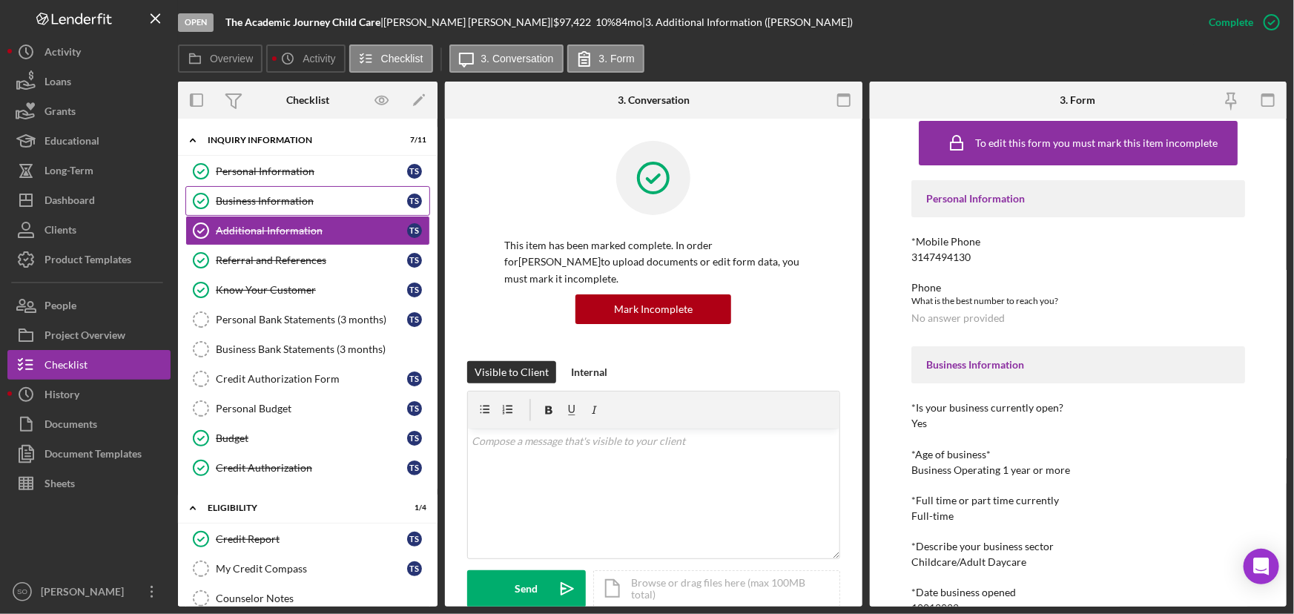
click at [289, 200] on div "Business Information" at bounding box center [311, 201] width 191 height 12
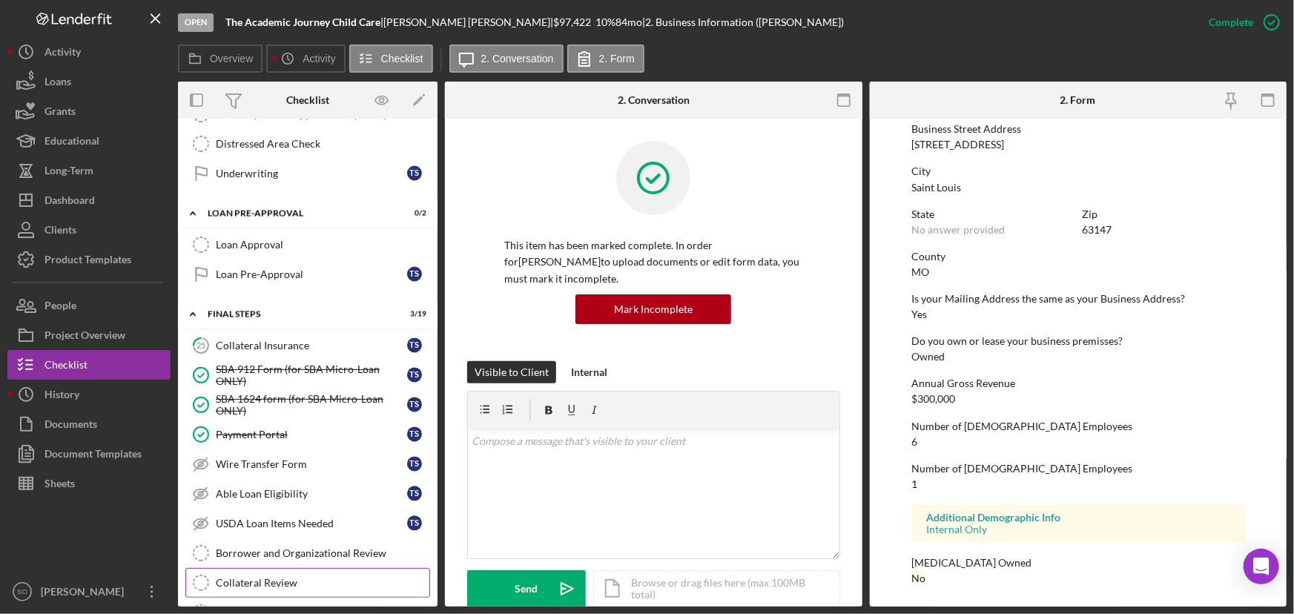
scroll to position [1549, 0]
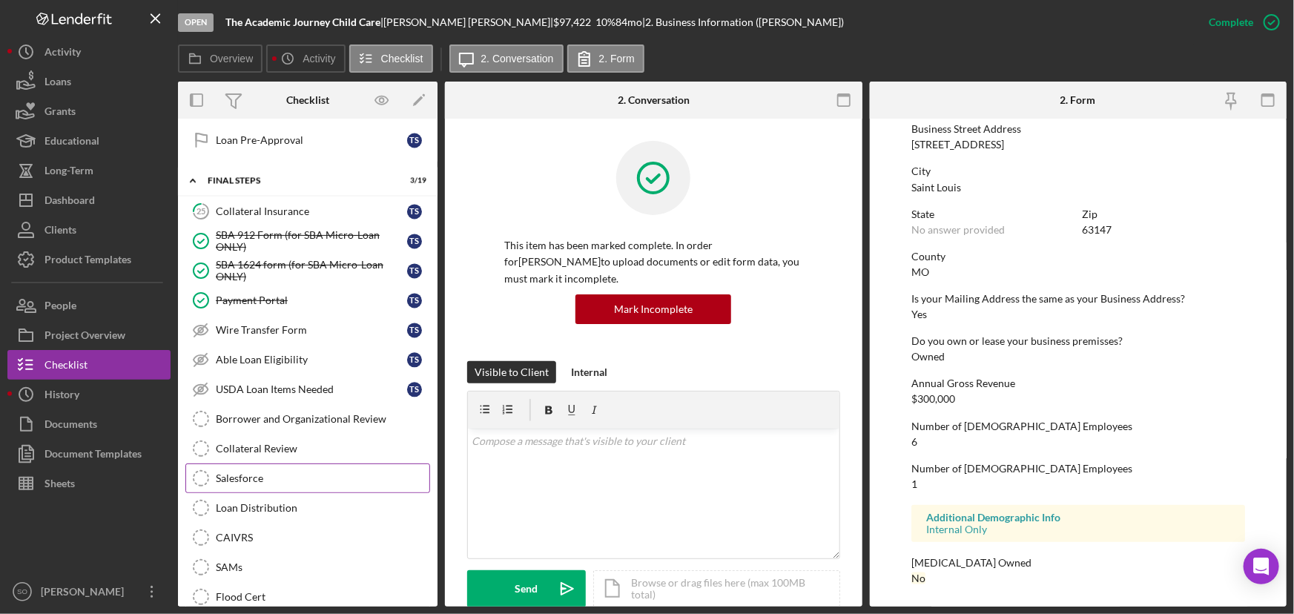
click at [245, 474] on div "Salesforce" at bounding box center [323, 478] width 214 height 12
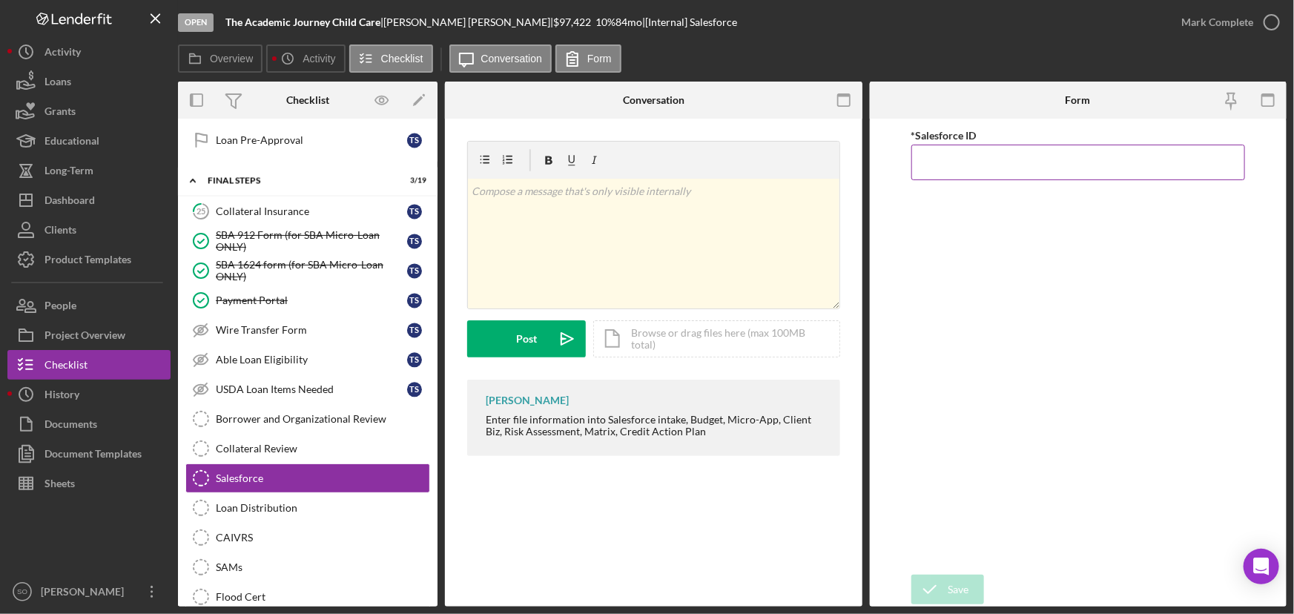
click at [1016, 169] on input "*Salesforce ID" at bounding box center [1078, 163] width 334 height 36
paste input "a0wPC000002QabNYAS"
type input "a0wPC000002QabNYAS"
click at [946, 572] on form "*Salesforce ID a0wPC000002QabNYAS Save Save" at bounding box center [1078, 363] width 417 height 488
click at [945, 589] on icon "submit" at bounding box center [929, 589] width 37 height 37
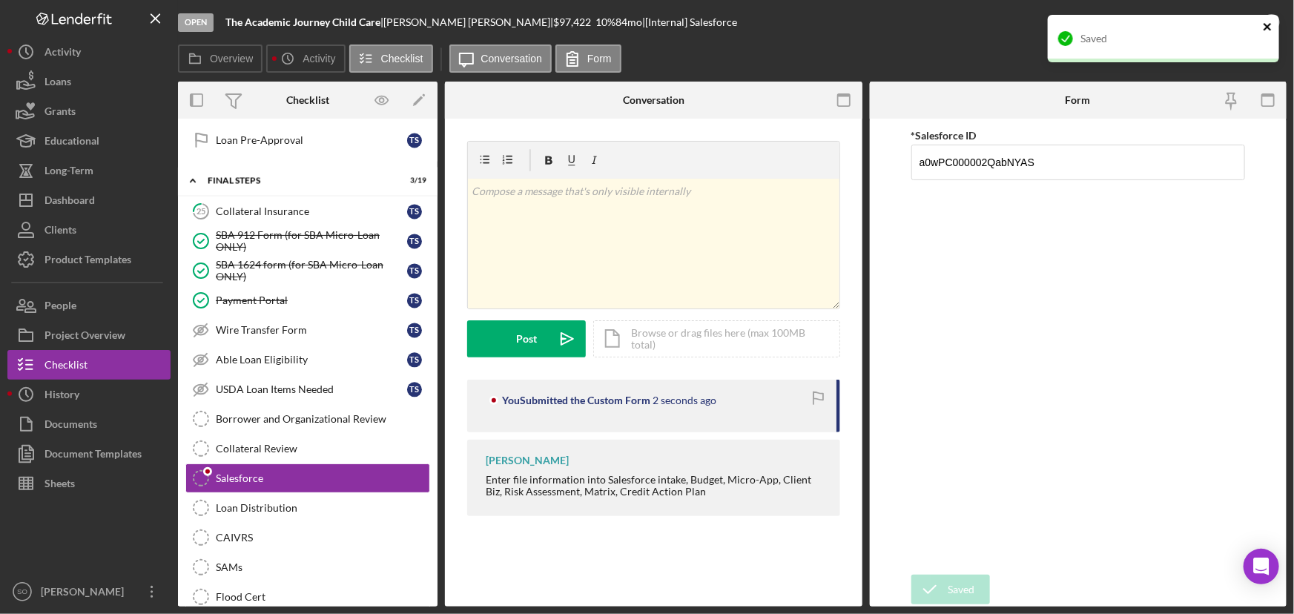
click at [1268, 27] on icon "close" at bounding box center [1267, 27] width 10 height 12
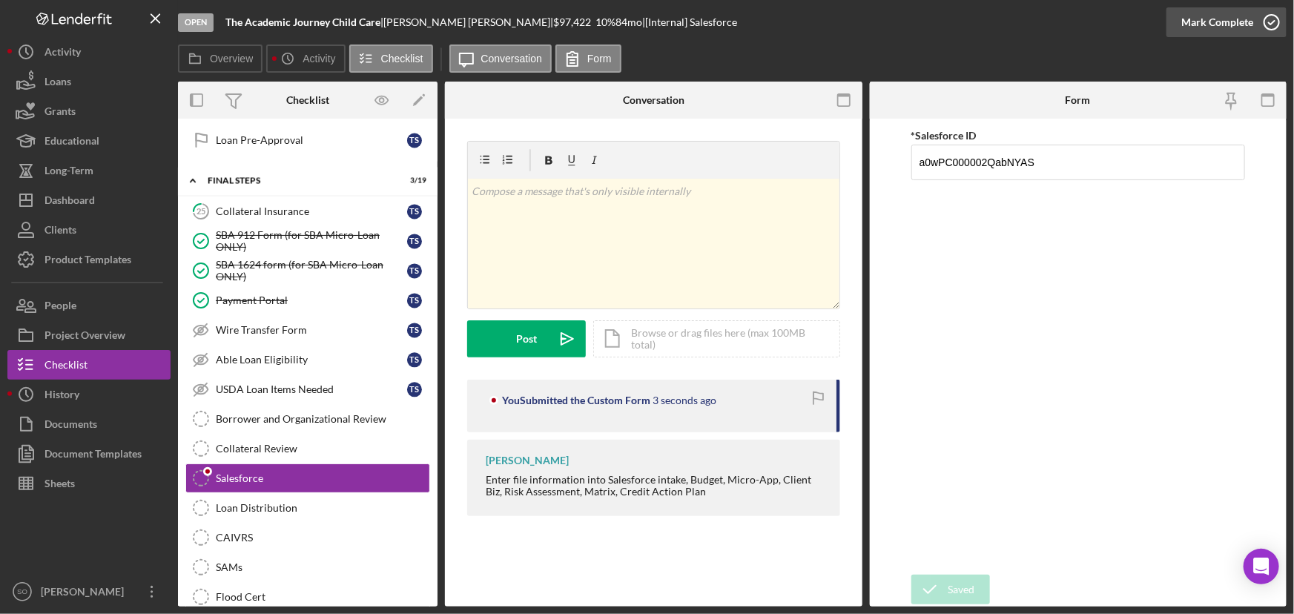
click at [1216, 22] on div "Mark Complete" at bounding box center [1217, 22] width 72 height 30
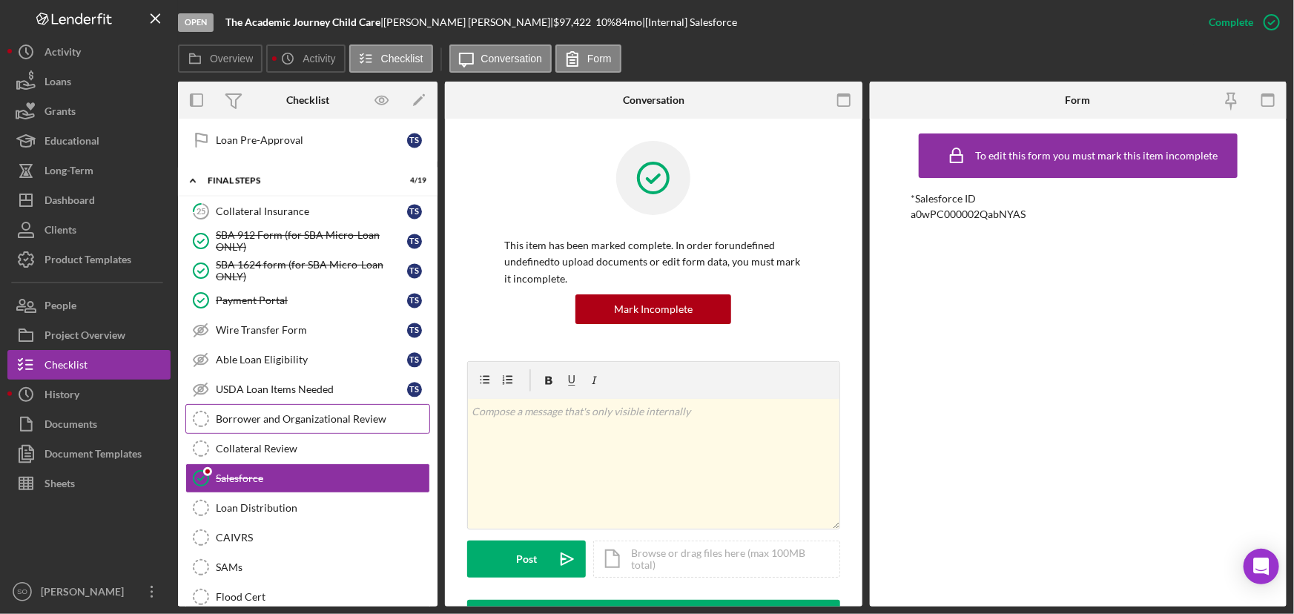
click at [289, 413] on div "Borrower and Organizational Review" at bounding box center [323, 419] width 214 height 12
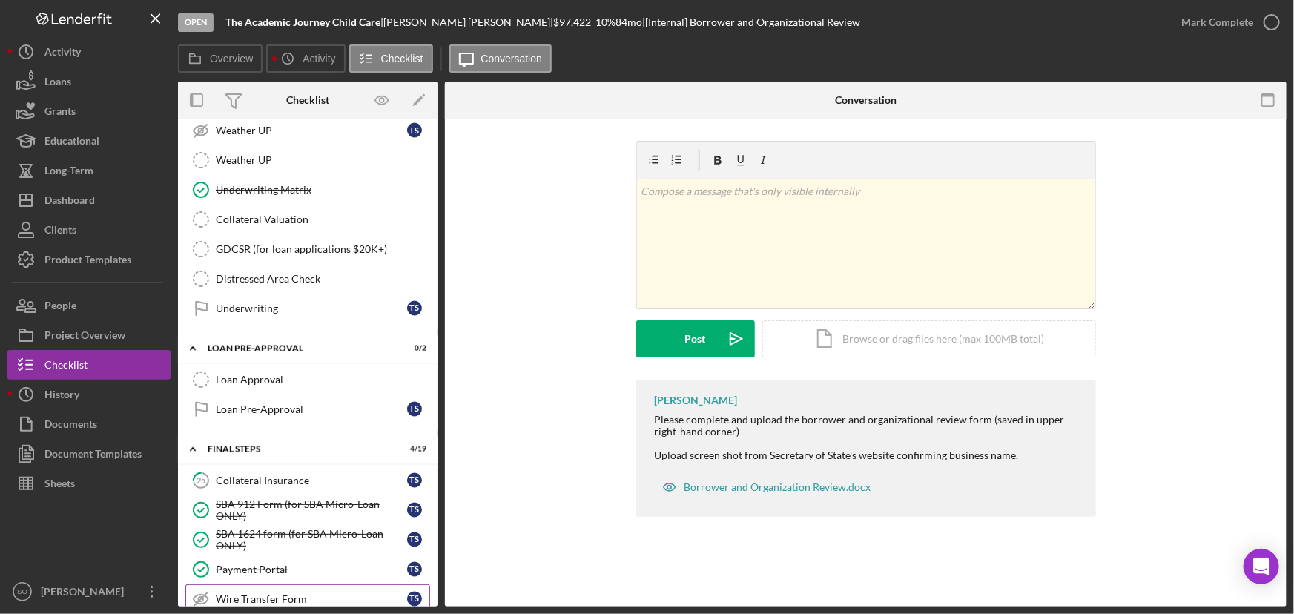
scroll to position [1483, 0]
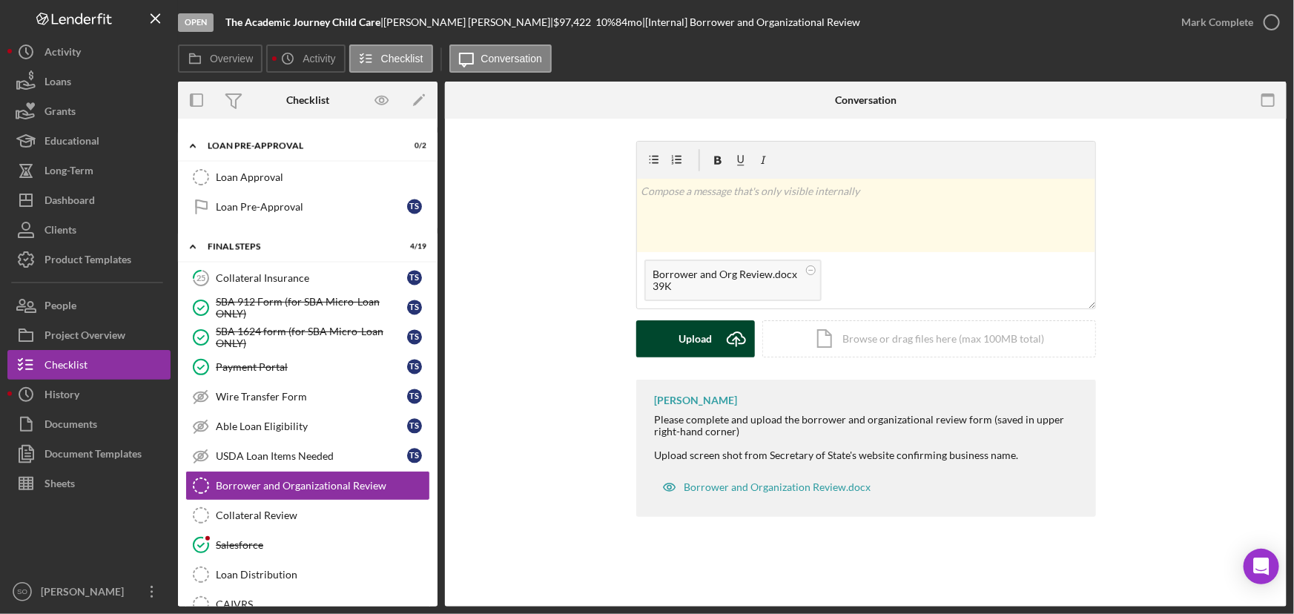
click at [720, 336] on icon "Icon/Upload" at bounding box center [736, 338] width 37 height 37
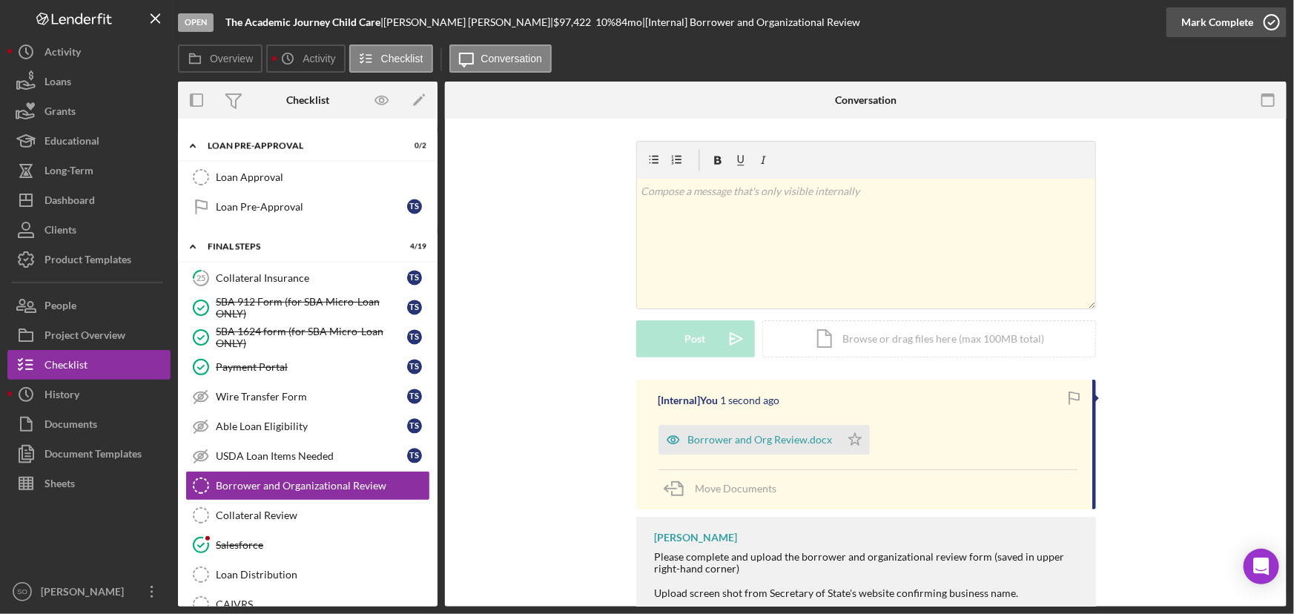
click at [1217, 18] on div "Mark Complete" at bounding box center [1217, 22] width 72 height 30
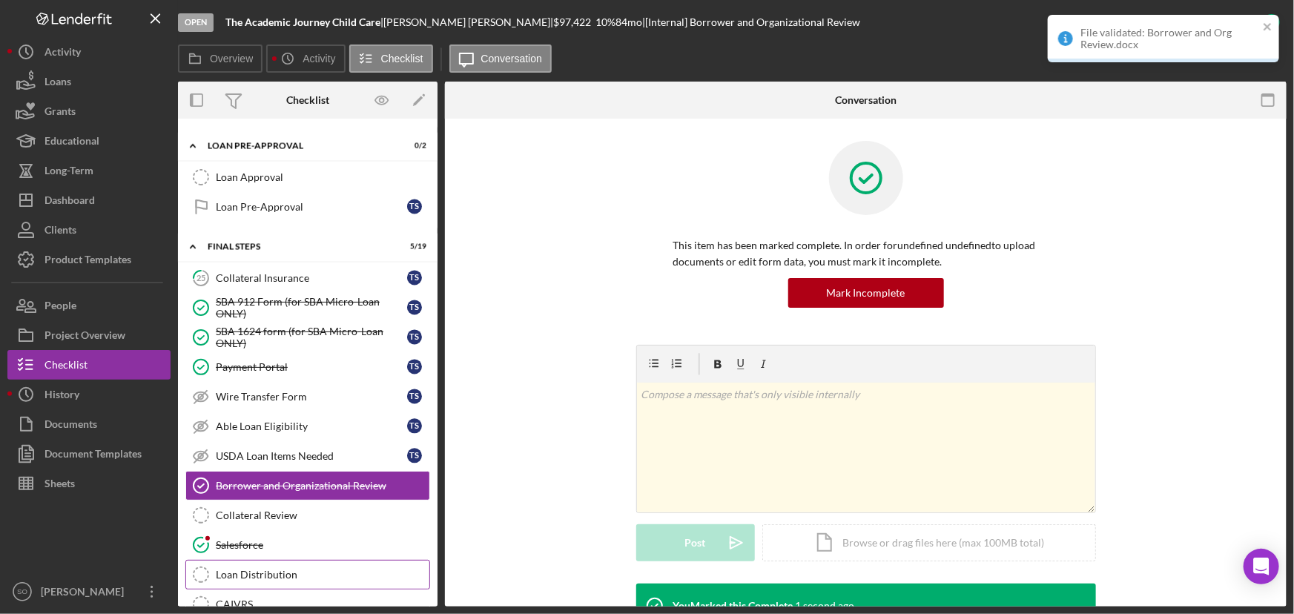
scroll to position [1617, 0]
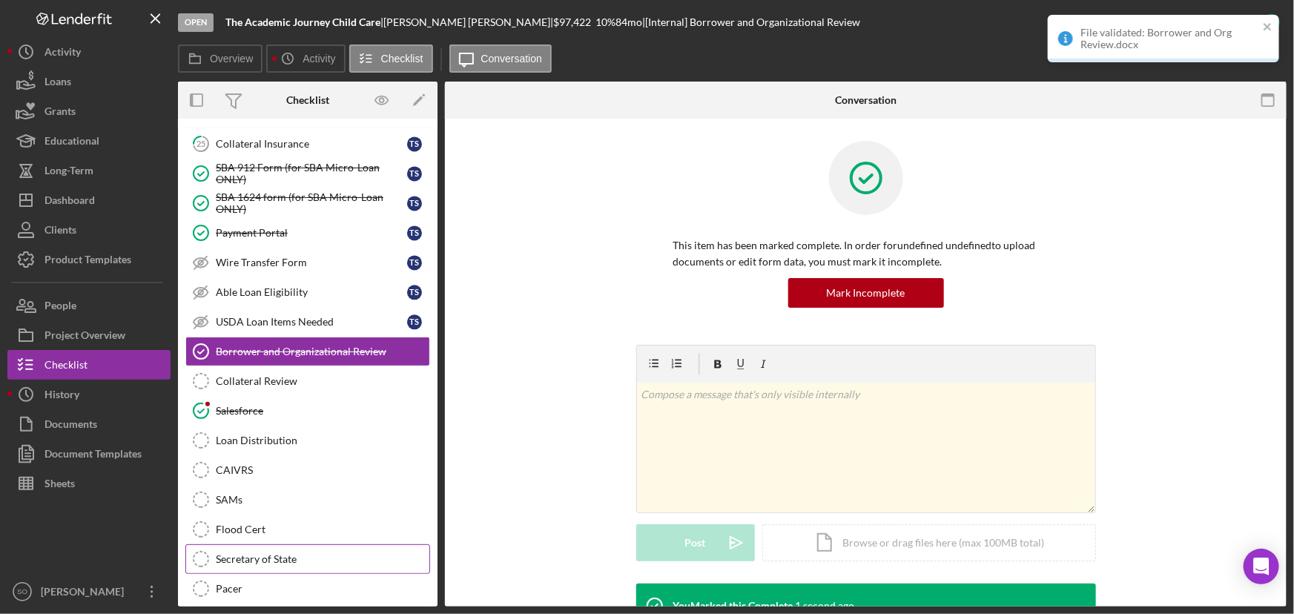
click at [251, 553] on div "Secretary of State" at bounding box center [323, 559] width 214 height 12
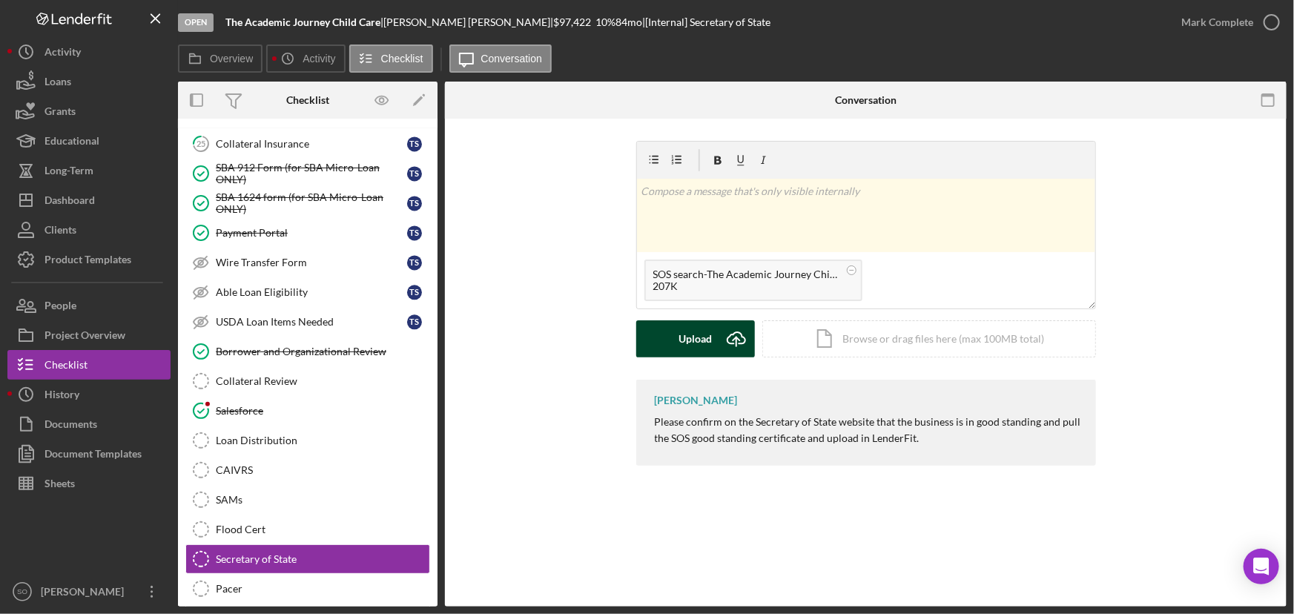
click at [666, 339] on button "Upload Icon/Upload" at bounding box center [695, 338] width 119 height 37
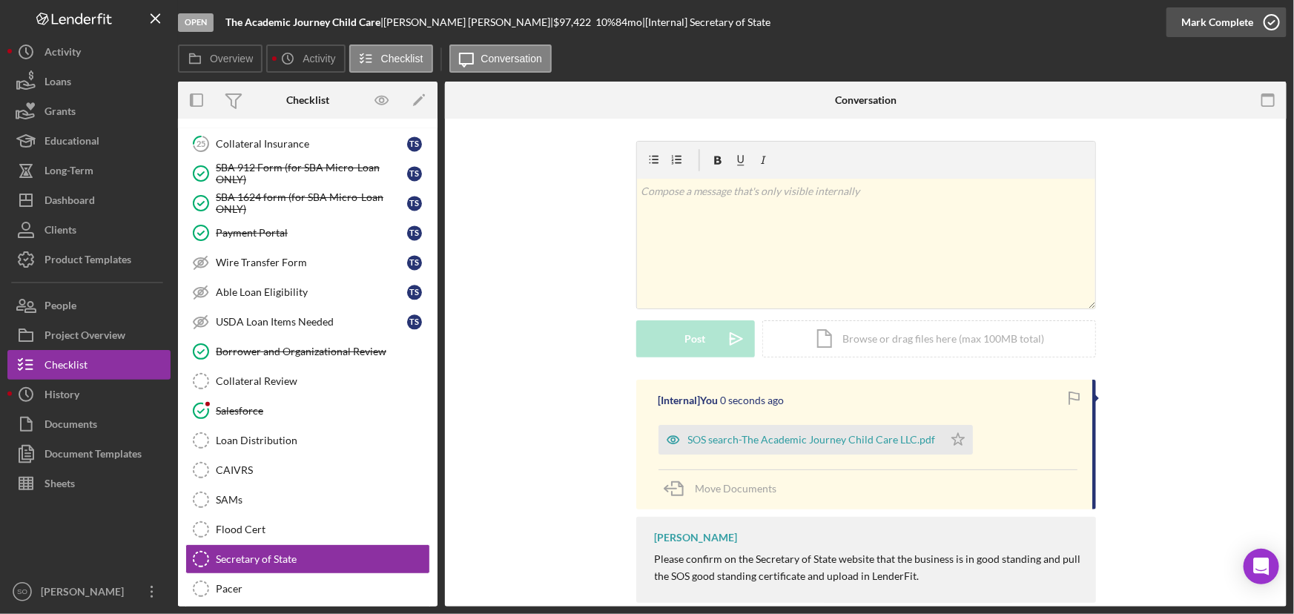
click at [1207, 20] on div "Mark Complete" at bounding box center [1217, 22] width 72 height 30
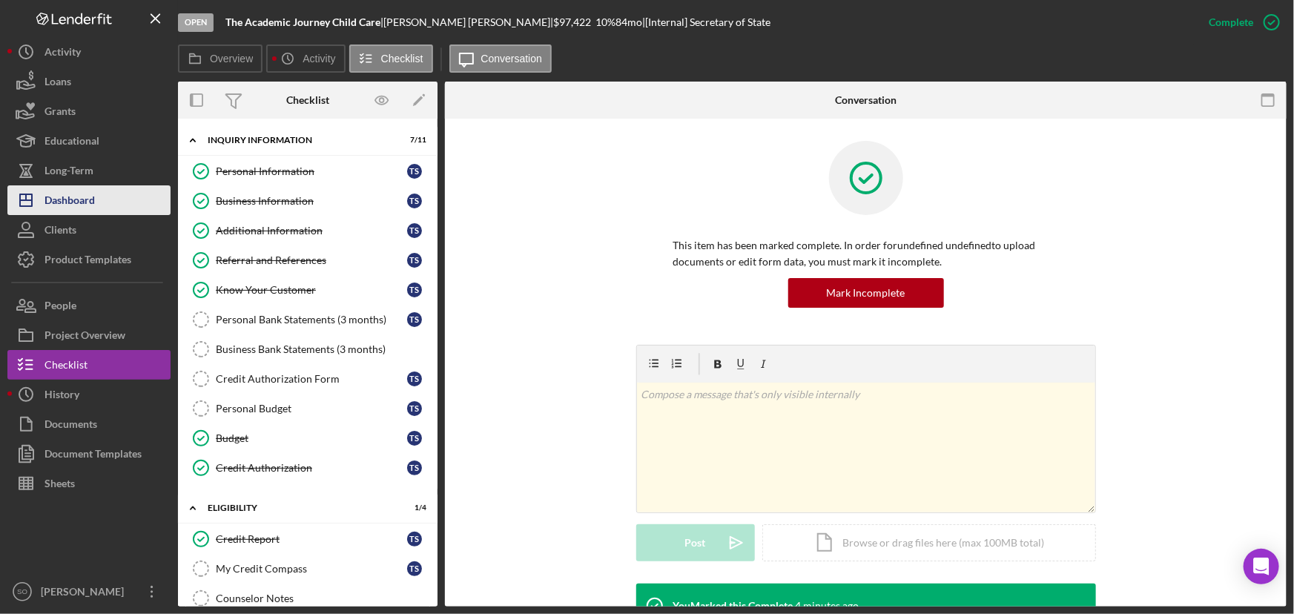
click at [90, 205] on div "Dashboard" at bounding box center [69, 201] width 50 height 33
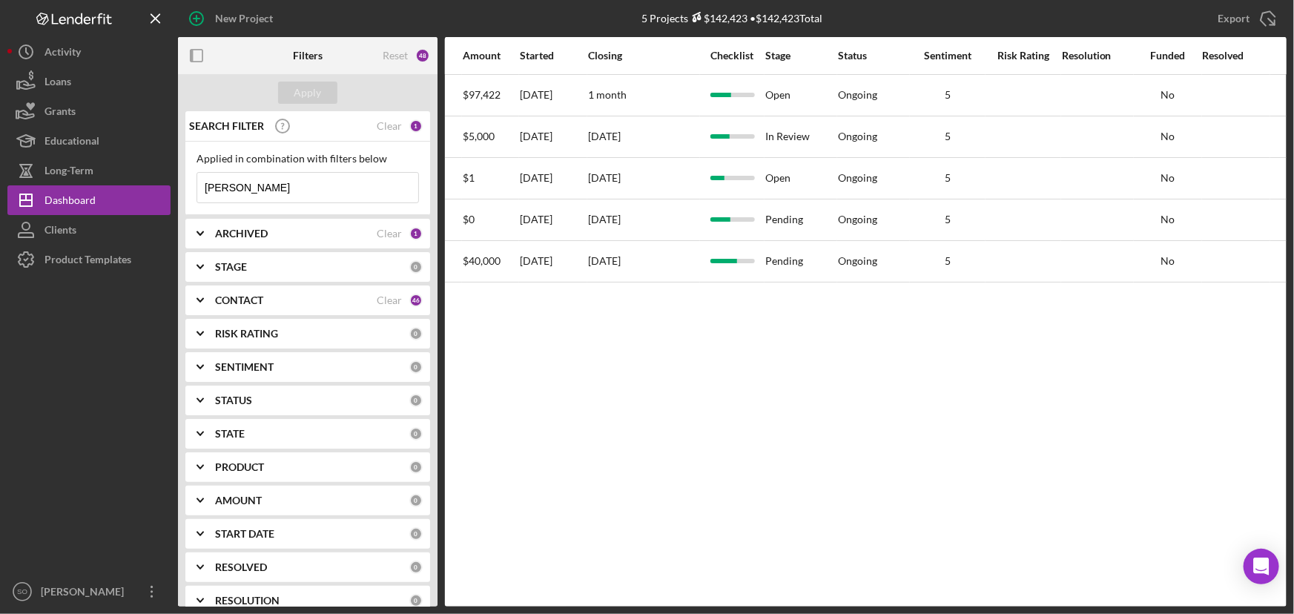
scroll to position [0, 849]
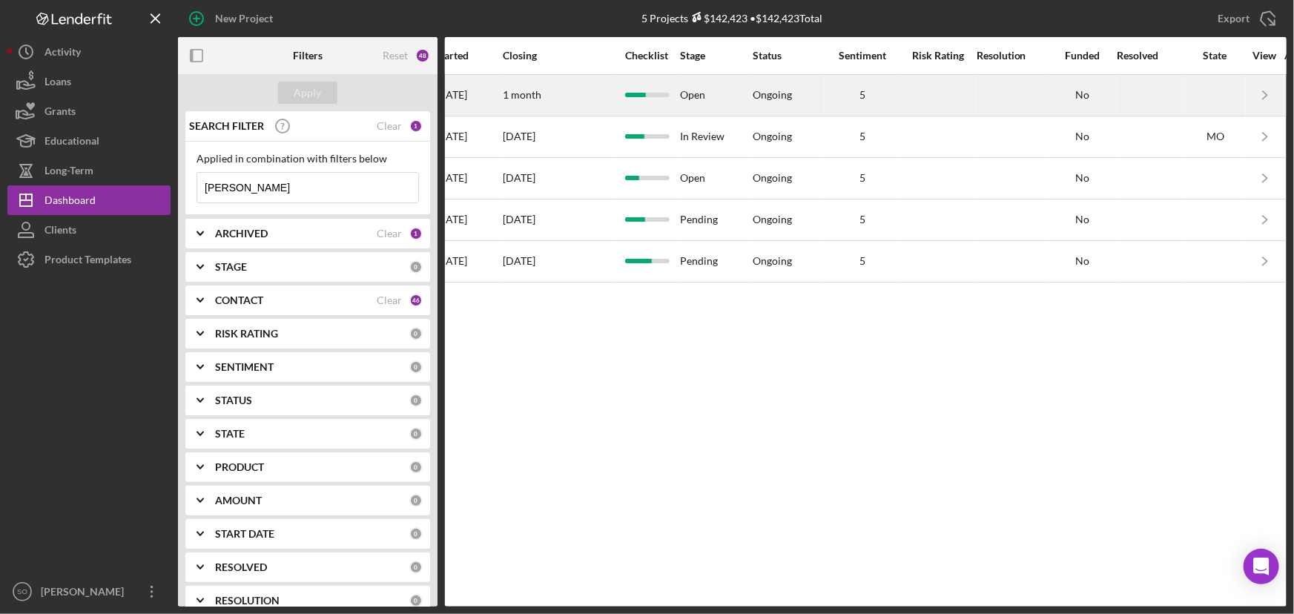
click at [998, 94] on div at bounding box center [1011, 95] width 71 height 39
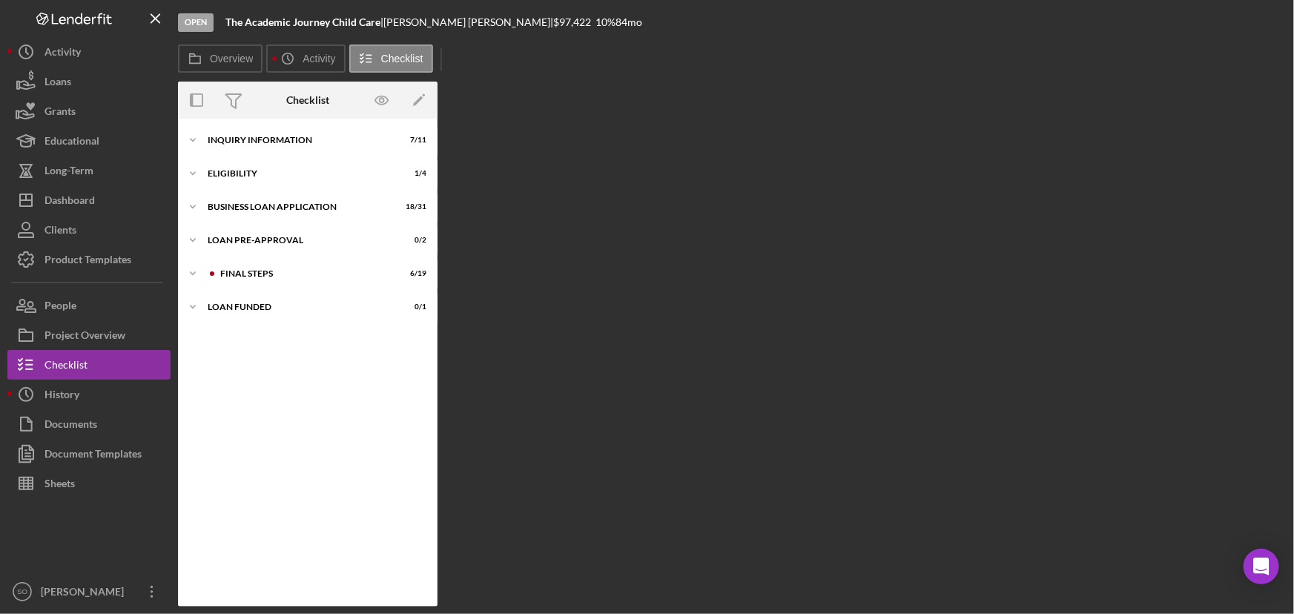
scroll to position [291, 0]
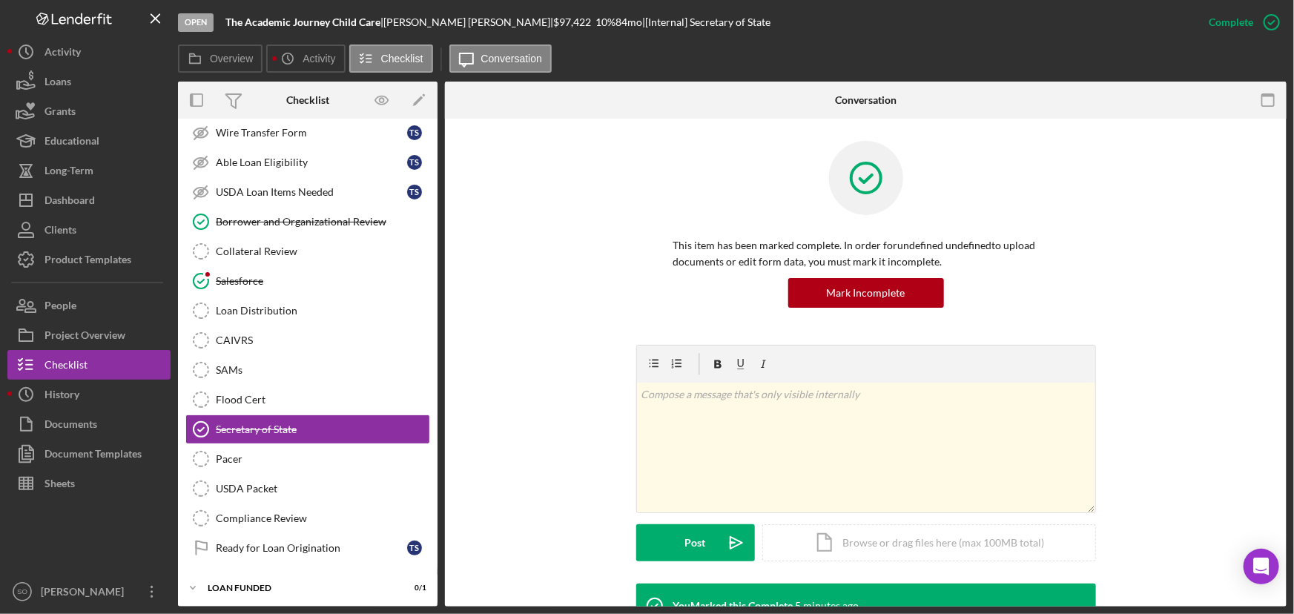
click at [652, 185] on div "This item has been marked complete. In order for undefined undefined to upload …" at bounding box center [866, 243] width 460 height 204
click at [116, 337] on div "Project Overview" at bounding box center [84, 336] width 81 height 33
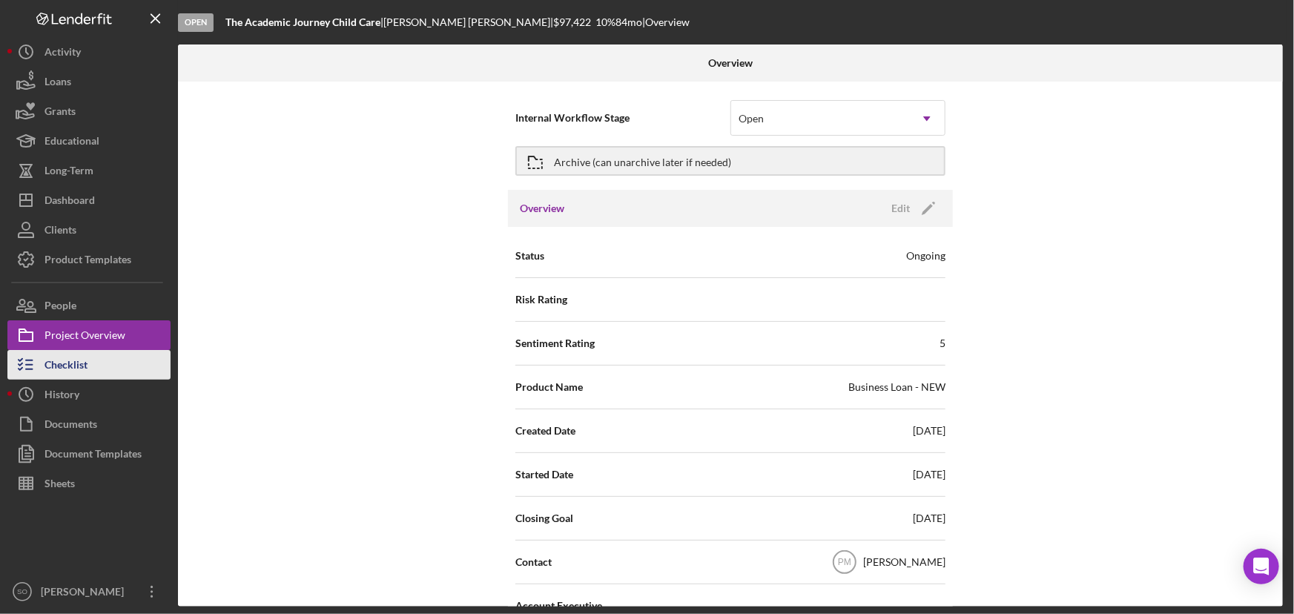
click at [69, 363] on div "Checklist" at bounding box center [65, 366] width 43 height 33
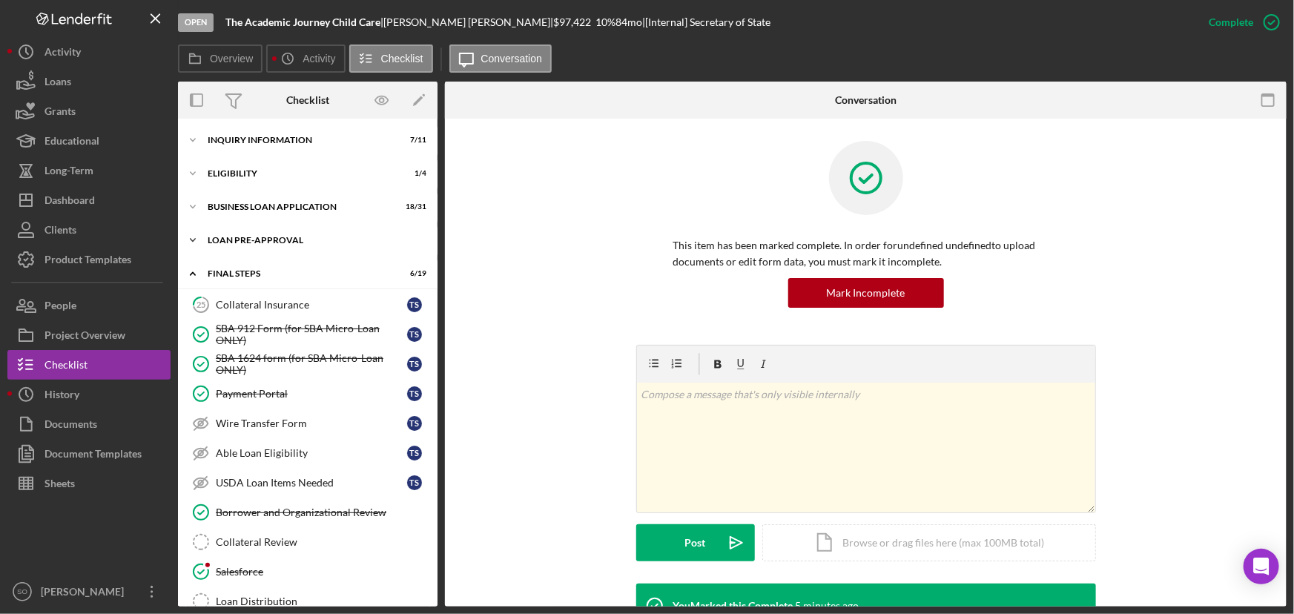
click at [304, 248] on div "Icon/Expander LOAN PRE-APPROVAL 0 / 2" at bounding box center [307, 240] width 259 height 30
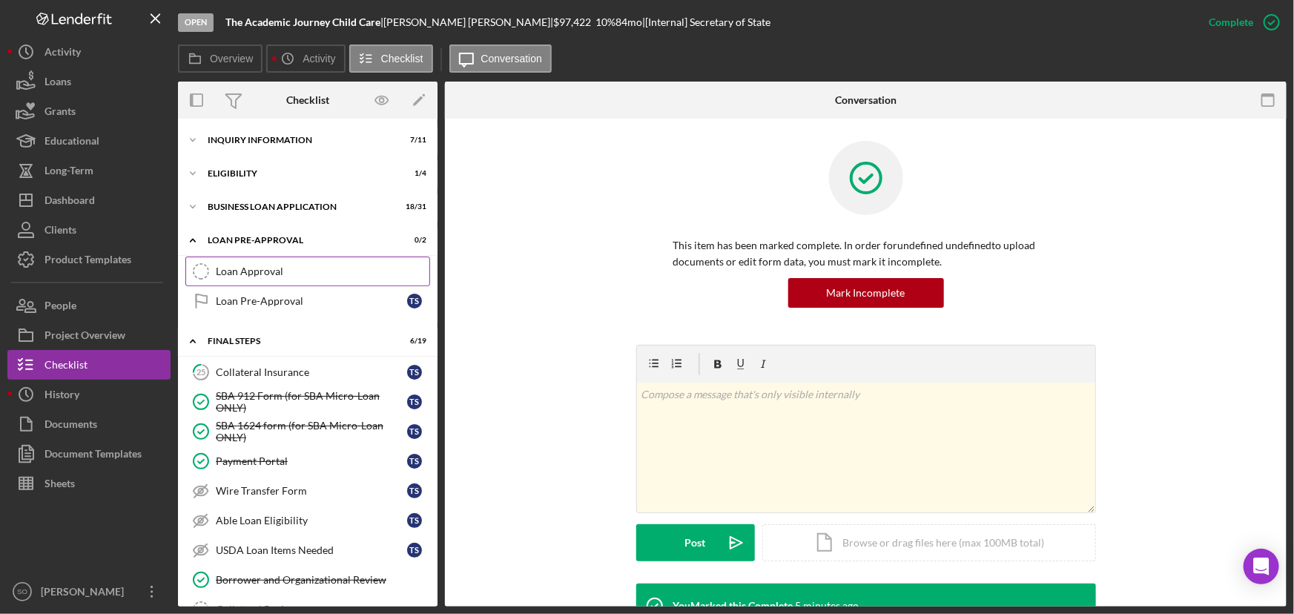
click at [291, 272] on div "Loan Approval" at bounding box center [323, 271] width 214 height 12
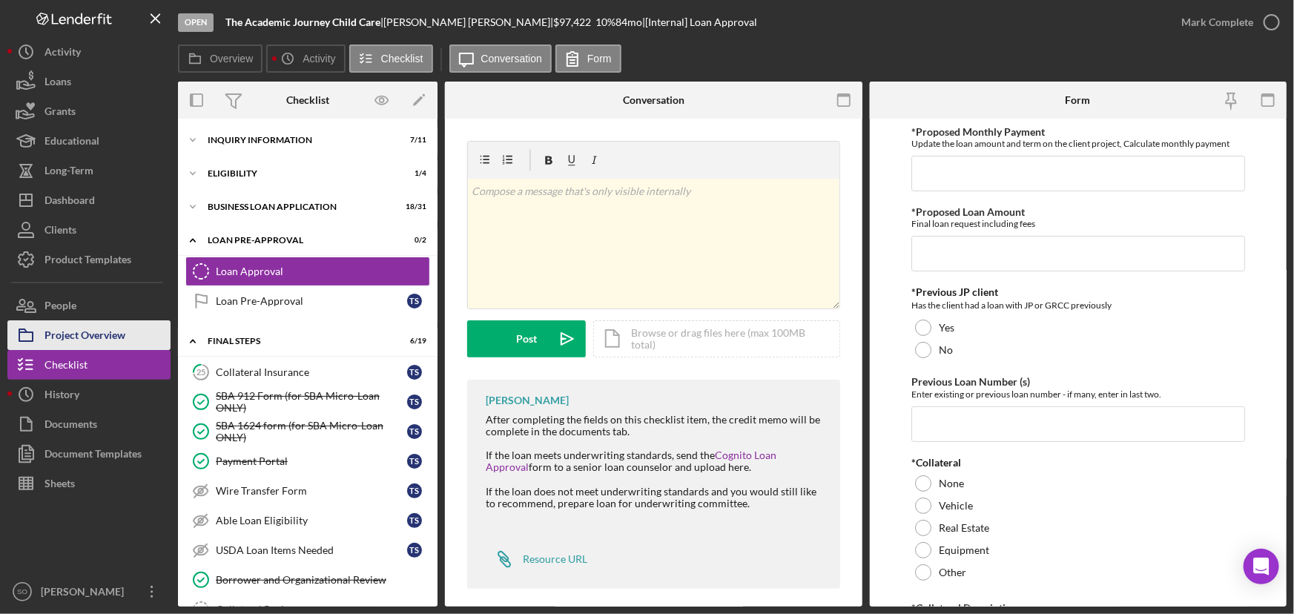
click at [85, 331] on div "Project Overview" at bounding box center [84, 336] width 81 height 33
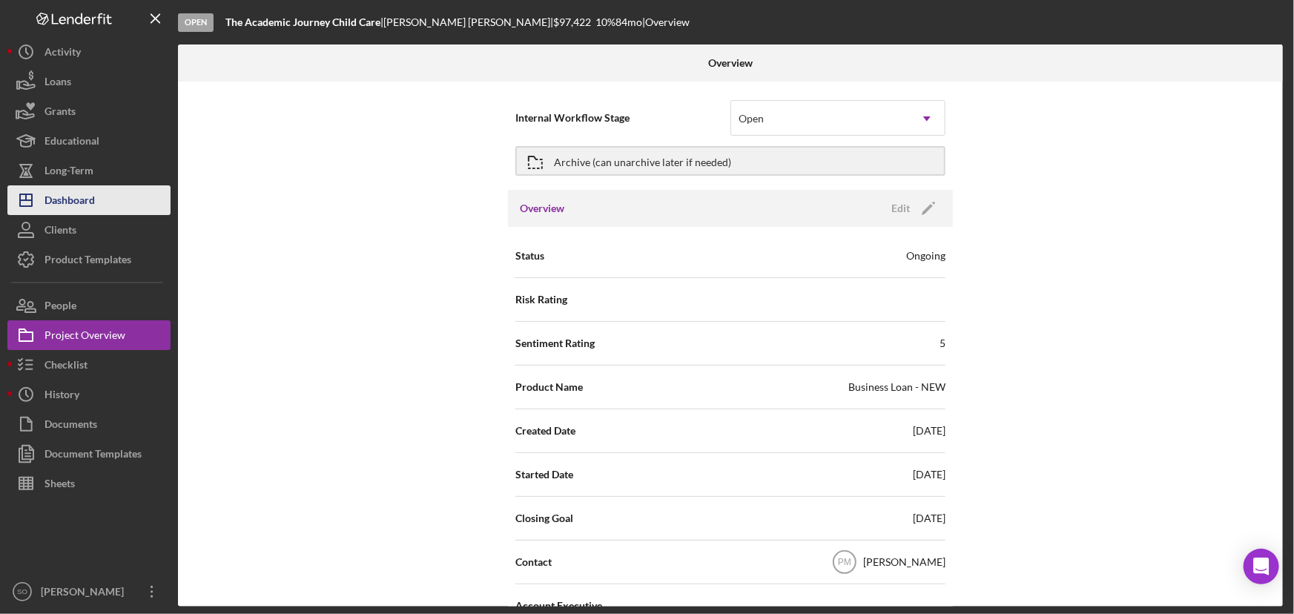
click at [65, 200] on div "Dashboard" at bounding box center [69, 201] width 50 height 33
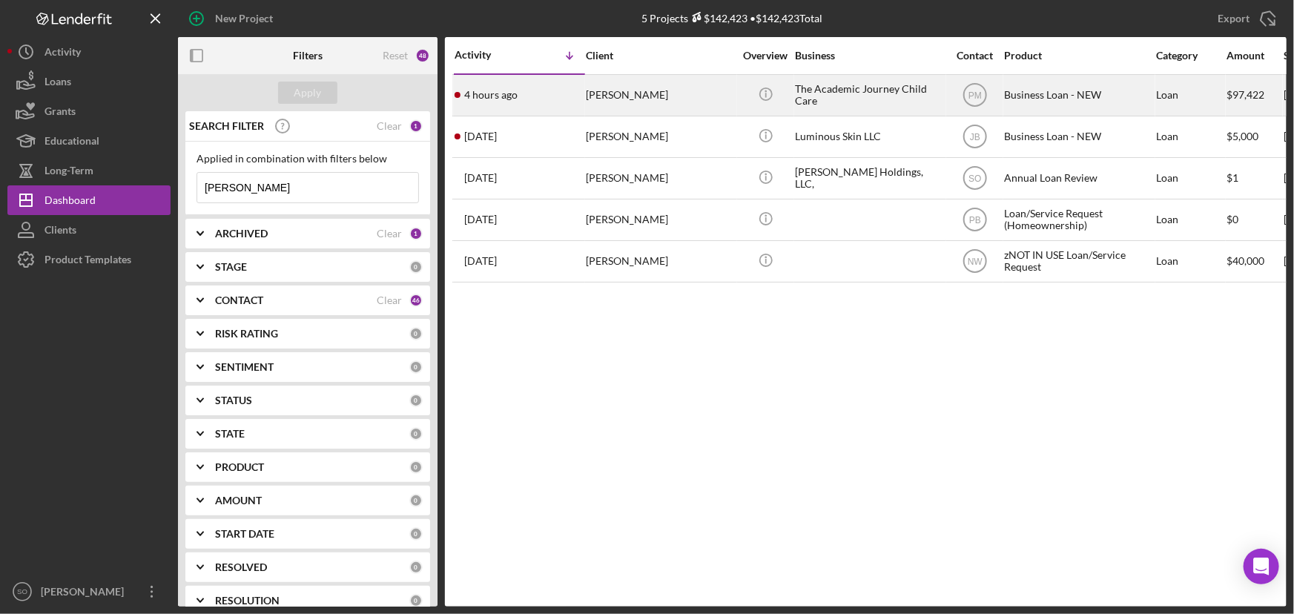
click at [687, 102] on div "[PERSON_NAME]" at bounding box center [660, 95] width 148 height 39
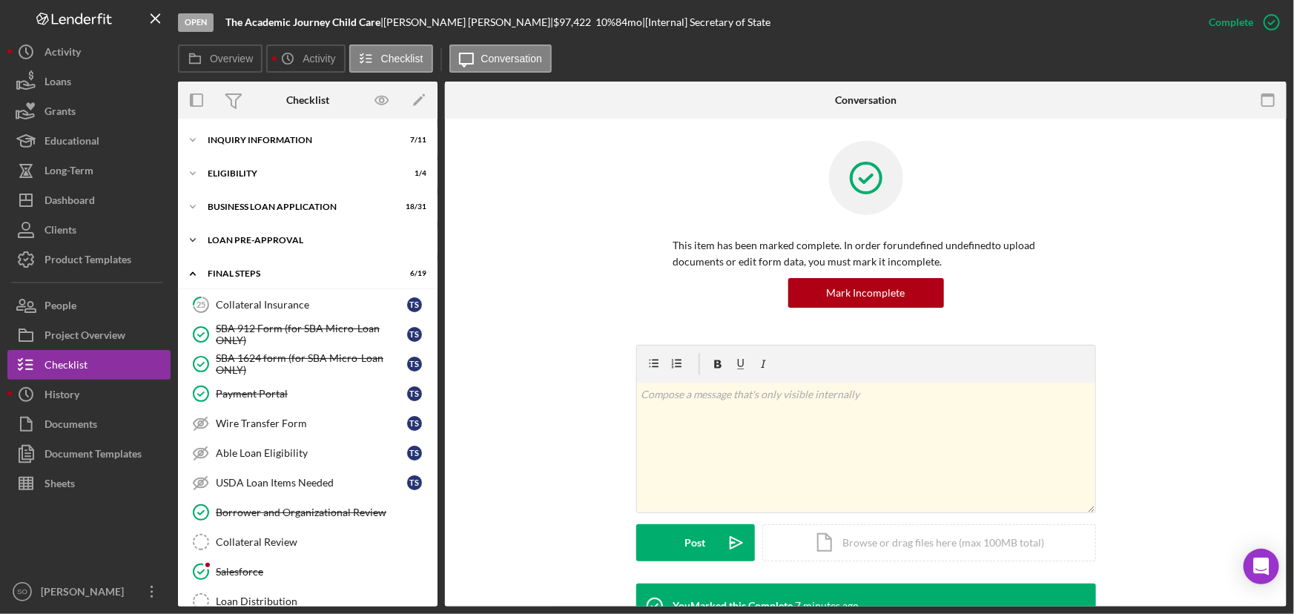
click at [251, 244] on div "LOAN PRE-APPROVAL" at bounding box center [313, 240] width 211 height 9
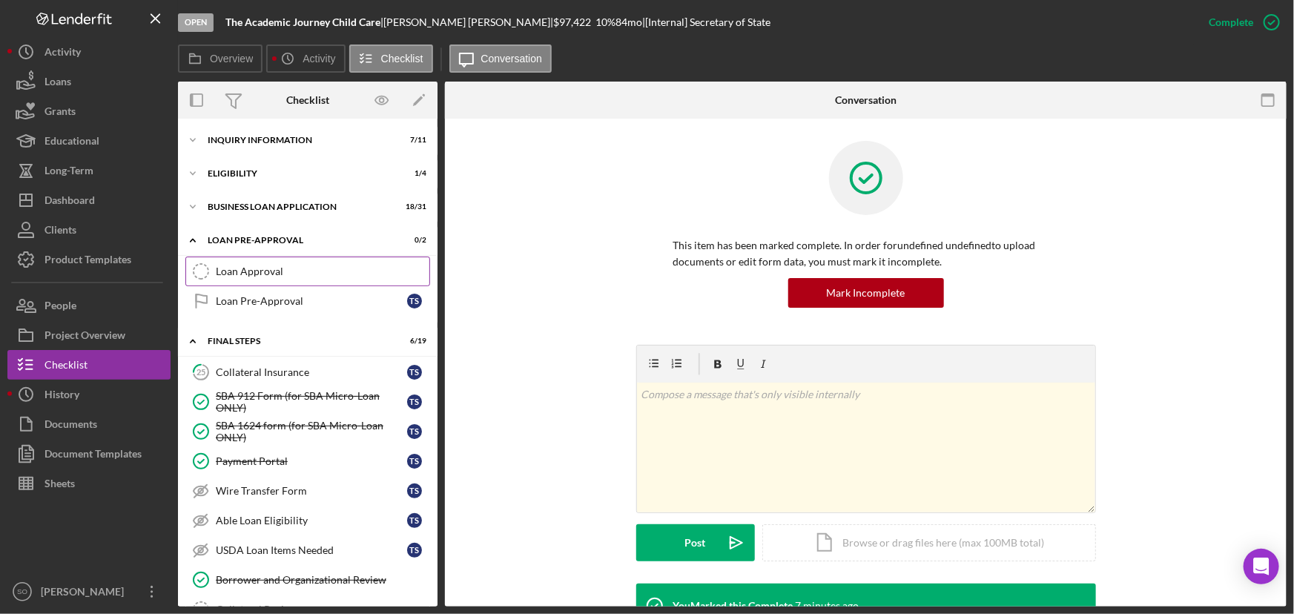
click at [225, 267] on div "Loan Approval" at bounding box center [323, 271] width 214 height 12
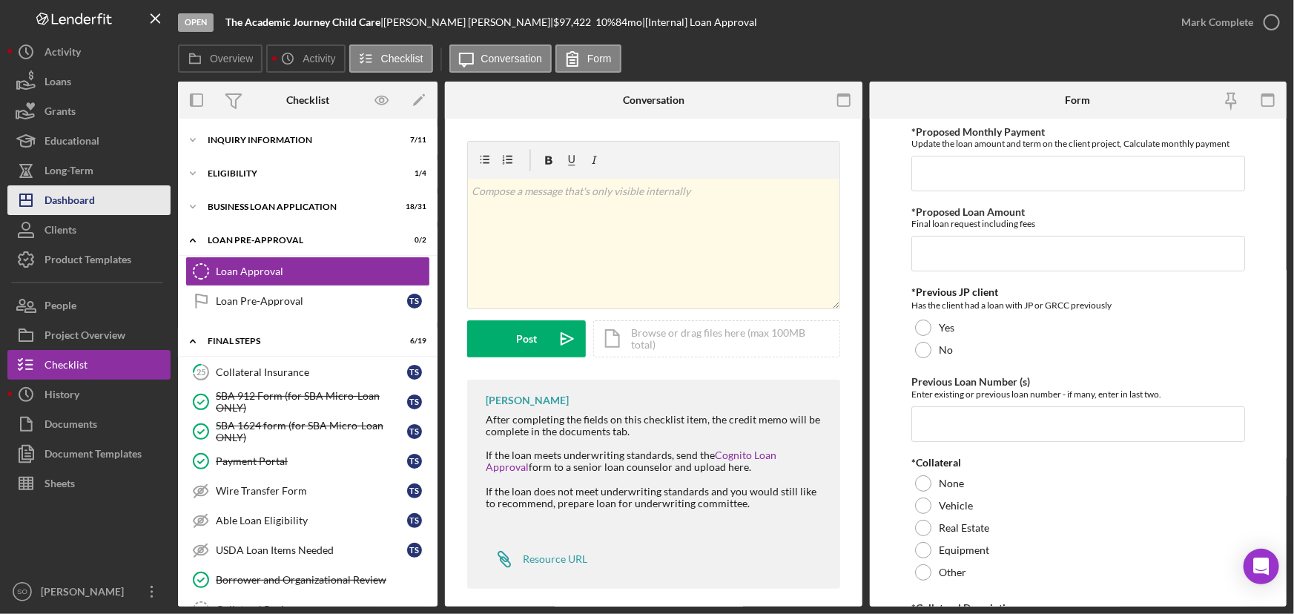
drag, startPoint x: 90, startPoint y: 194, endPoint x: 119, endPoint y: 201, distance: 29.0
click at [90, 194] on div "Dashboard" at bounding box center [69, 201] width 50 height 33
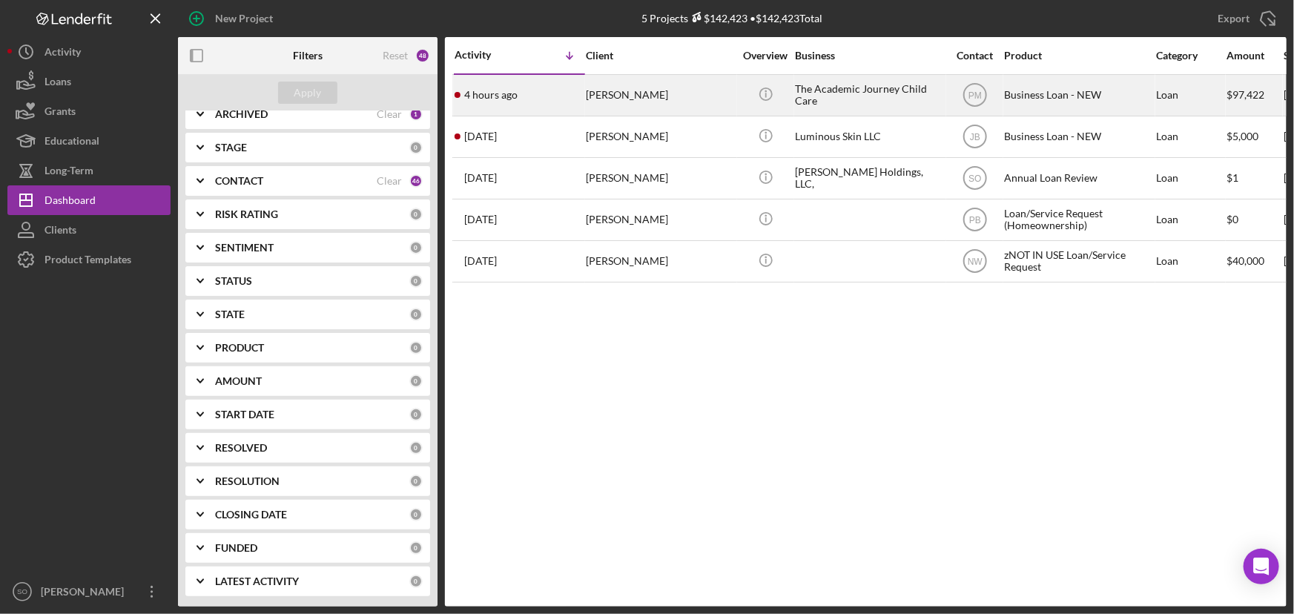
click at [637, 99] on div "[PERSON_NAME]" at bounding box center [660, 95] width 148 height 39
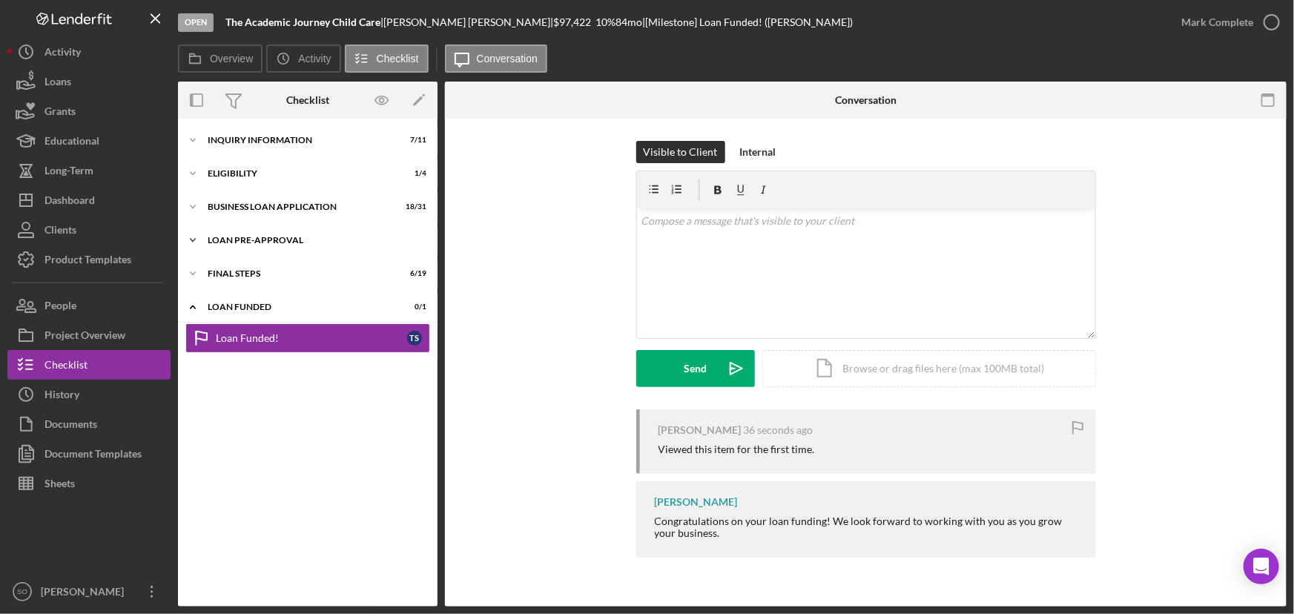
click at [267, 240] on div "LOAN PRE-APPROVAL" at bounding box center [313, 240] width 211 height 9
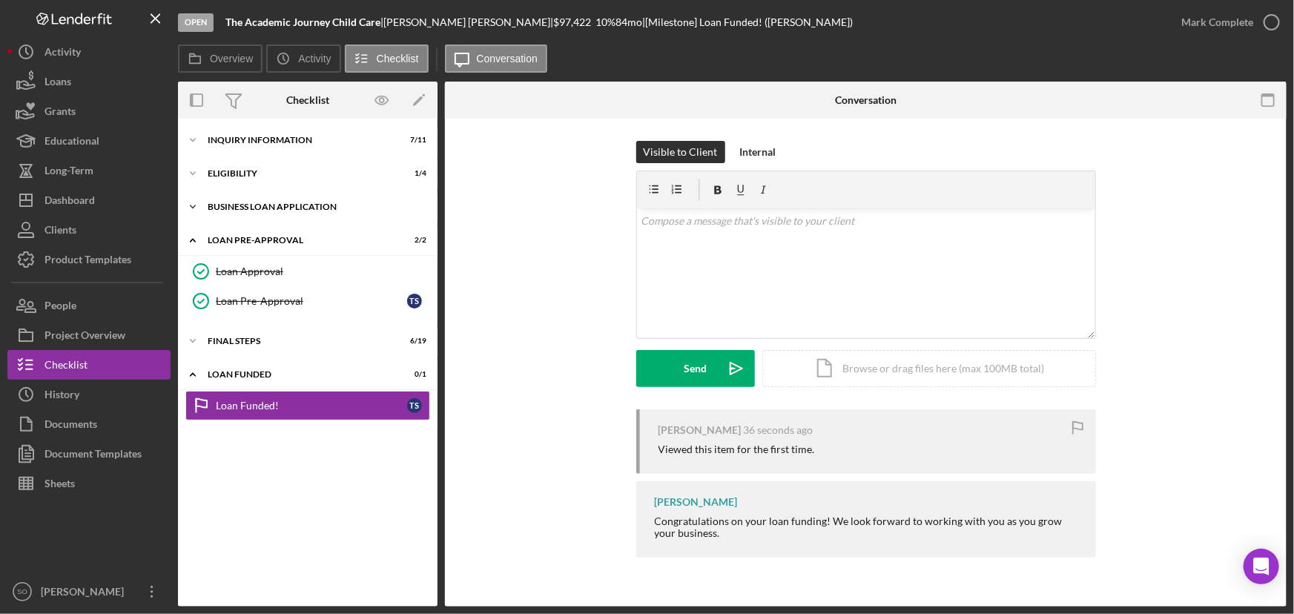
click at [289, 195] on div "Icon/Expander BUSINESS LOAN APPLICATION 18 / 31" at bounding box center [307, 207] width 259 height 30
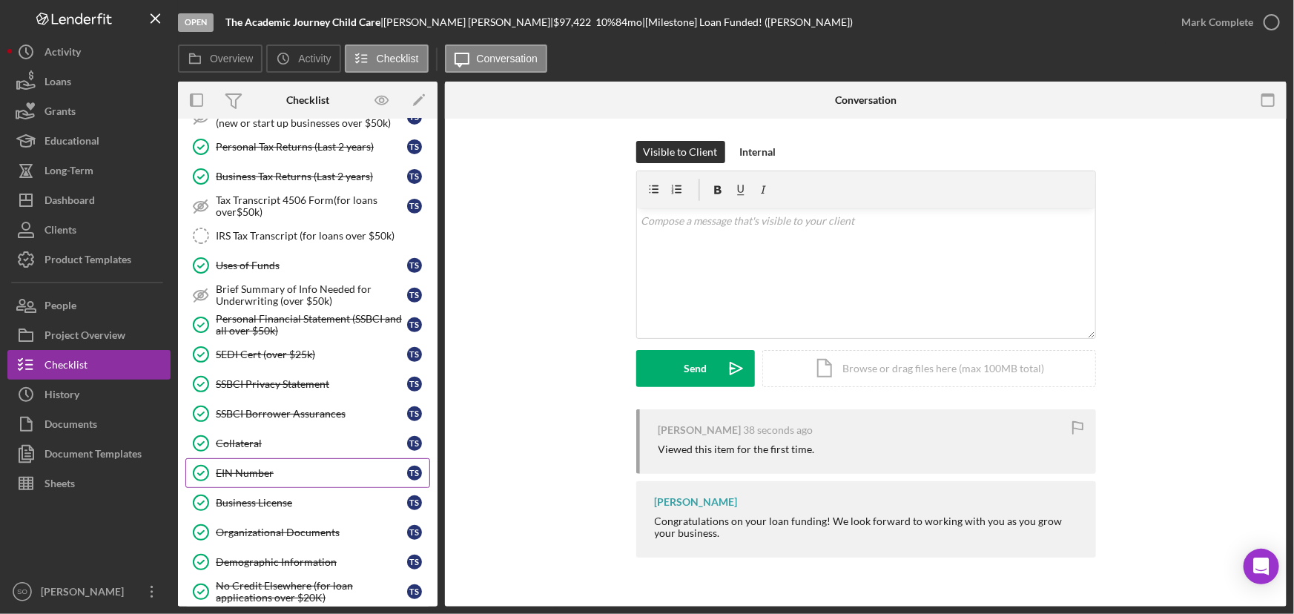
scroll to position [471, 0]
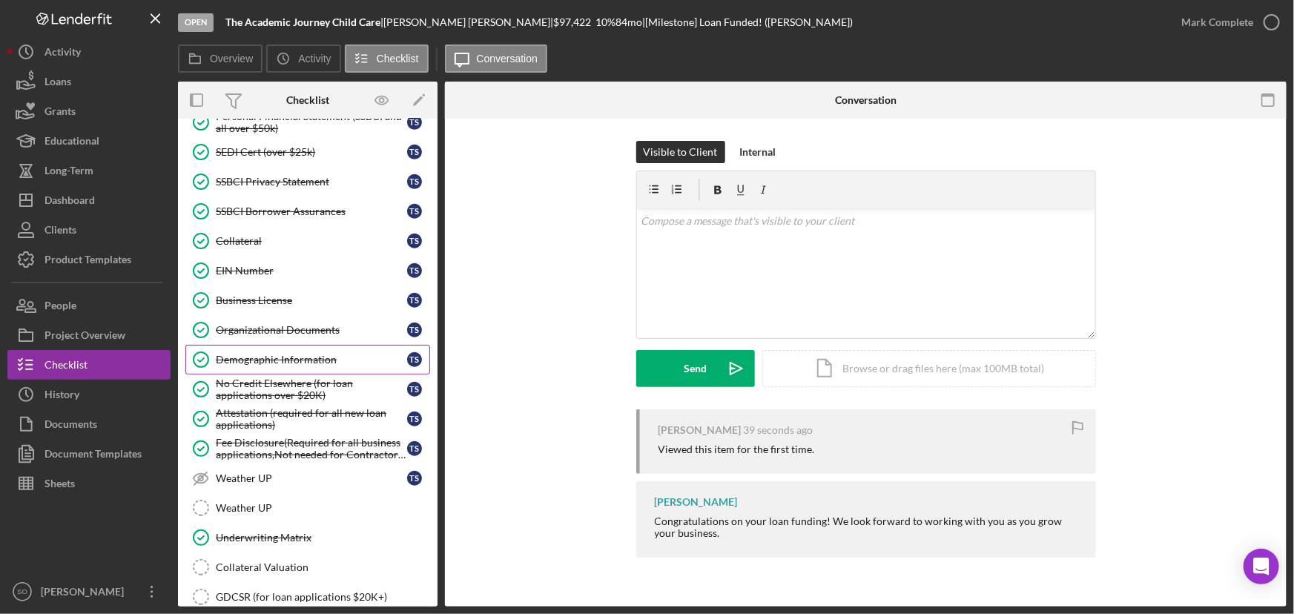
click at [266, 354] on div "Demographic Information" at bounding box center [311, 360] width 191 height 12
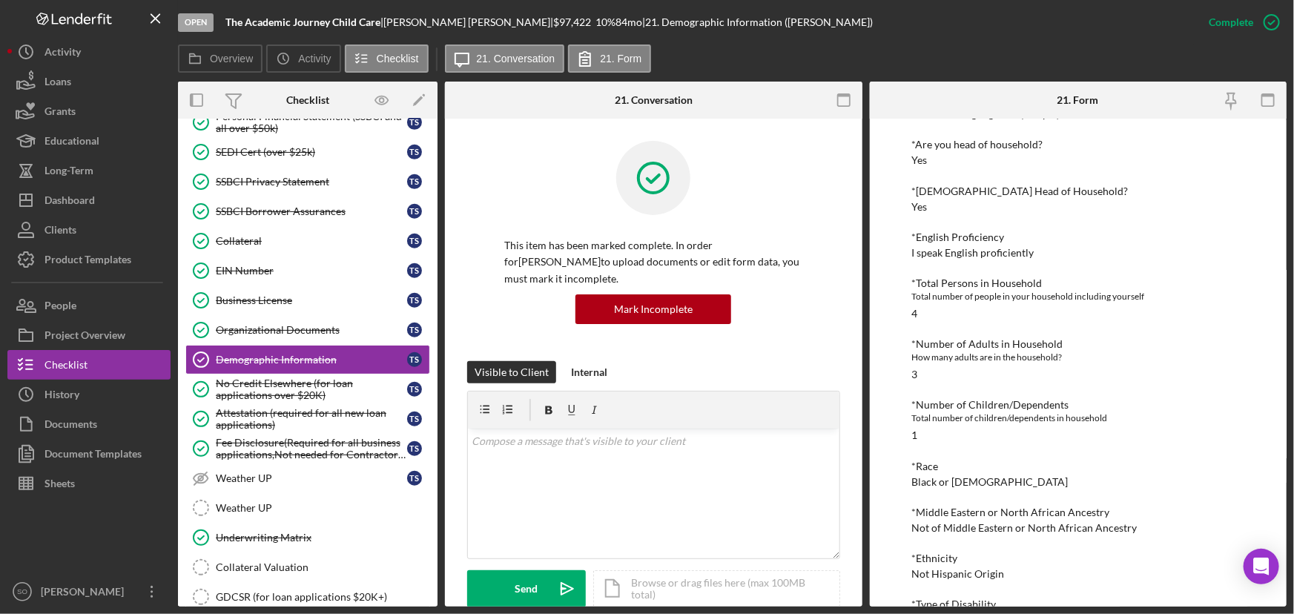
scroll to position [471, 0]
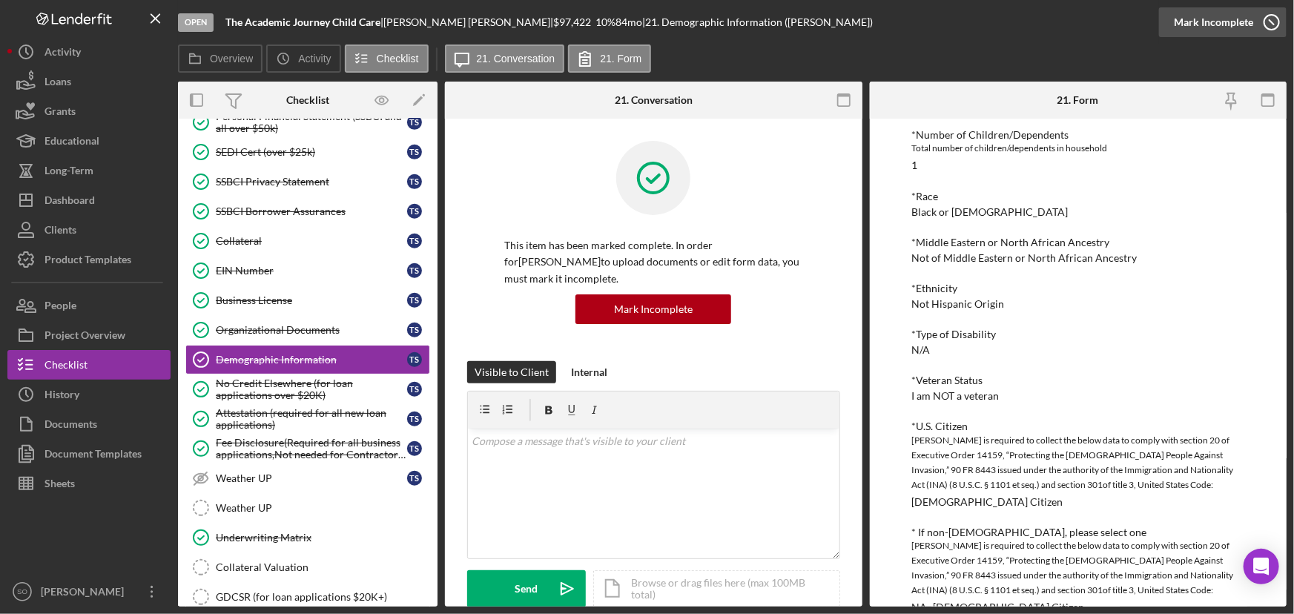
click at [1225, 20] on div "Mark Incomplete" at bounding box center [1213, 22] width 79 height 30
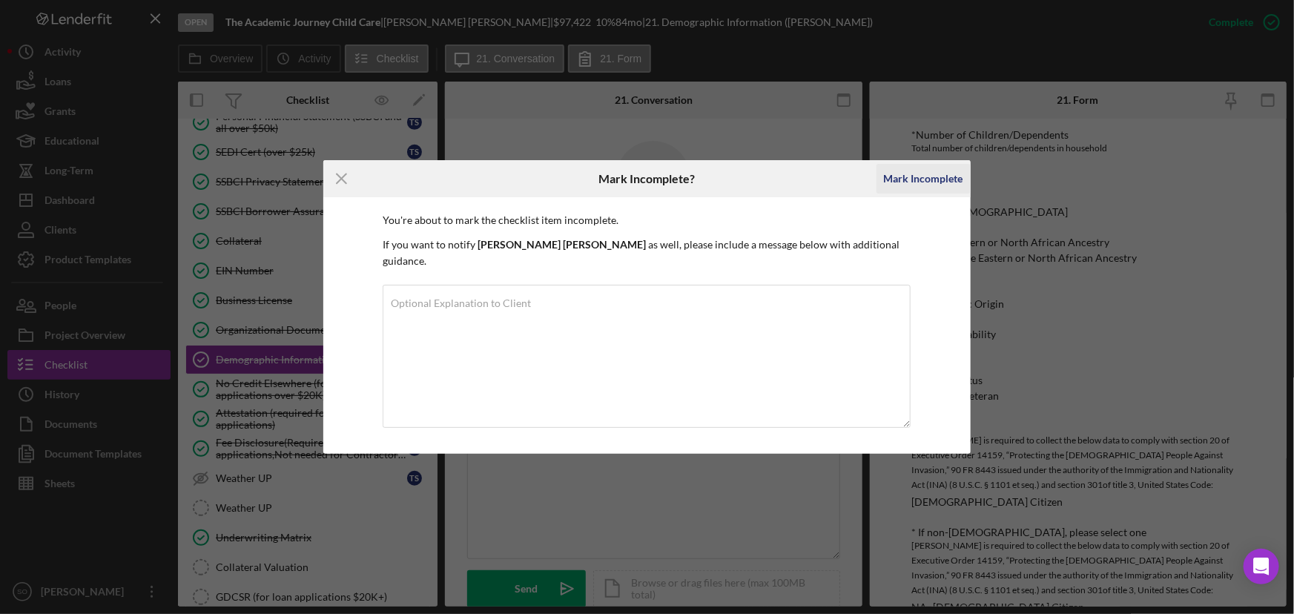
click at [897, 188] on div "Mark Incomplete" at bounding box center [923, 179] width 79 height 30
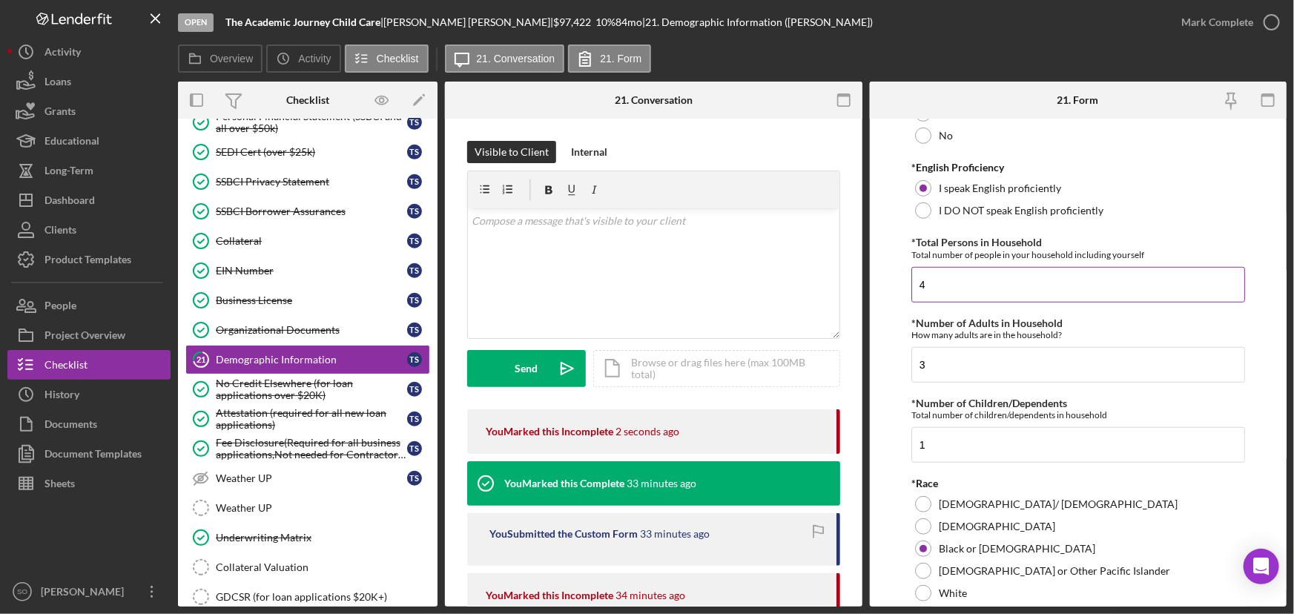
scroll to position [808, 0]
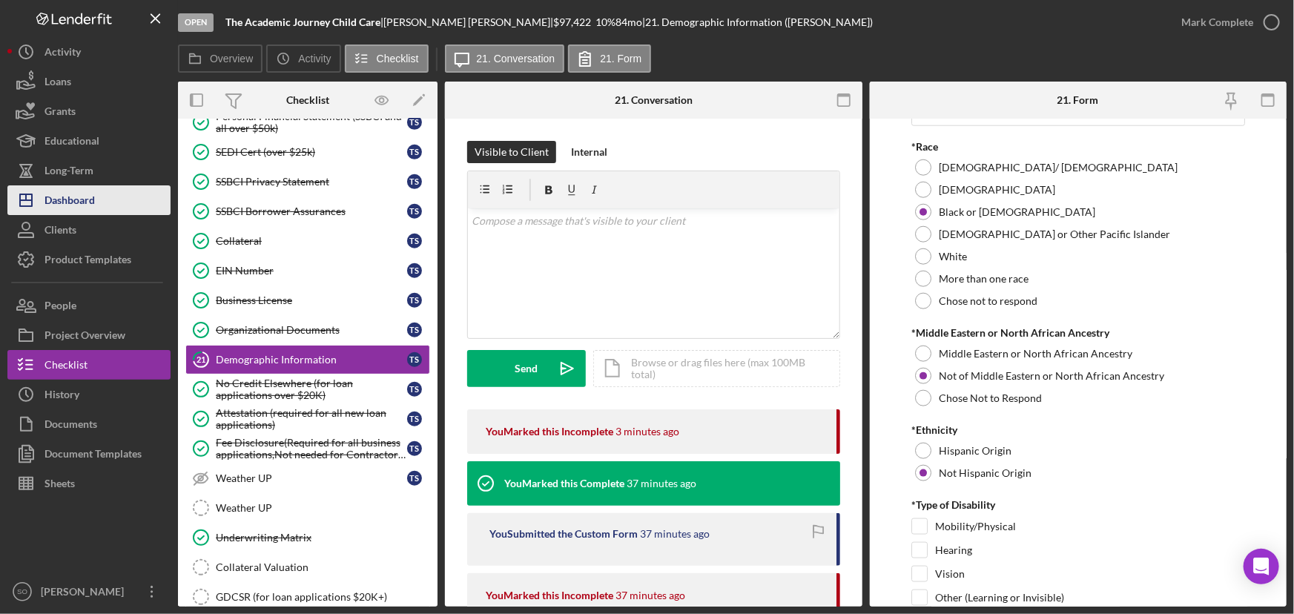
click at [82, 213] on div "Dashboard" at bounding box center [69, 201] width 50 height 33
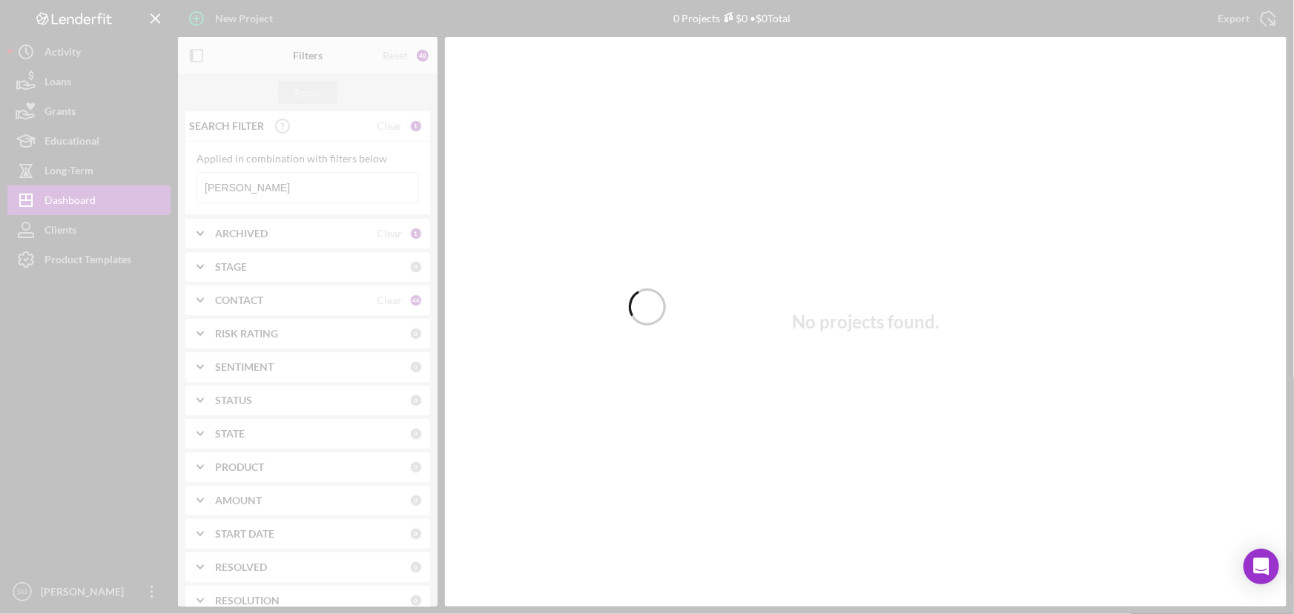
click at [267, 190] on div at bounding box center [647, 307] width 1294 height 614
click at [251, 187] on div at bounding box center [647, 307] width 1294 height 614
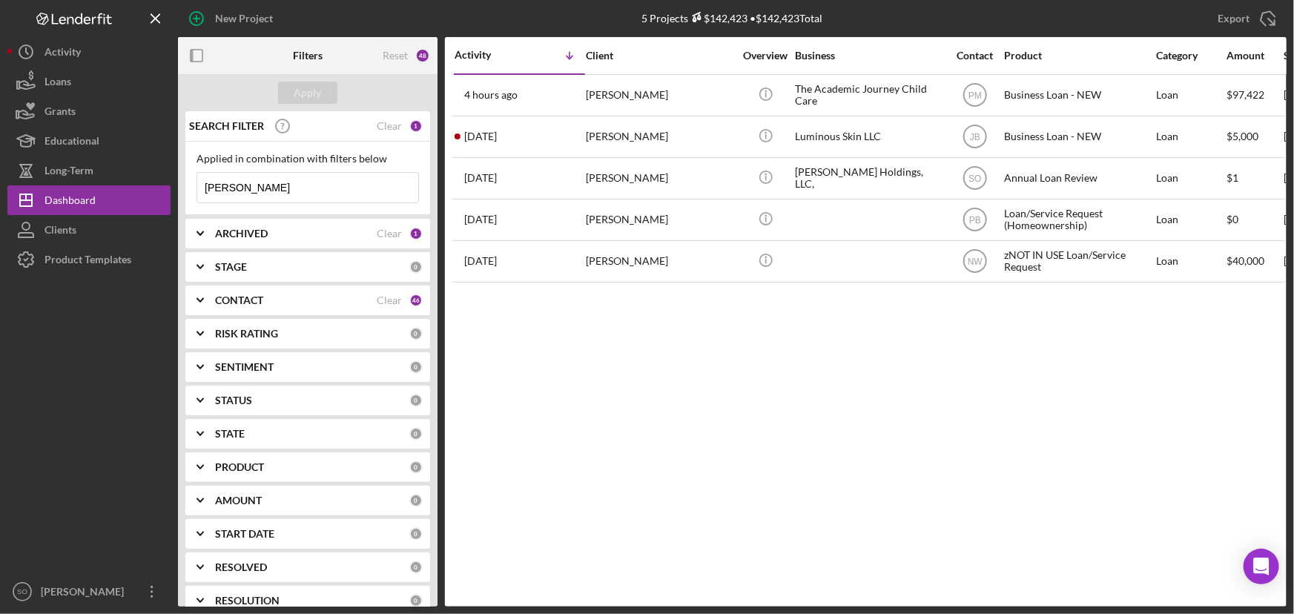
click at [251, 187] on input "[PERSON_NAME]" at bounding box center [307, 188] width 221 height 30
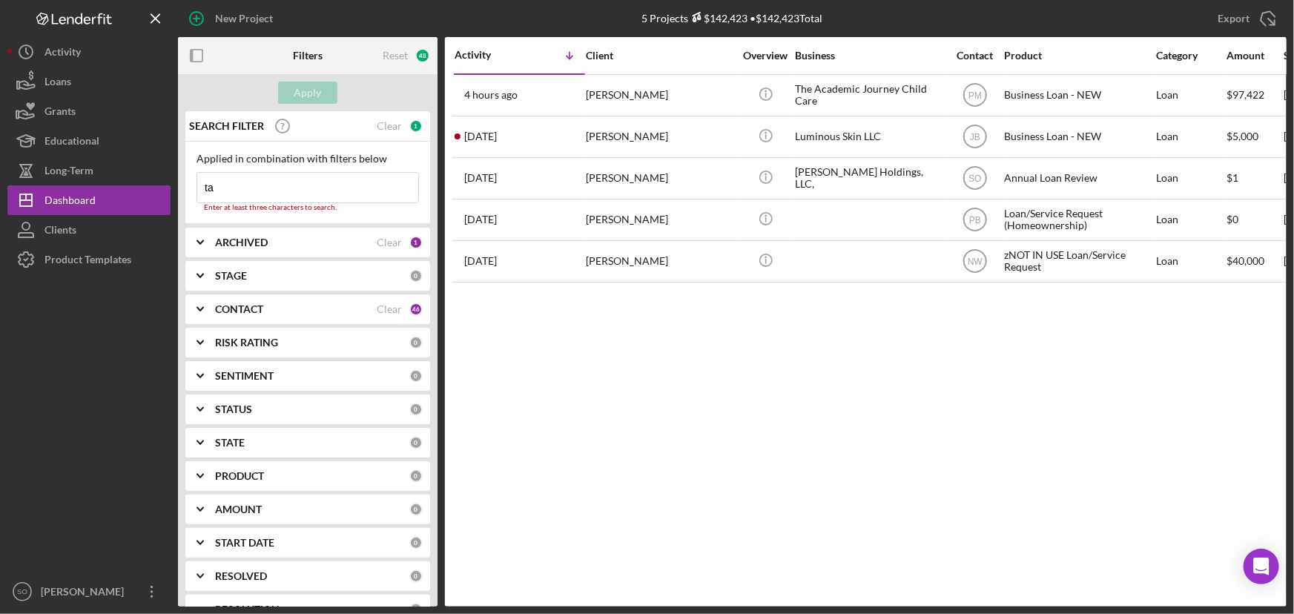
type input "t"
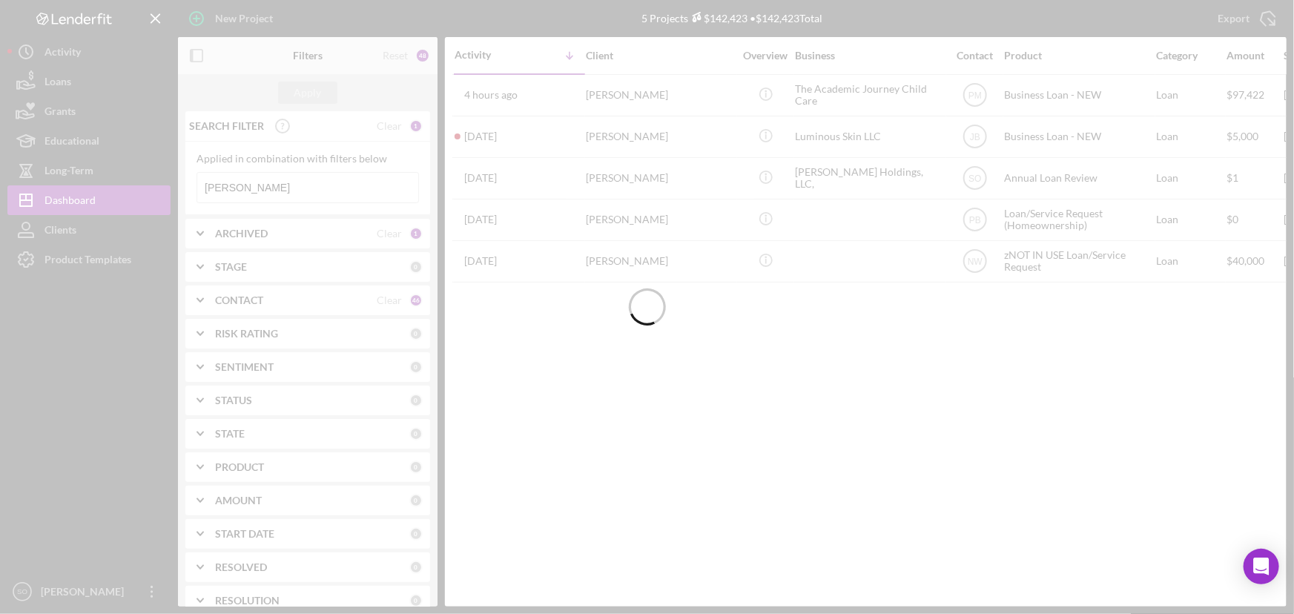
click at [292, 191] on div at bounding box center [647, 307] width 1294 height 614
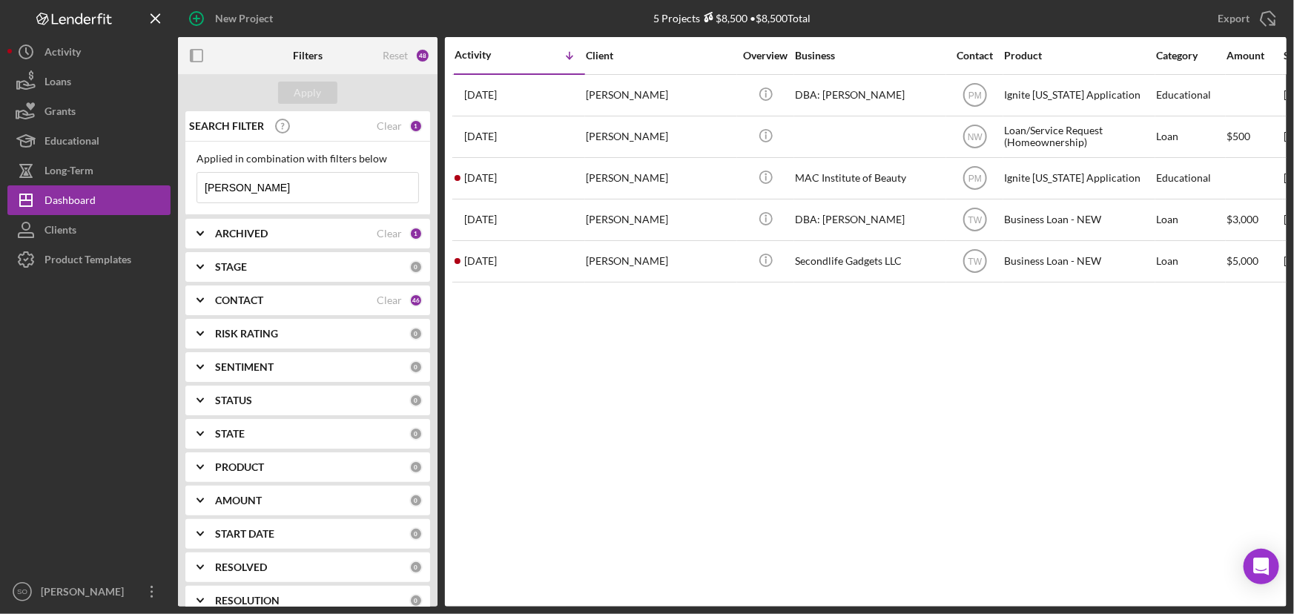
drag, startPoint x: 315, startPoint y: 187, endPoint x: 191, endPoint y: 192, distance: 123.9
click at [191, 192] on div "Applied in combination with filters below danielle rivera Icon/Menu Close" at bounding box center [307, 178] width 245 height 73
click at [351, 189] on input "danielle rivera" at bounding box center [307, 188] width 221 height 30
type input "d"
type input "alexesy vavilin"
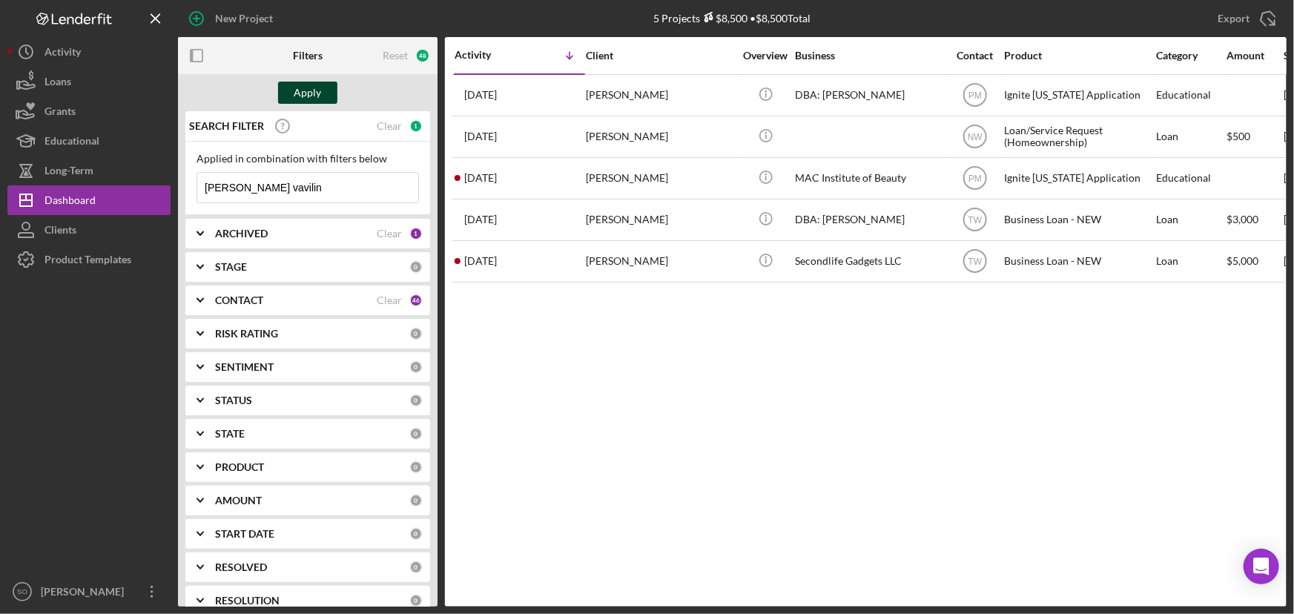
click at [313, 95] on div "Apply" at bounding box center [307, 93] width 27 height 22
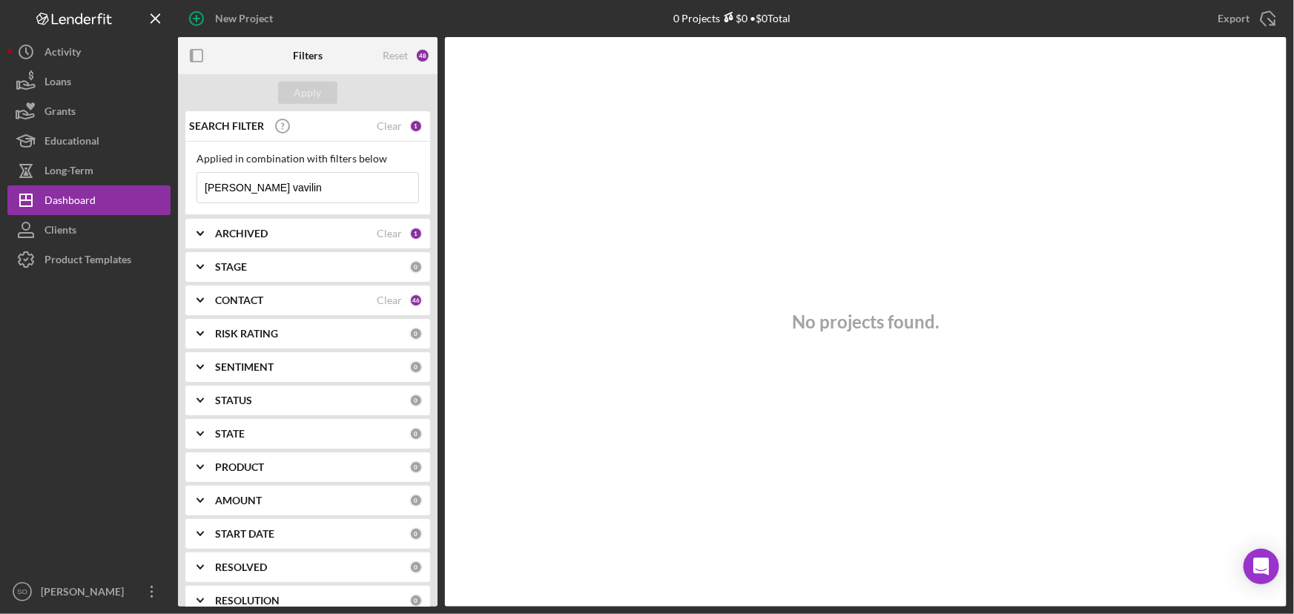
click at [239, 232] on b "ARCHIVED" at bounding box center [241, 234] width 53 height 12
click at [207, 320] on input "Archived" at bounding box center [204, 318] width 15 height 15
checkbox input "true"
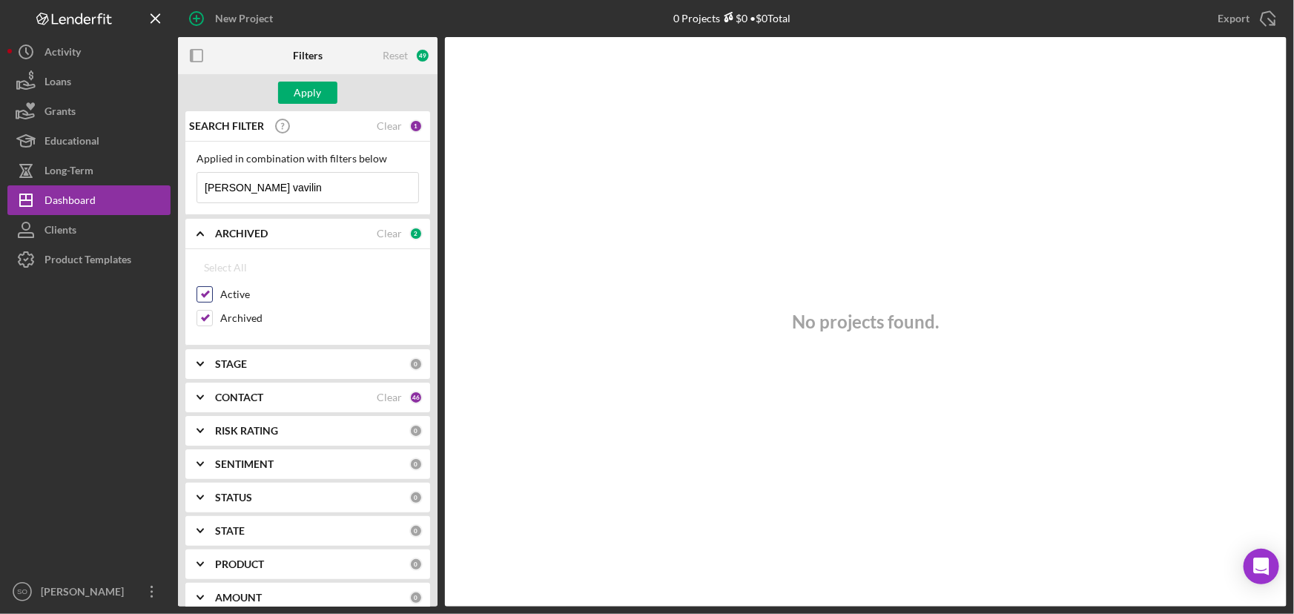
click at [205, 296] on input "Active" at bounding box center [204, 294] width 15 height 15
checkbox input "false"
click at [323, 91] on button "Apply" at bounding box center [307, 93] width 59 height 22
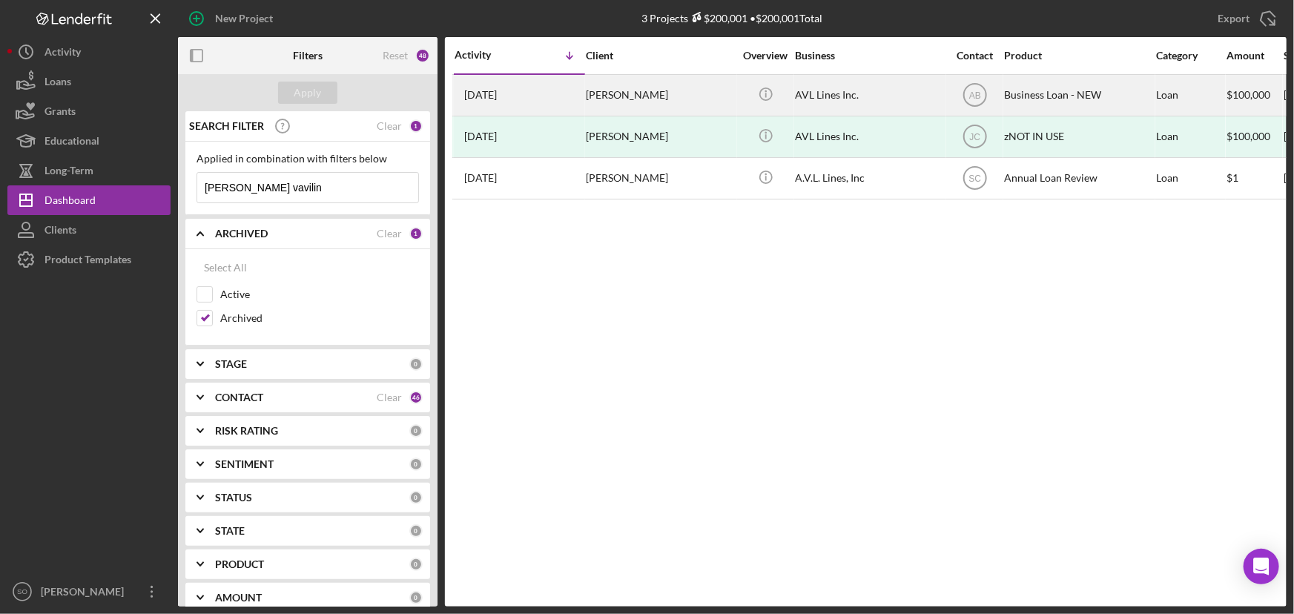
click at [600, 99] on div "Alexsey Vavilin" at bounding box center [660, 95] width 148 height 39
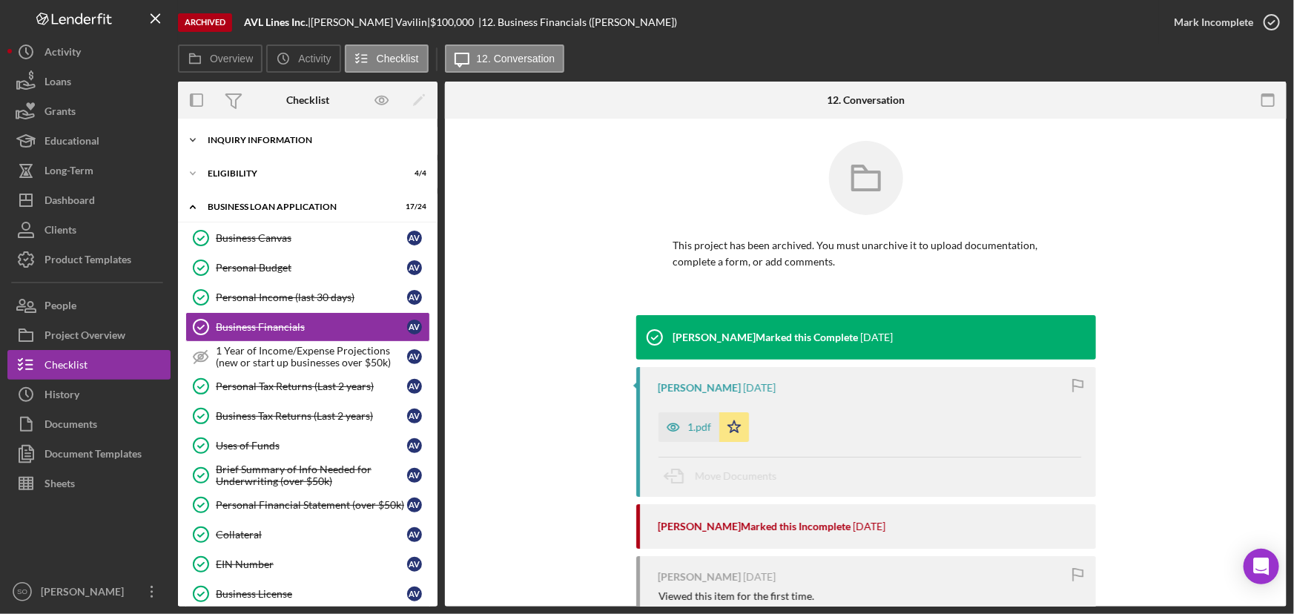
click at [267, 144] on div "INQUIRY INFORMATION" at bounding box center [313, 140] width 211 height 9
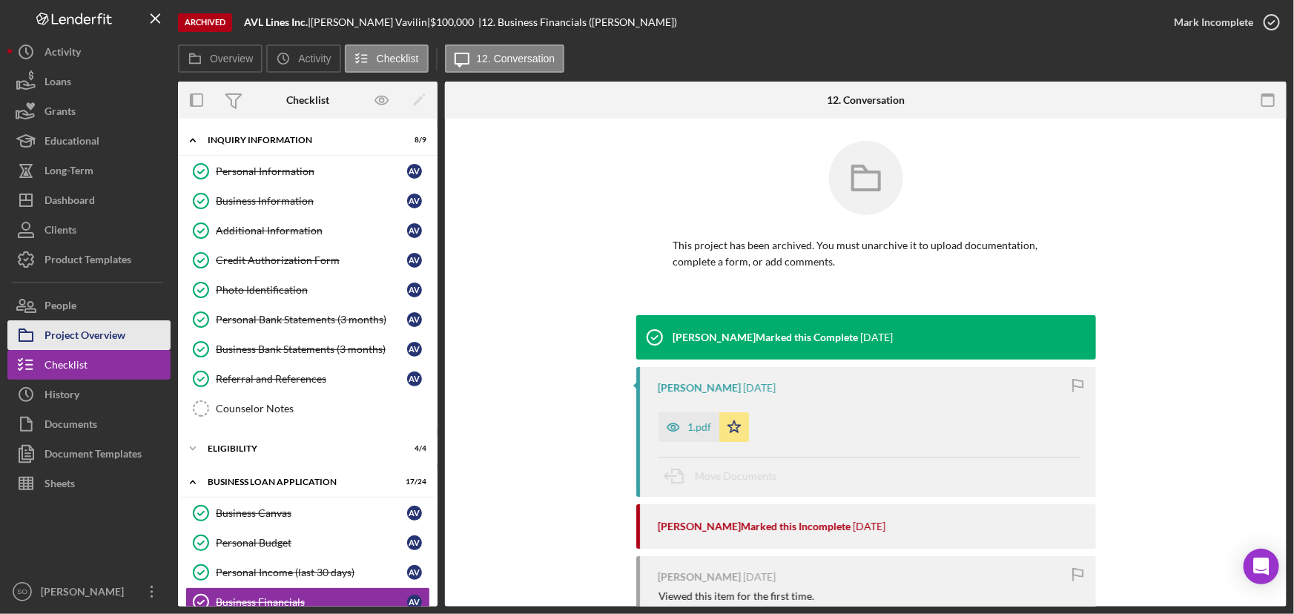
click at [68, 334] on div "Project Overview" at bounding box center [84, 336] width 81 height 33
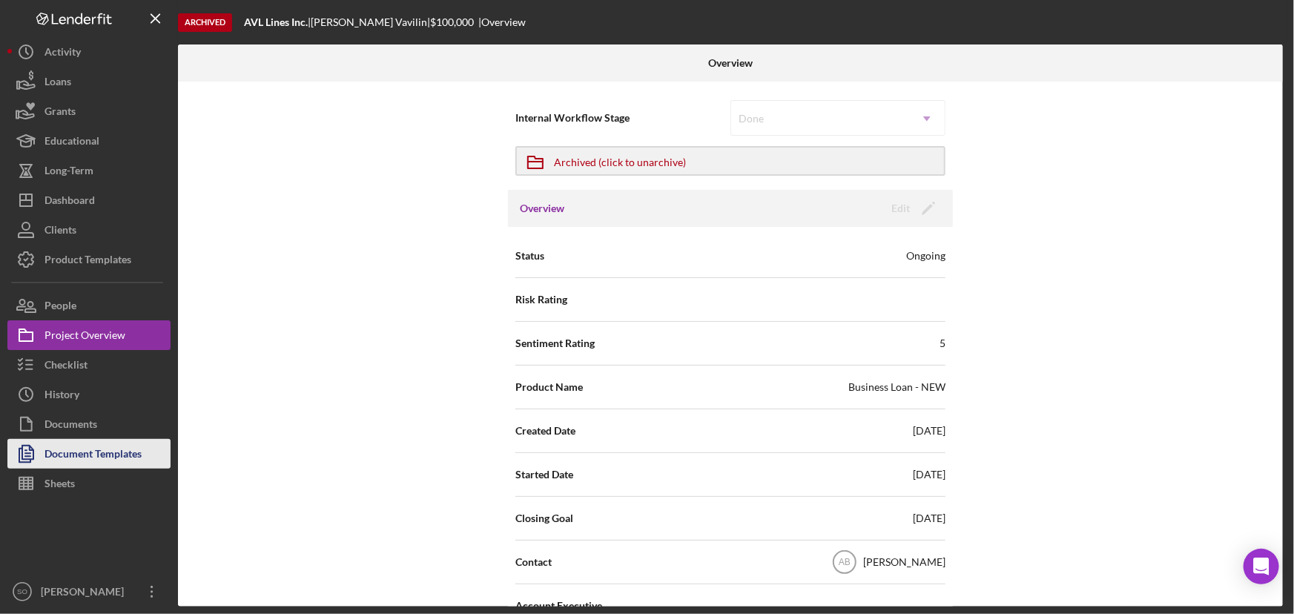
click at [72, 457] on div "Document Templates" at bounding box center [92, 455] width 97 height 33
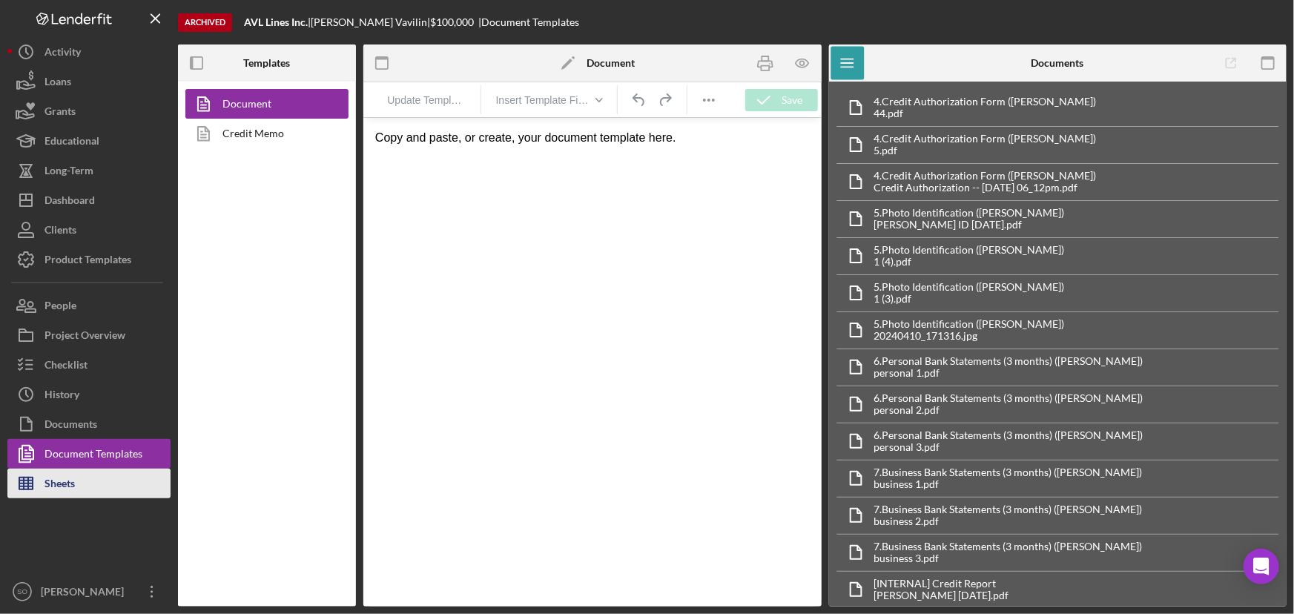
click at [50, 482] on div "Sheets" at bounding box center [59, 485] width 30 height 33
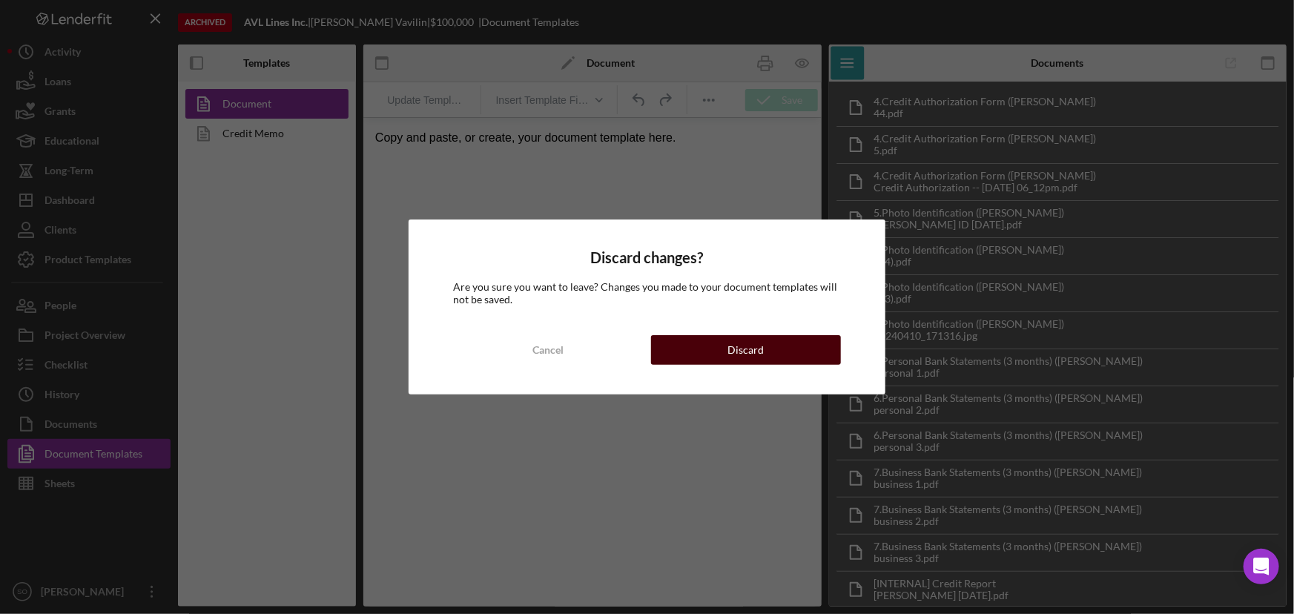
click at [729, 349] on div "Discard" at bounding box center [745, 350] width 36 height 30
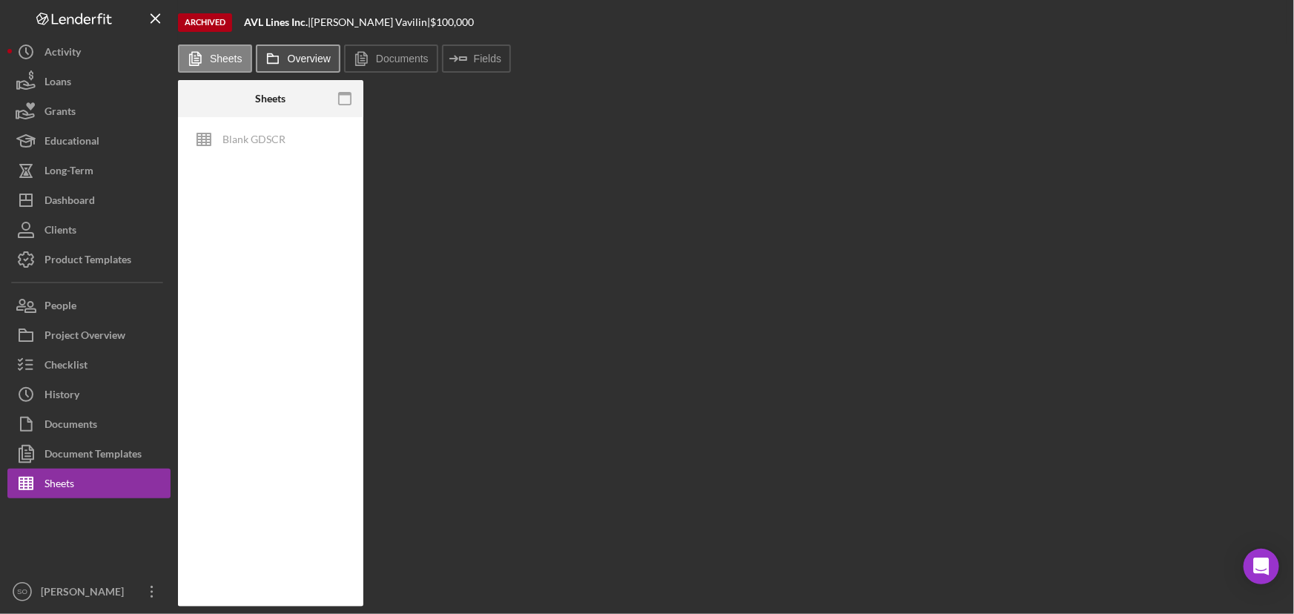
click at [289, 56] on label "Overview" at bounding box center [309, 59] width 43 height 12
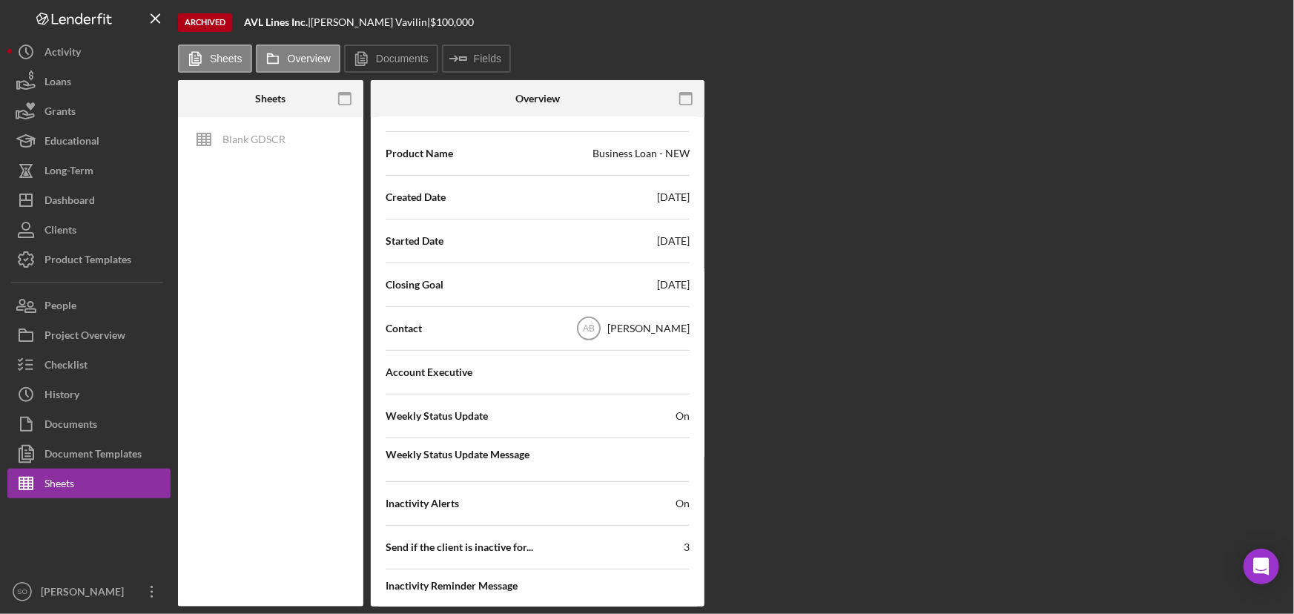
scroll to position [539, 0]
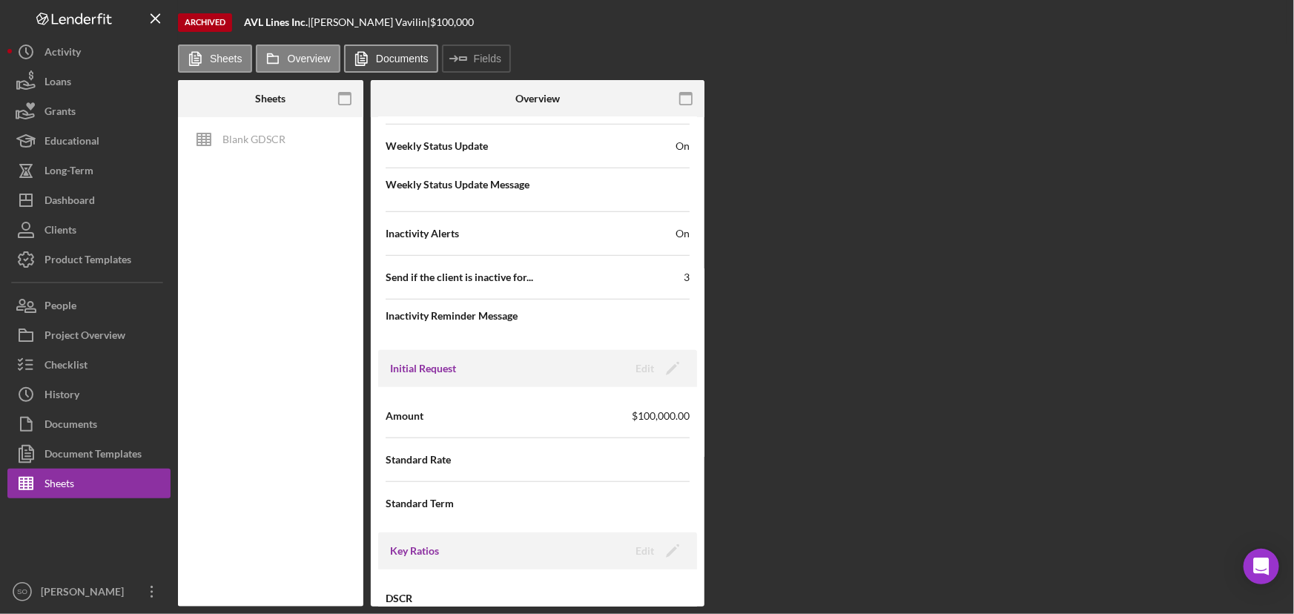
click at [391, 60] on label "Documents" at bounding box center [402, 59] width 53 height 12
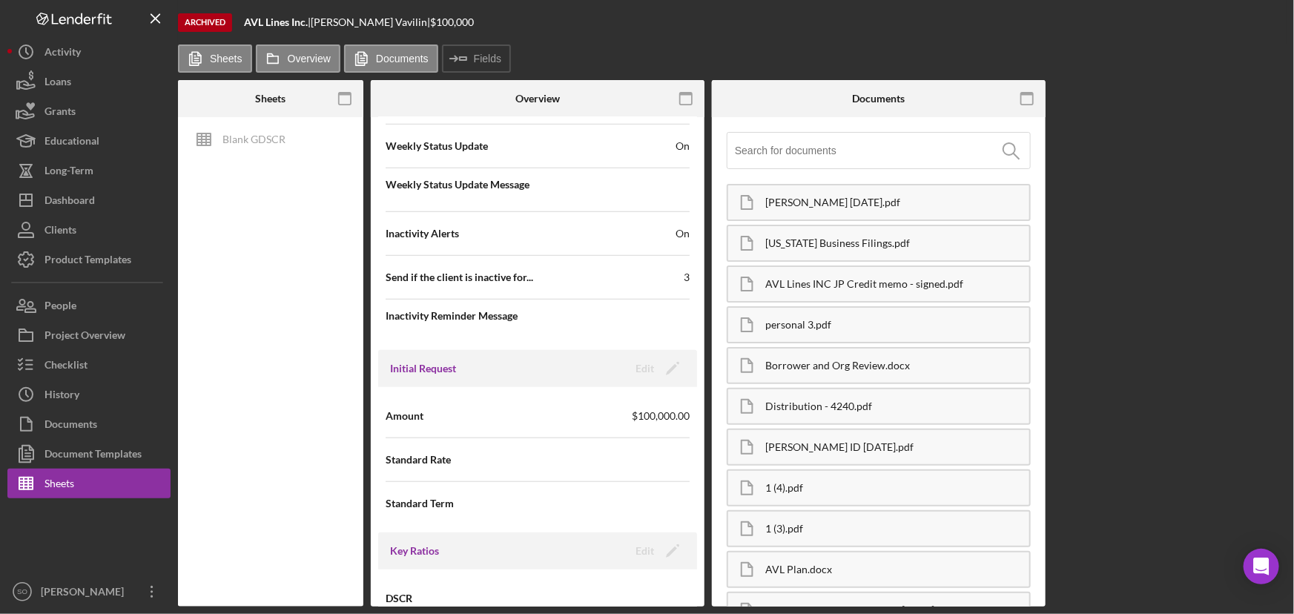
scroll to position [741, 0]
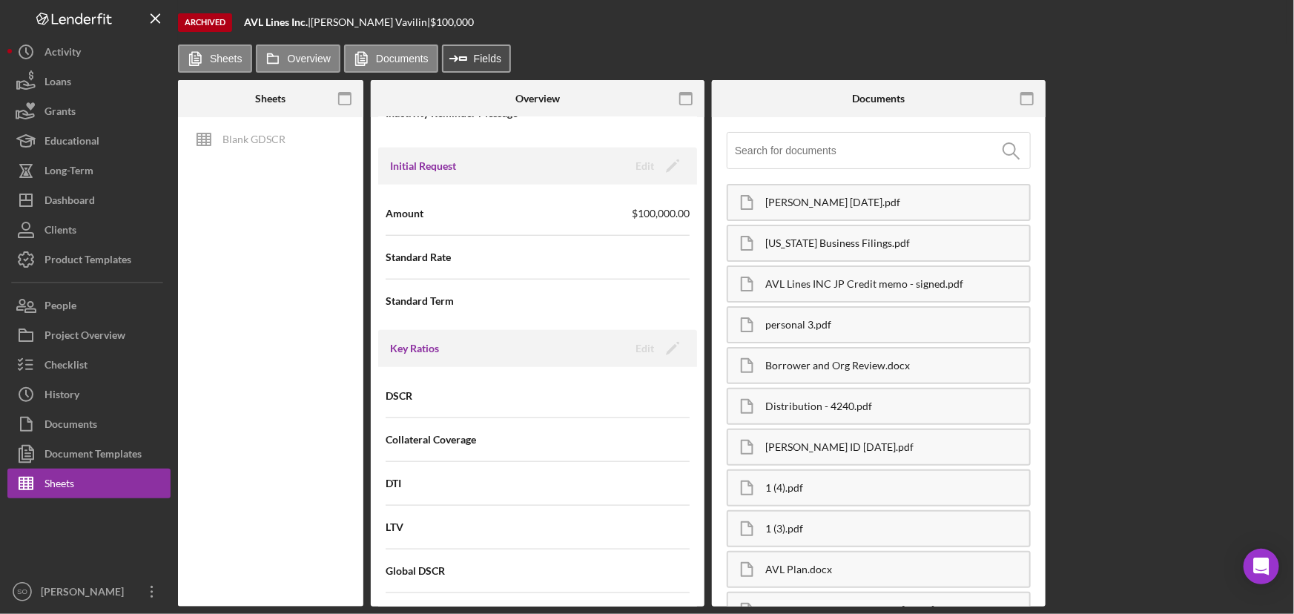
click at [484, 59] on label "Fields" at bounding box center [487, 59] width 27 height 12
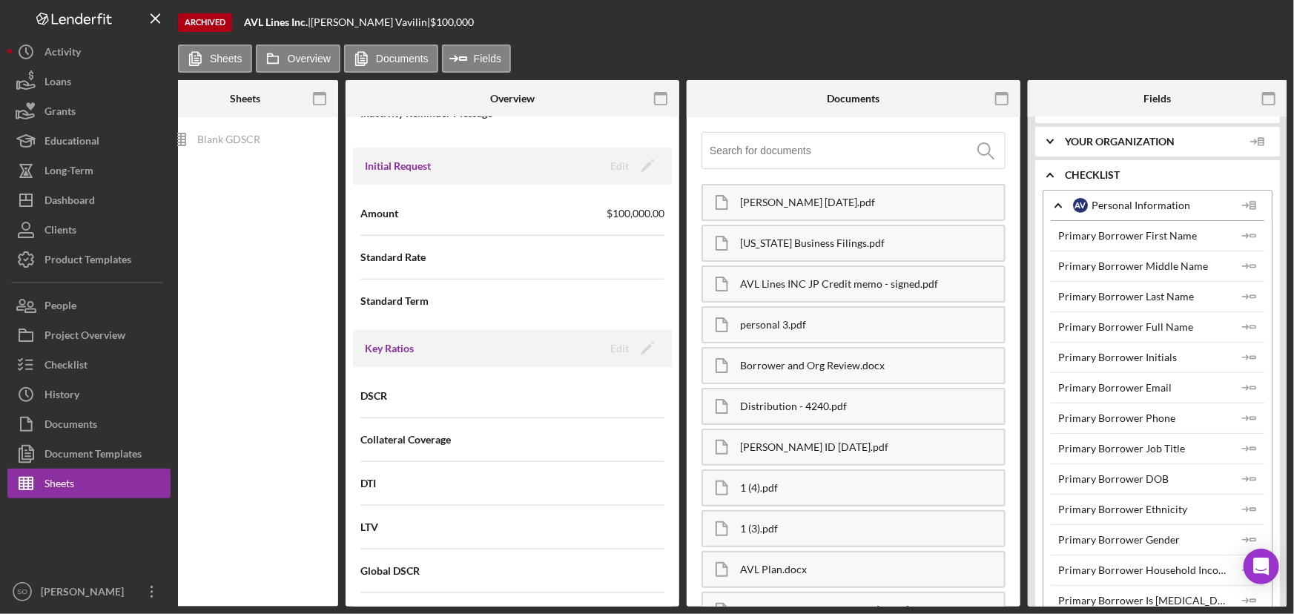
scroll to position [539, 0]
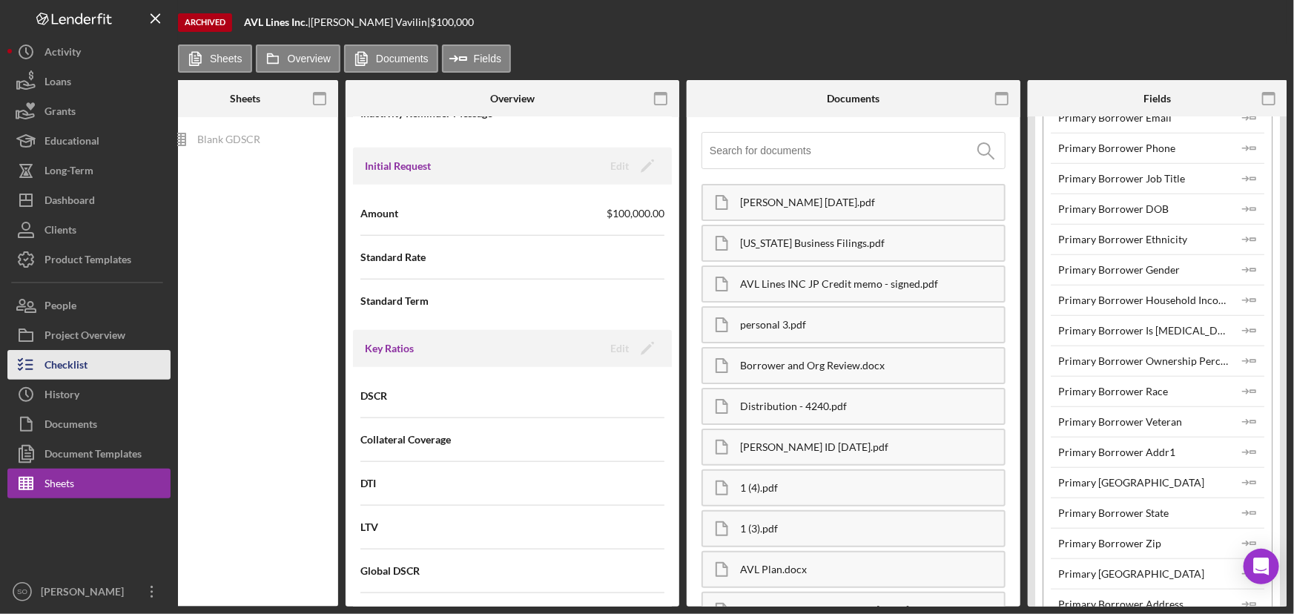
click at [79, 369] on div "Checklist" at bounding box center [65, 366] width 43 height 33
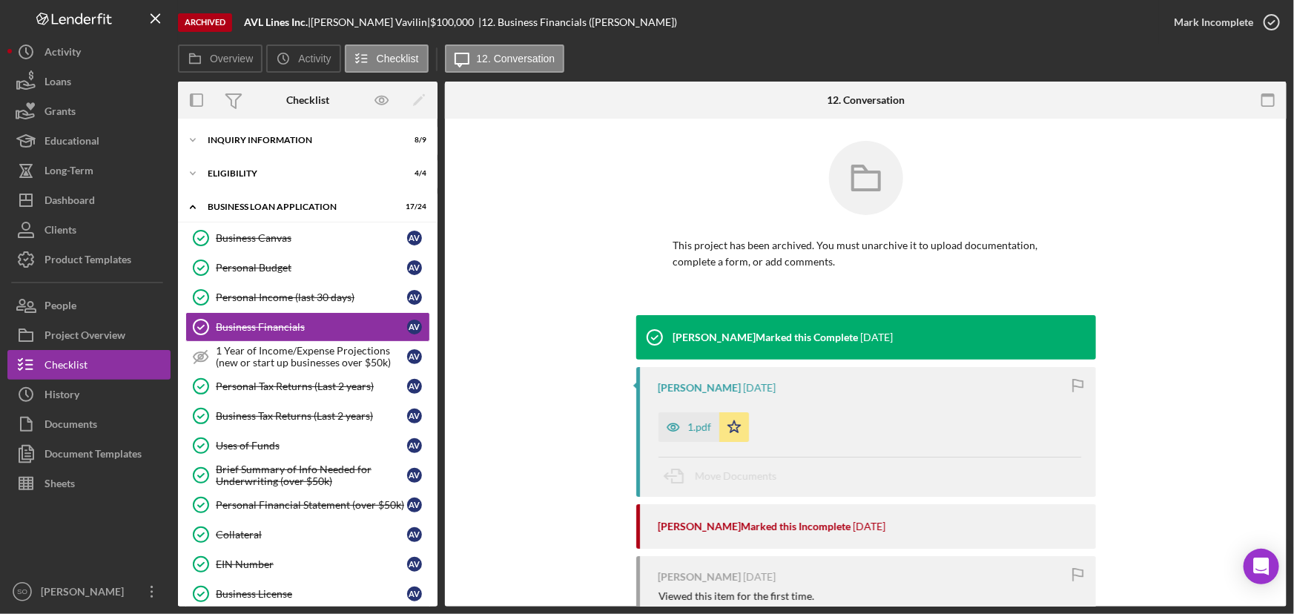
click at [669, 159] on div "This project has been archived. You must unarchive it to upload documentation, …" at bounding box center [866, 228] width 460 height 174
